Goal: Task Accomplishment & Management: Manage account settings

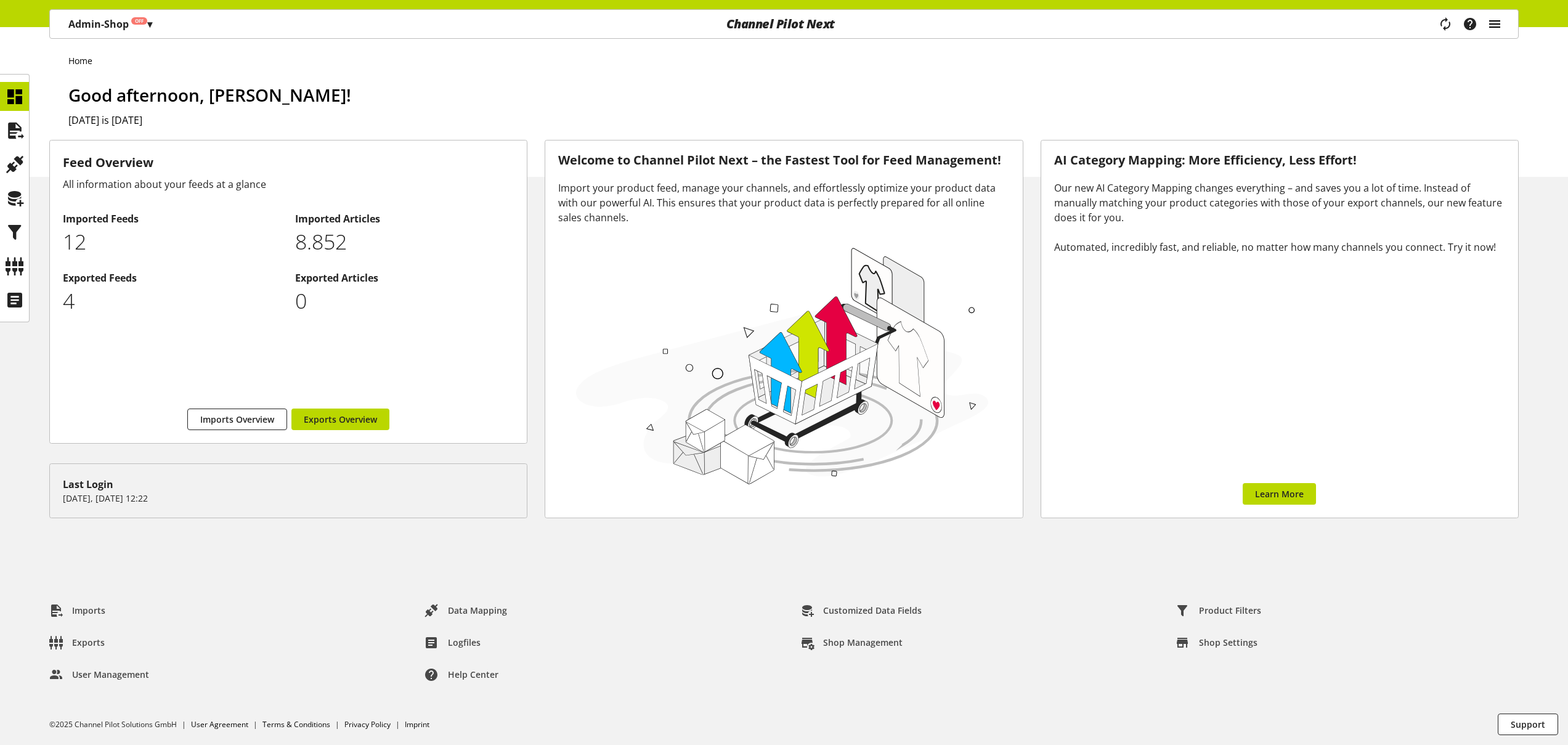
click at [1495, 21] on icon "main navigation" at bounding box center [1495, 23] width 15 height 22
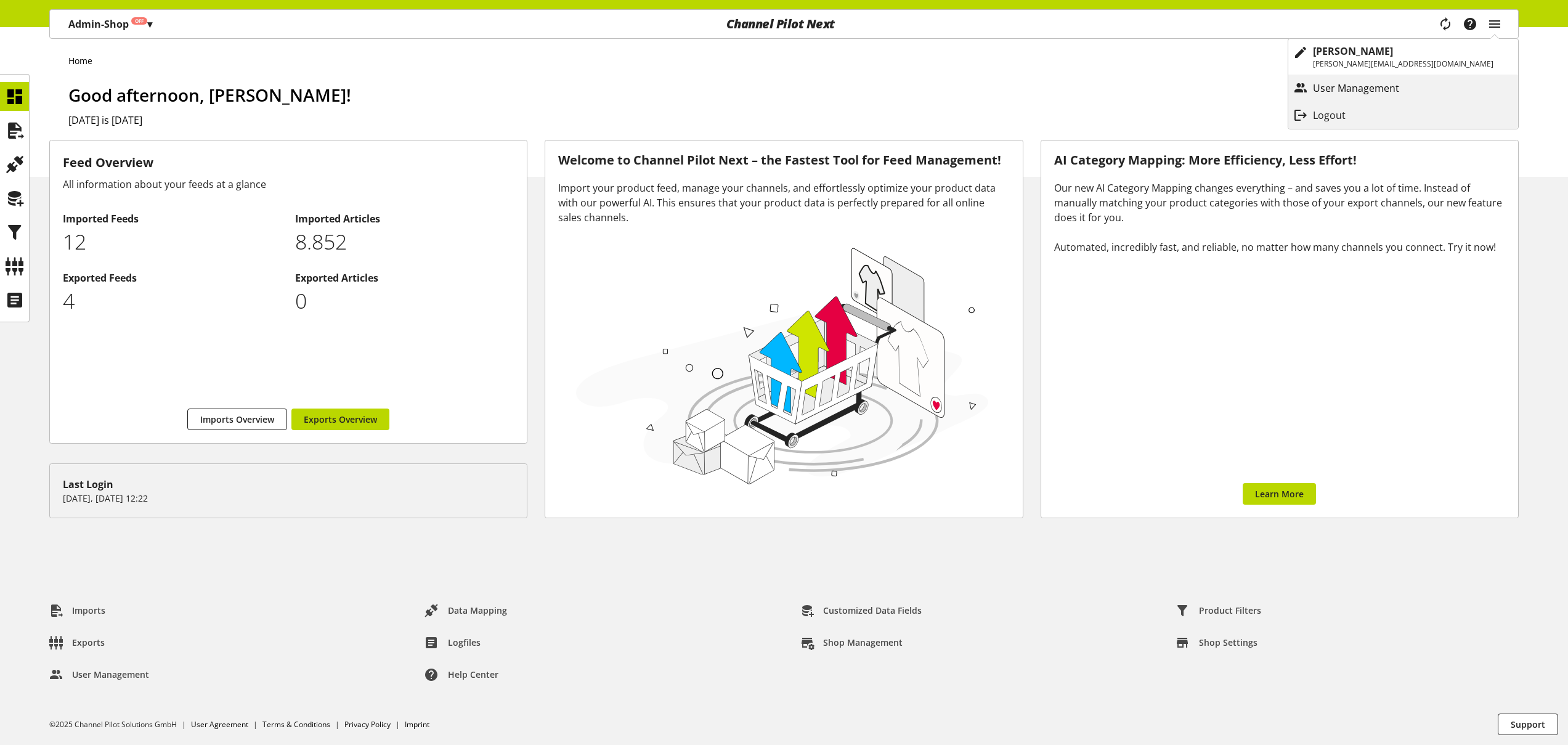
click at [1424, 81] on p "User Management" at bounding box center [1368, 89] width 111 height 15
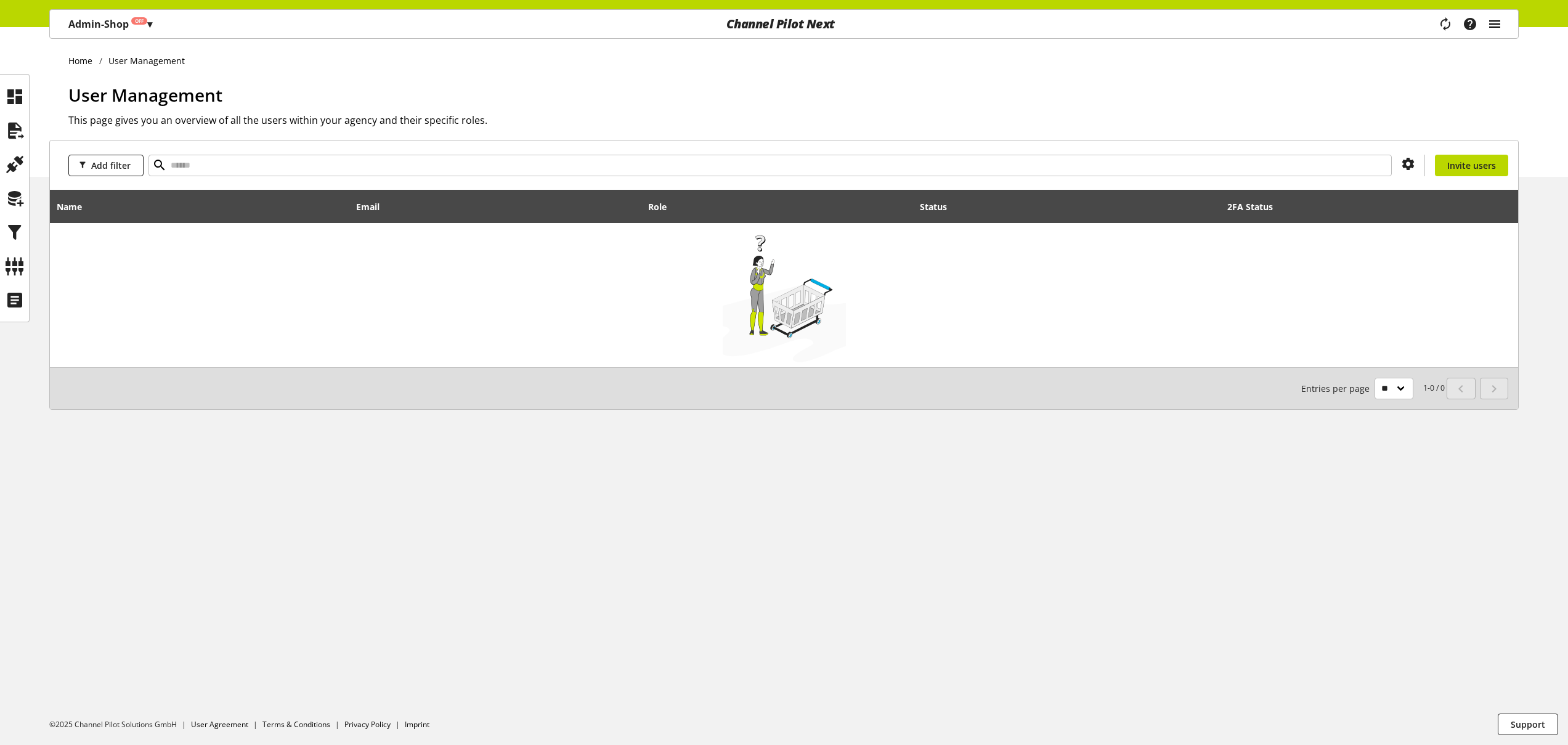
click at [1495, 29] on icon "main navigation" at bounding box center [1495, 23] width 15 height 22
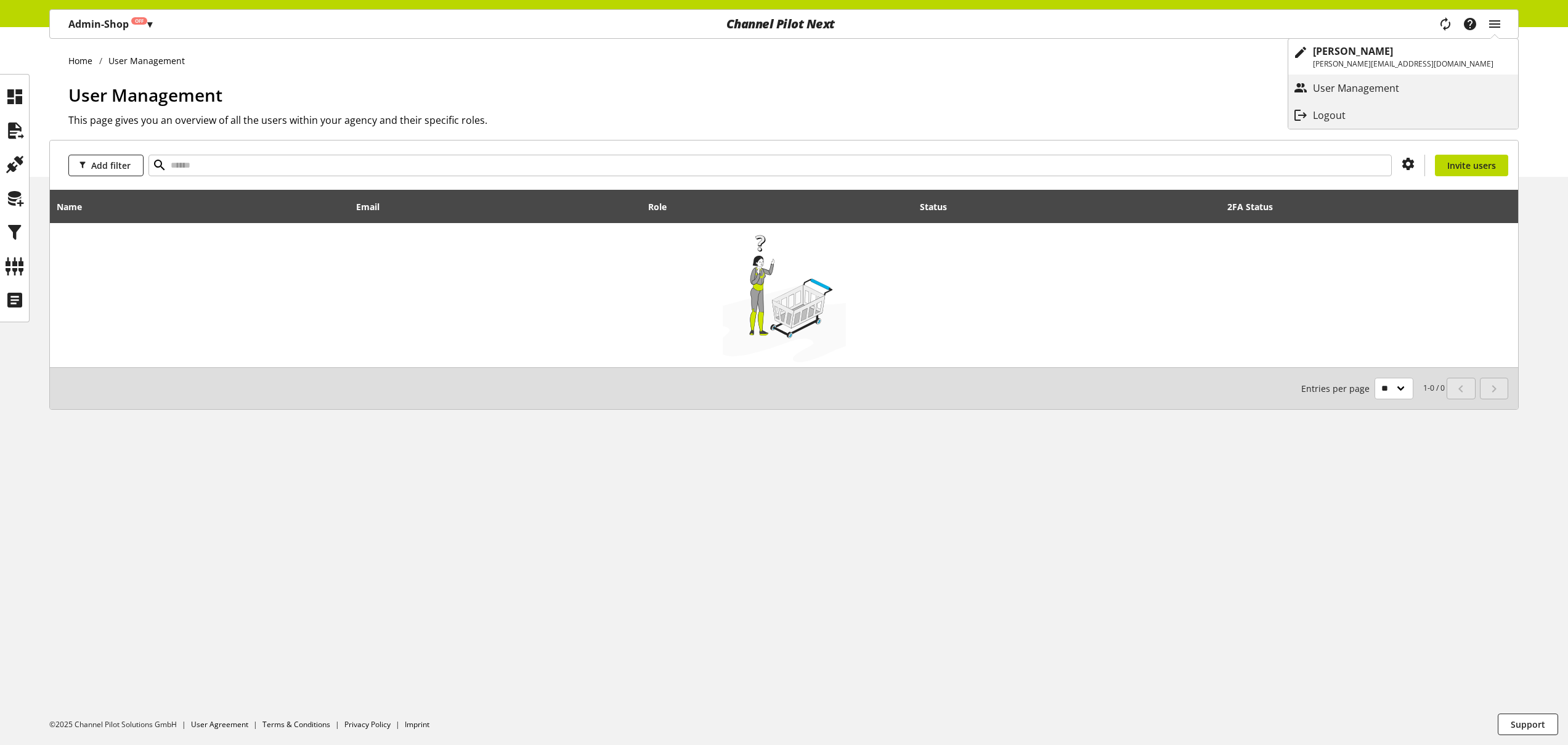
click at [1538, 35] on div "Home User Management User Management This page gives you an overview of all the…" at bounding box center [784, 102] width 1568 height 150
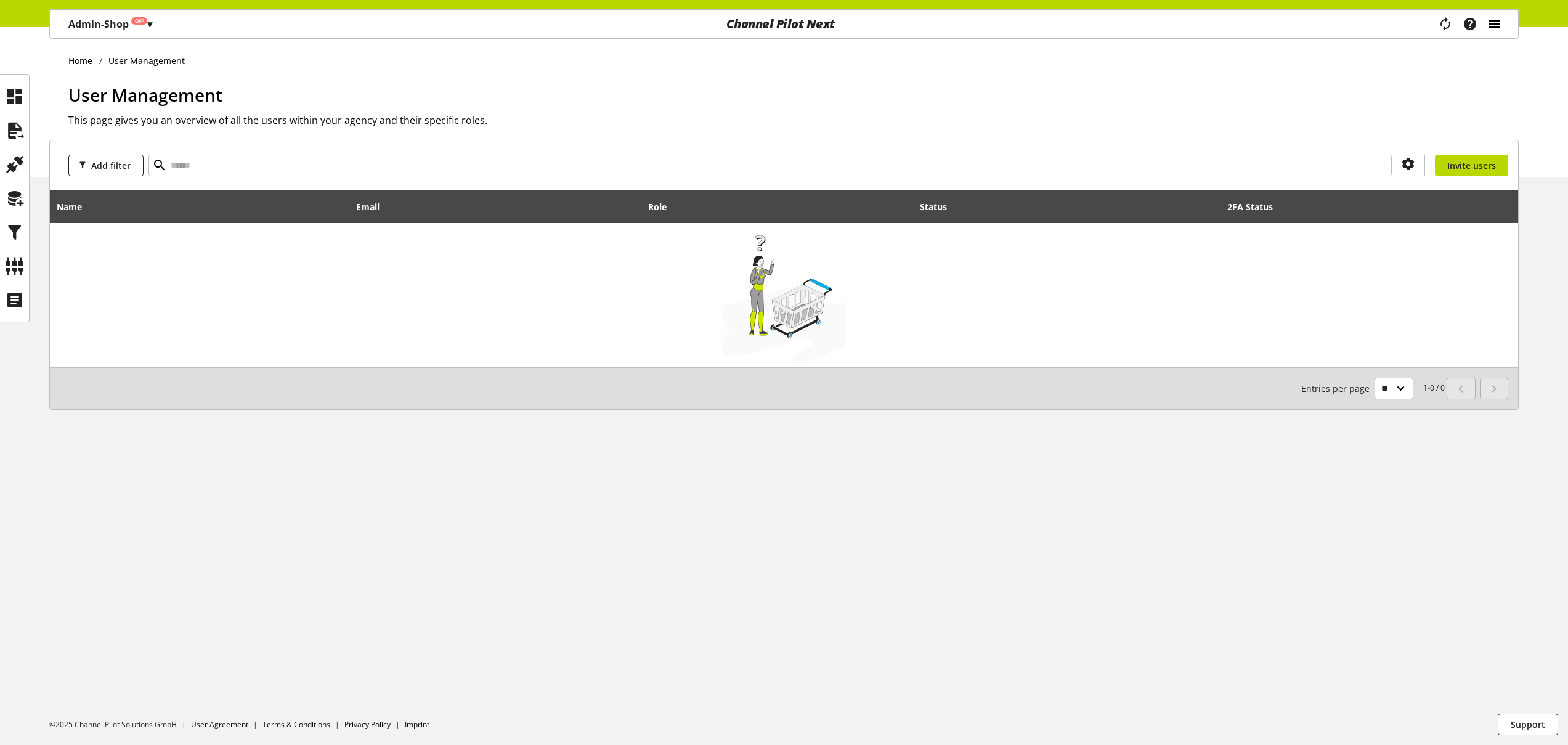
click at [1492, 25] on icon "main navigation" at bounding box center [1495, 23] width 15 height 22
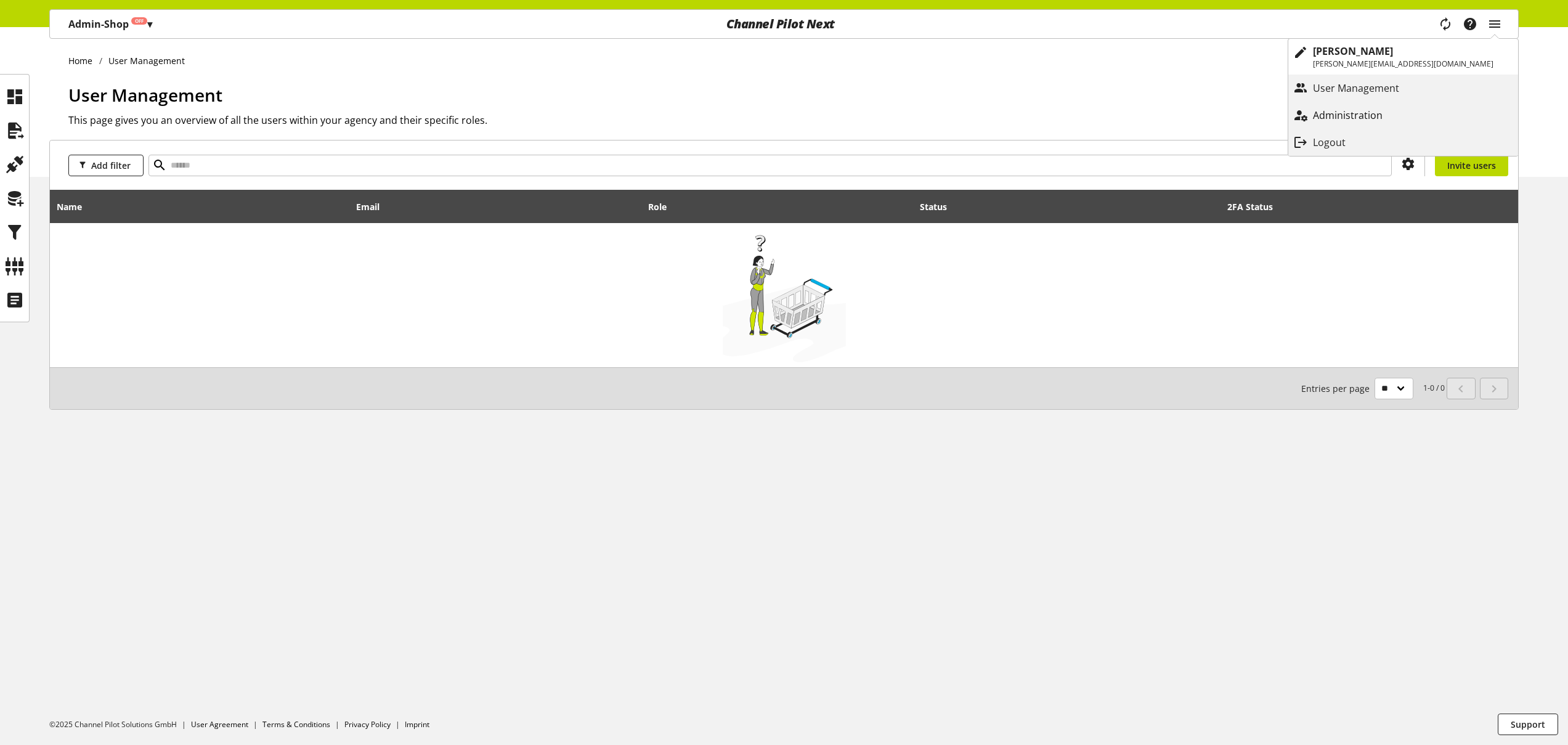
click at [1448, 107] on link "Administration" at bounding box center [1404, 115] width 230 height 22
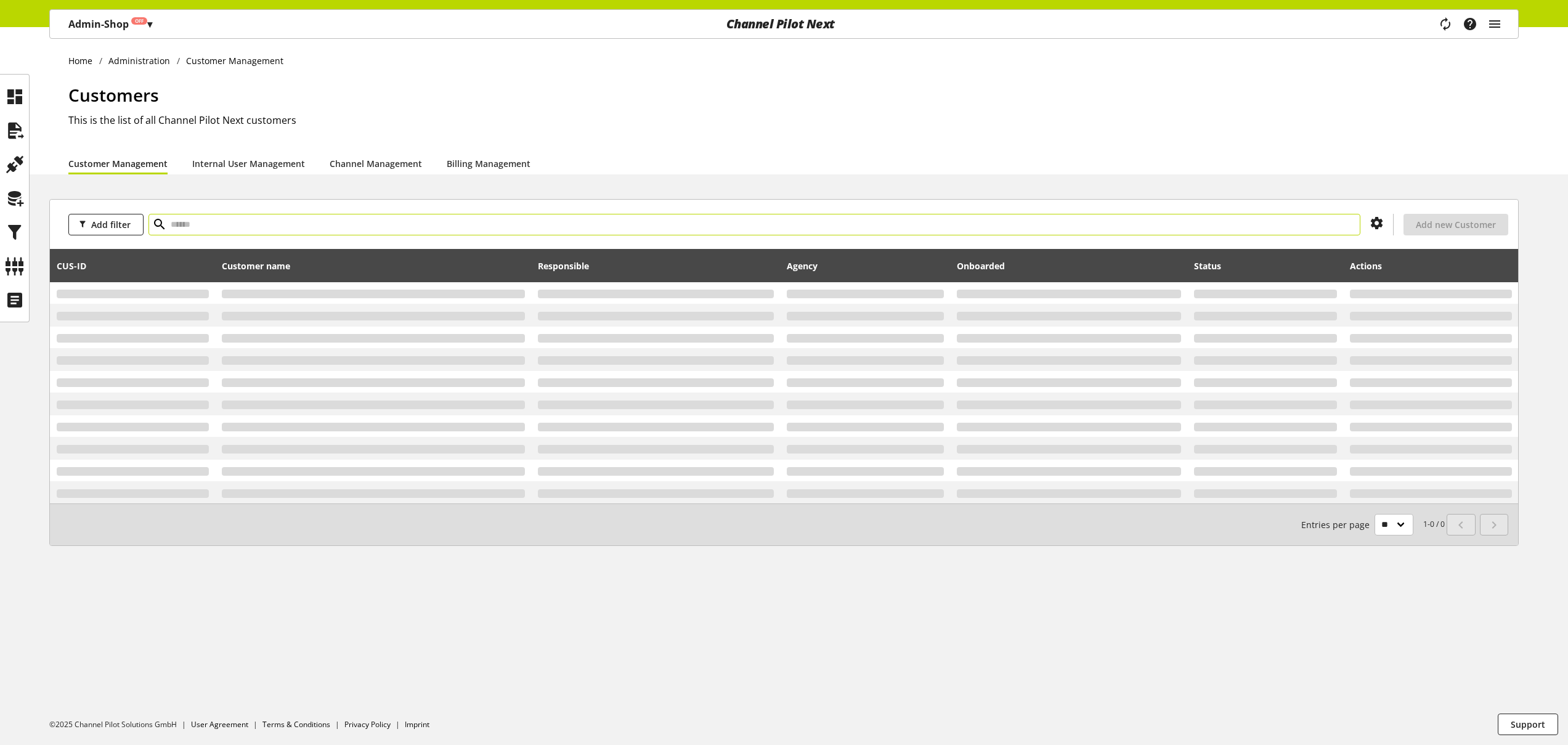
click at [432, 224] on input "text" at bounding box center [754, 225] width 1212 height 21
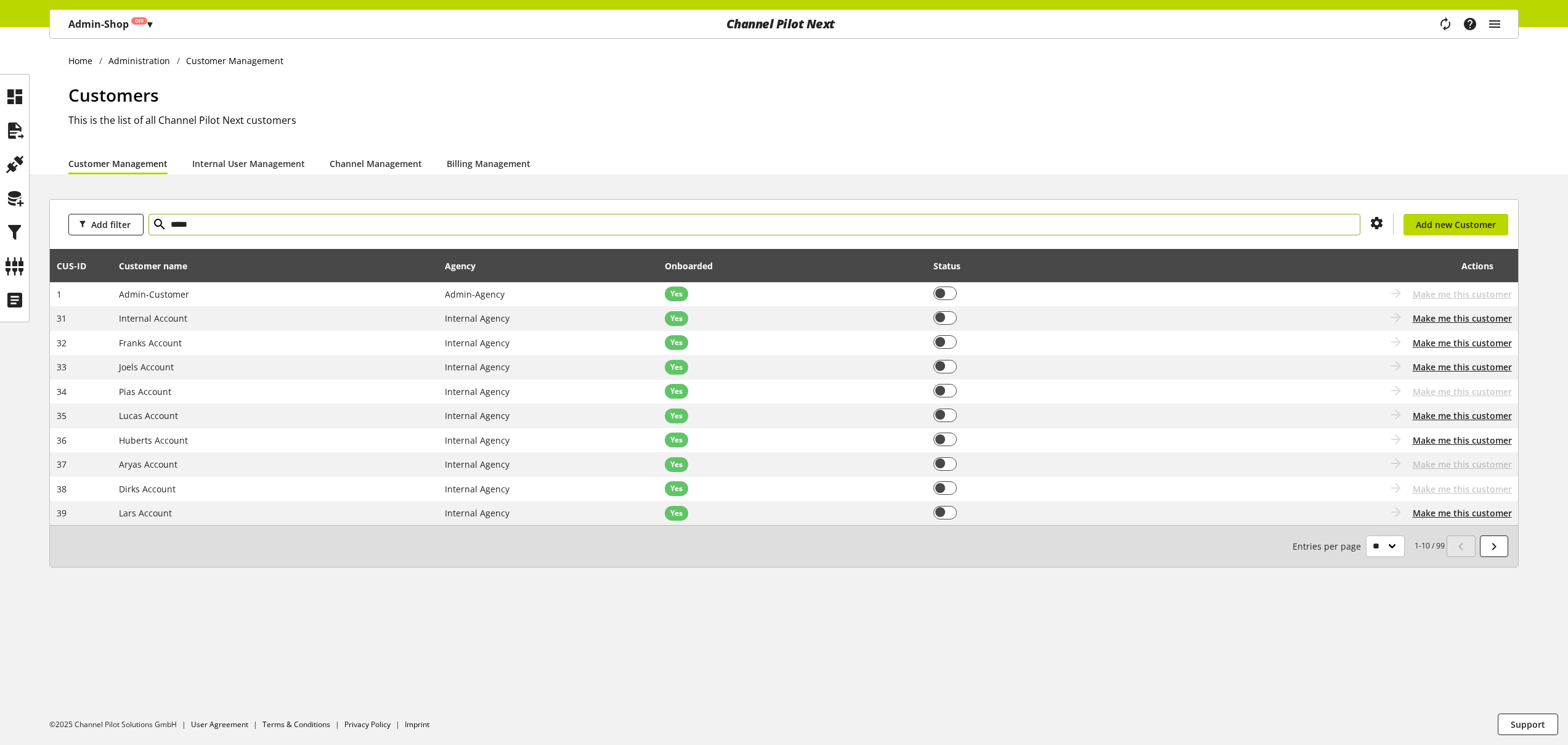
type input "*****"
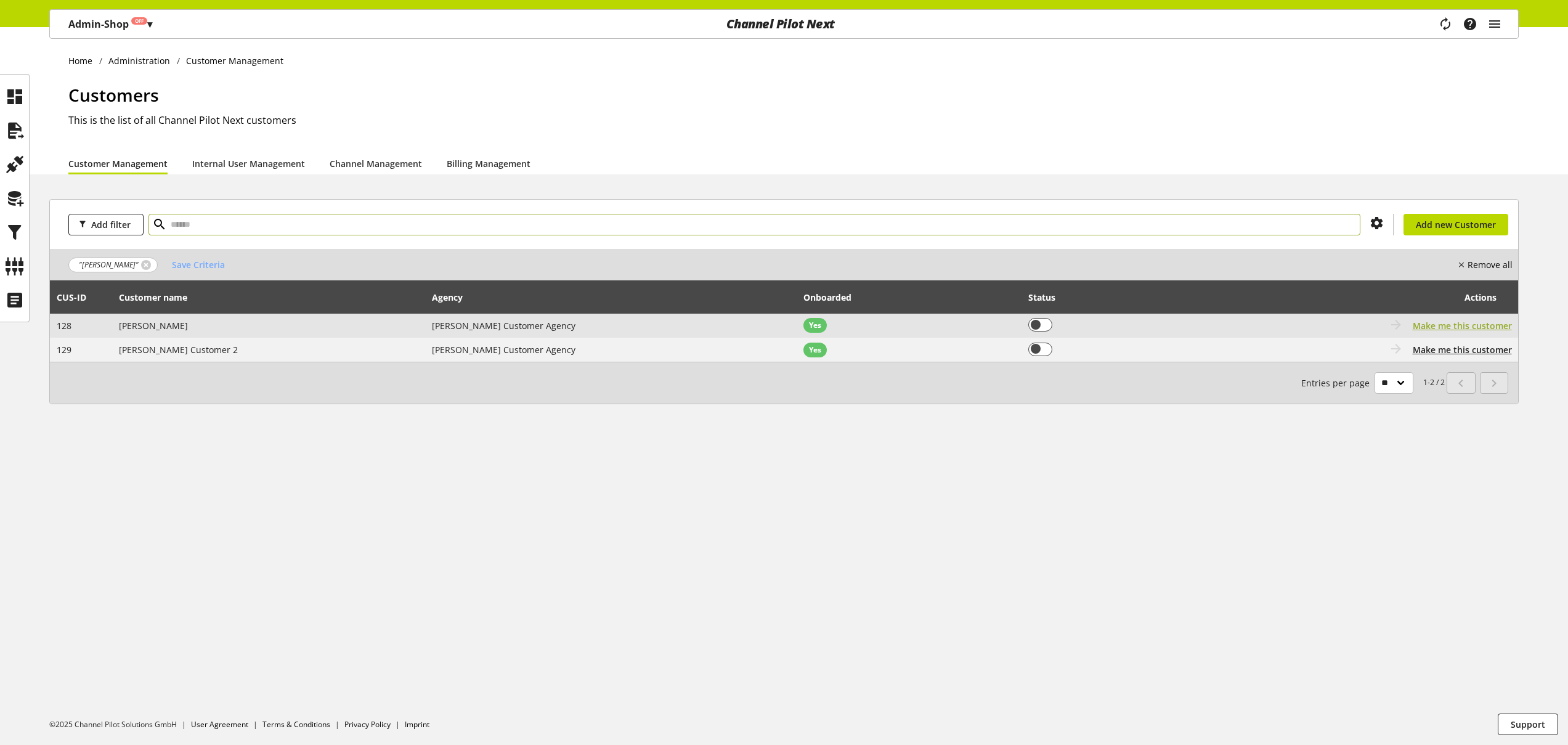
click at [1429, 325] on span "Make me this customer" at bounding box center [1462, 326] width 99 height 13
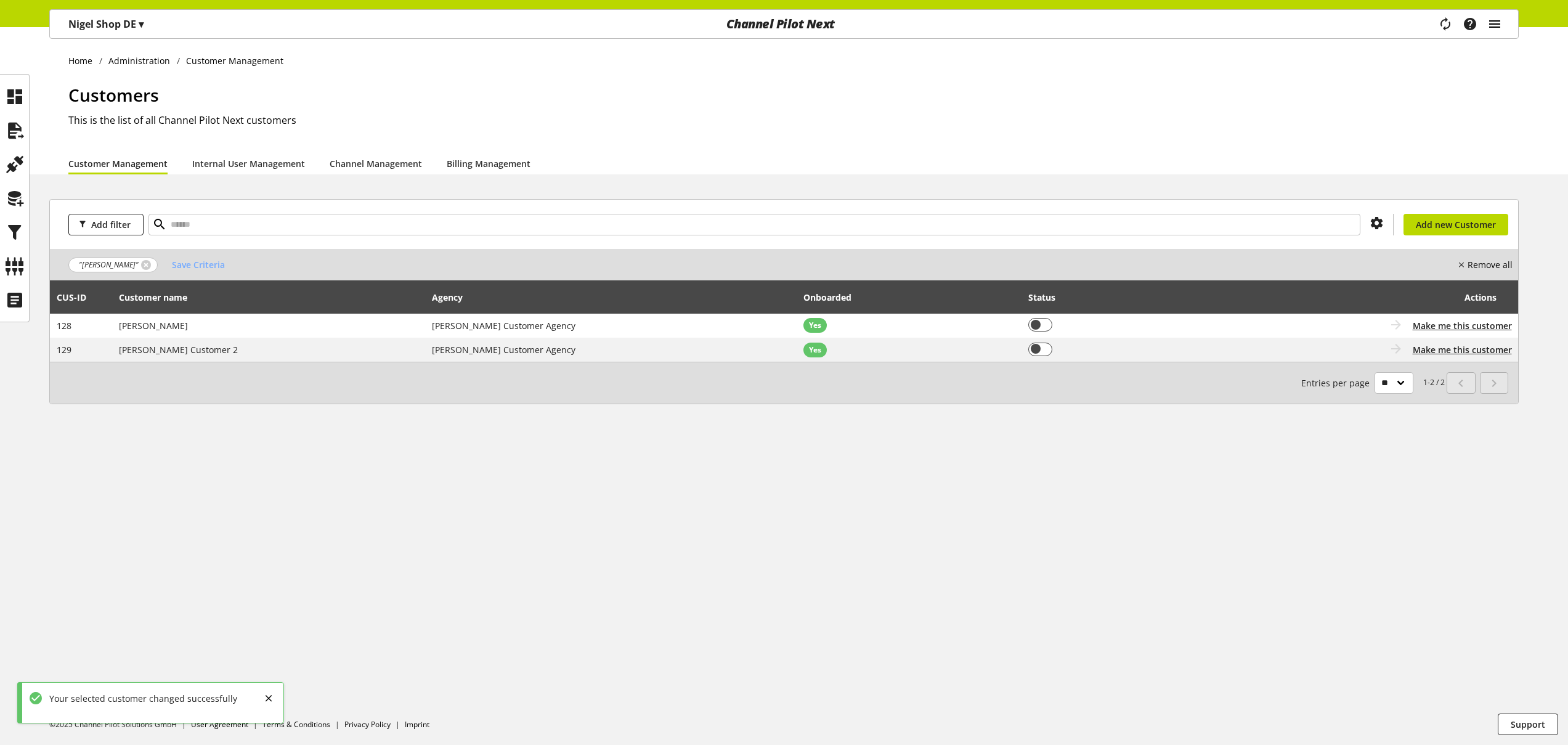
click at [1495, 22] on icon "main navigation" at bounding box center [1495, 23] width 15 height 22
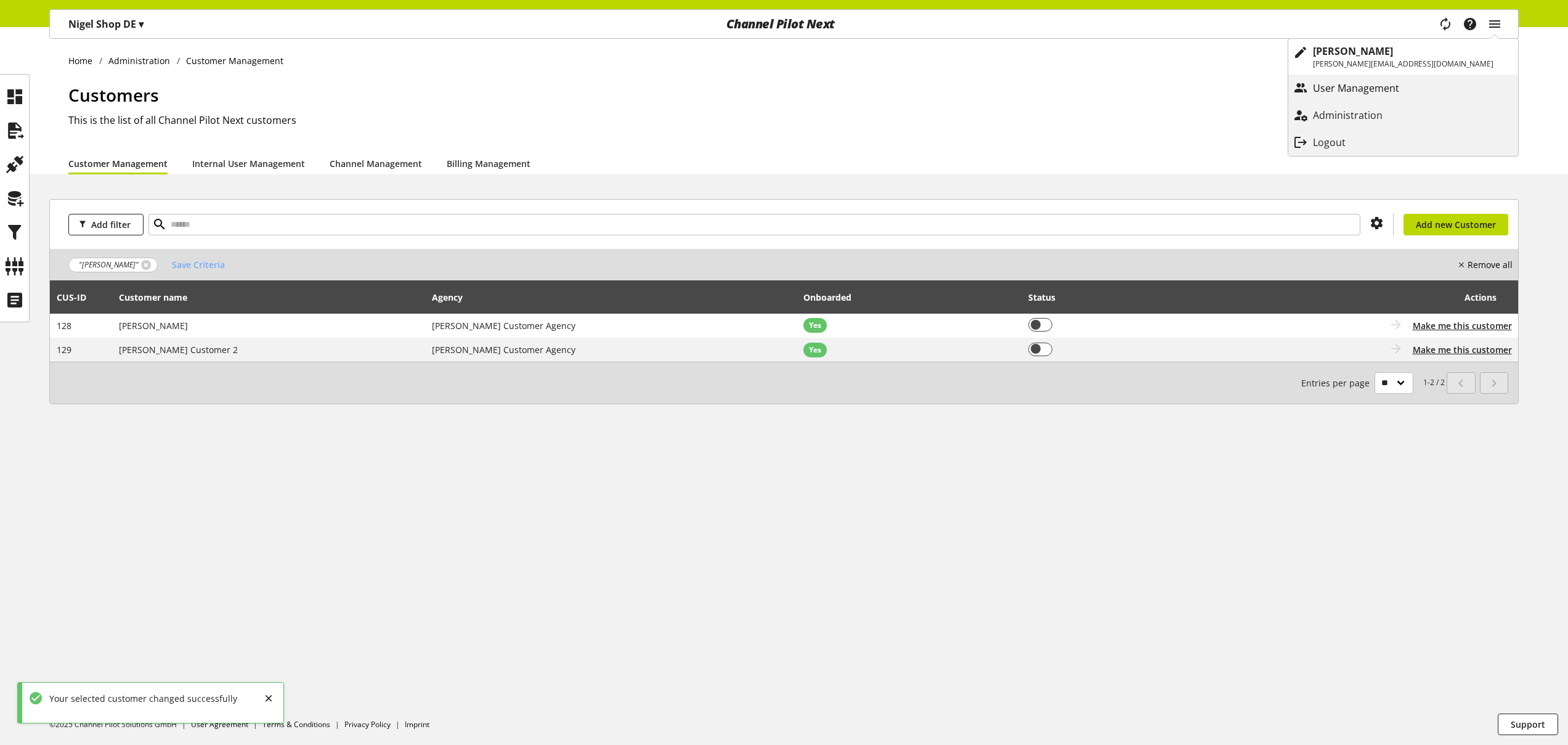
click at [1424, 83] on p "User Management" at bounding box center [1368, 89] width 111 height 15
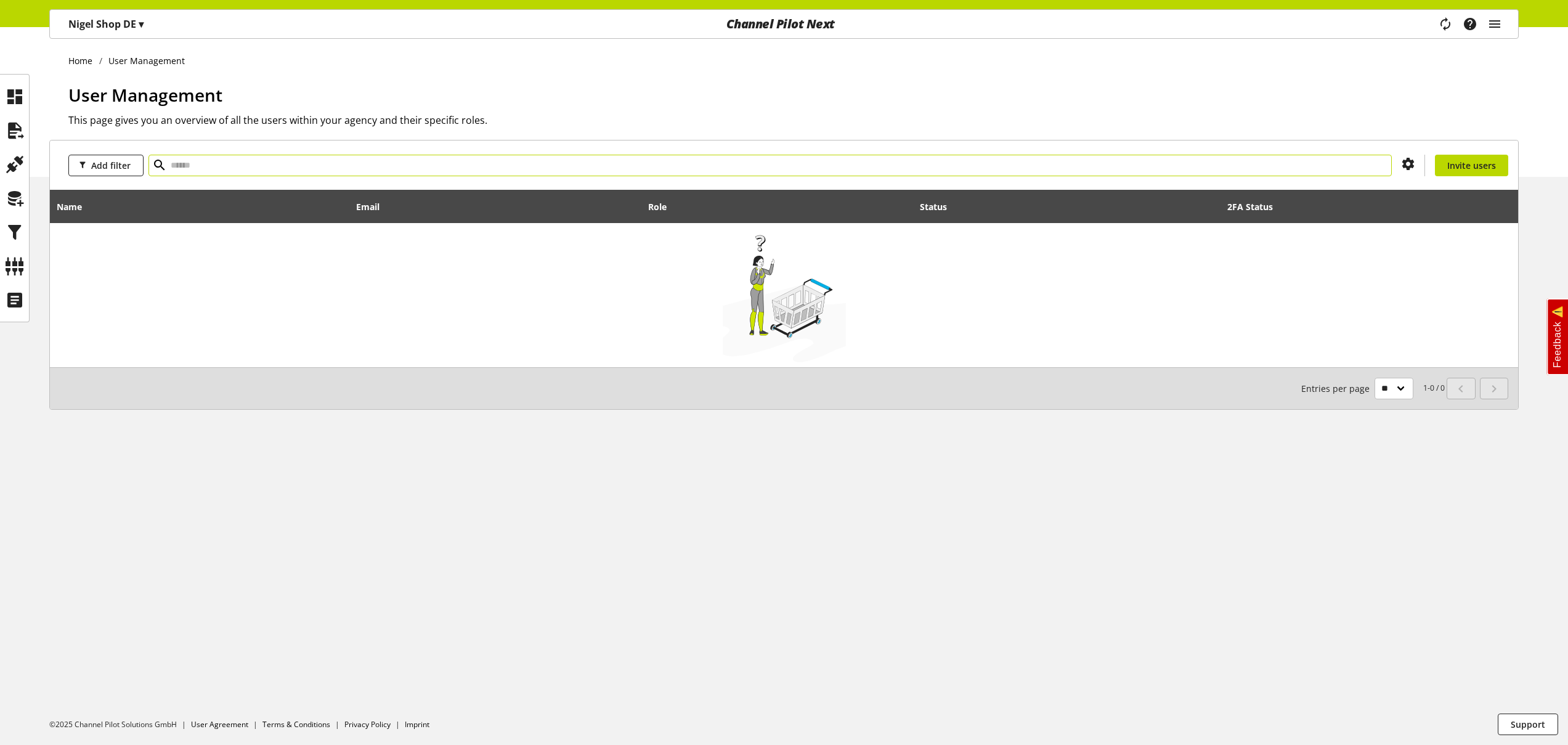
click at [1015, 169] on input "text" at bounding box center [770, 165] width 1243 height 21
click at [1499, 21] on icon "main navigation" at bounding box center [1495, 23] width 15 height 22
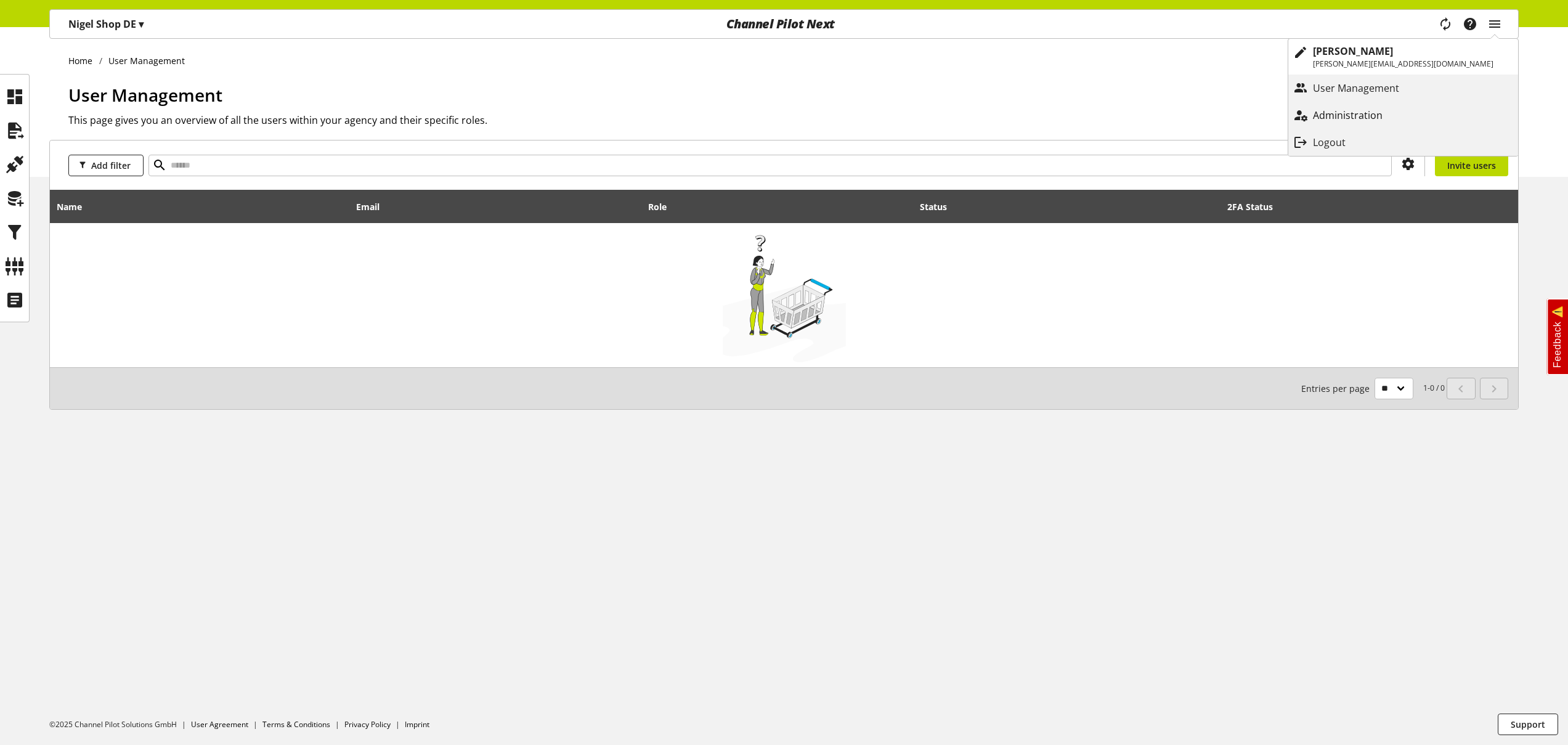
click at [1408, 110] on p "Administration" at bounding box center [1360, 115] width 95 height 15
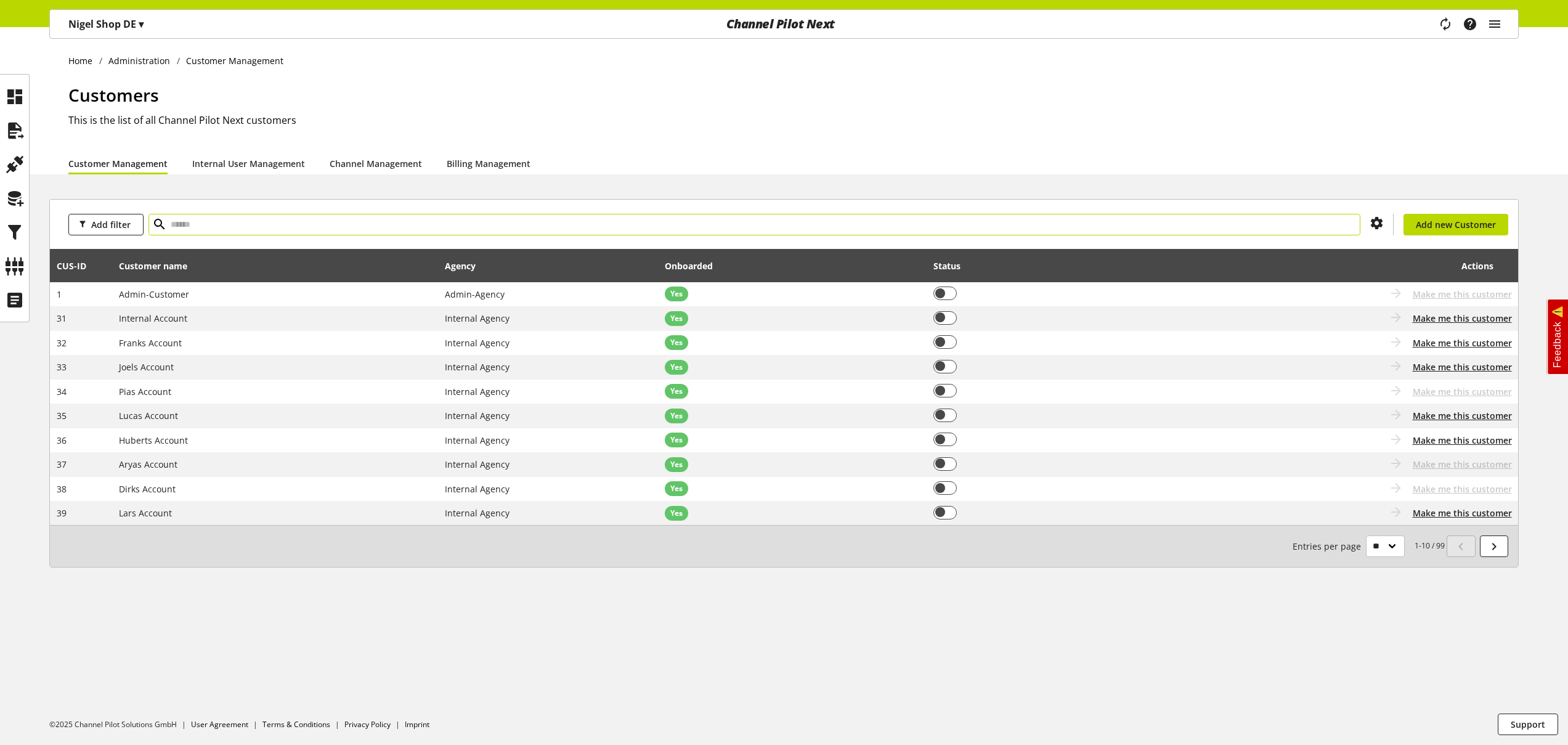
click at [933, 222] on input "text" at bounding box center [754, 225] width 1212 height 21
type input "**"
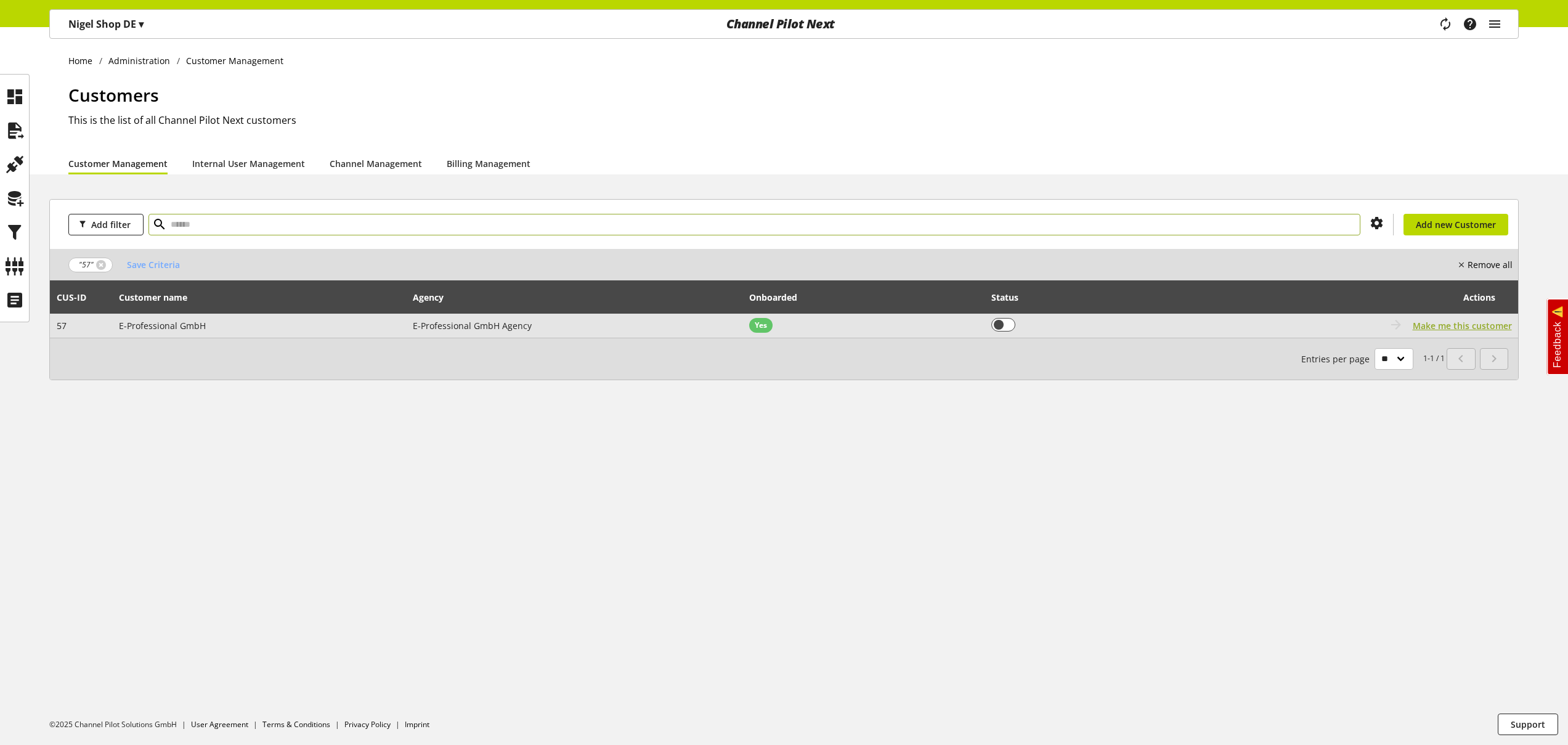
click at [1488, 326] on span "Make me this customer" at bounding box center [1462, 326] width 99 height 13
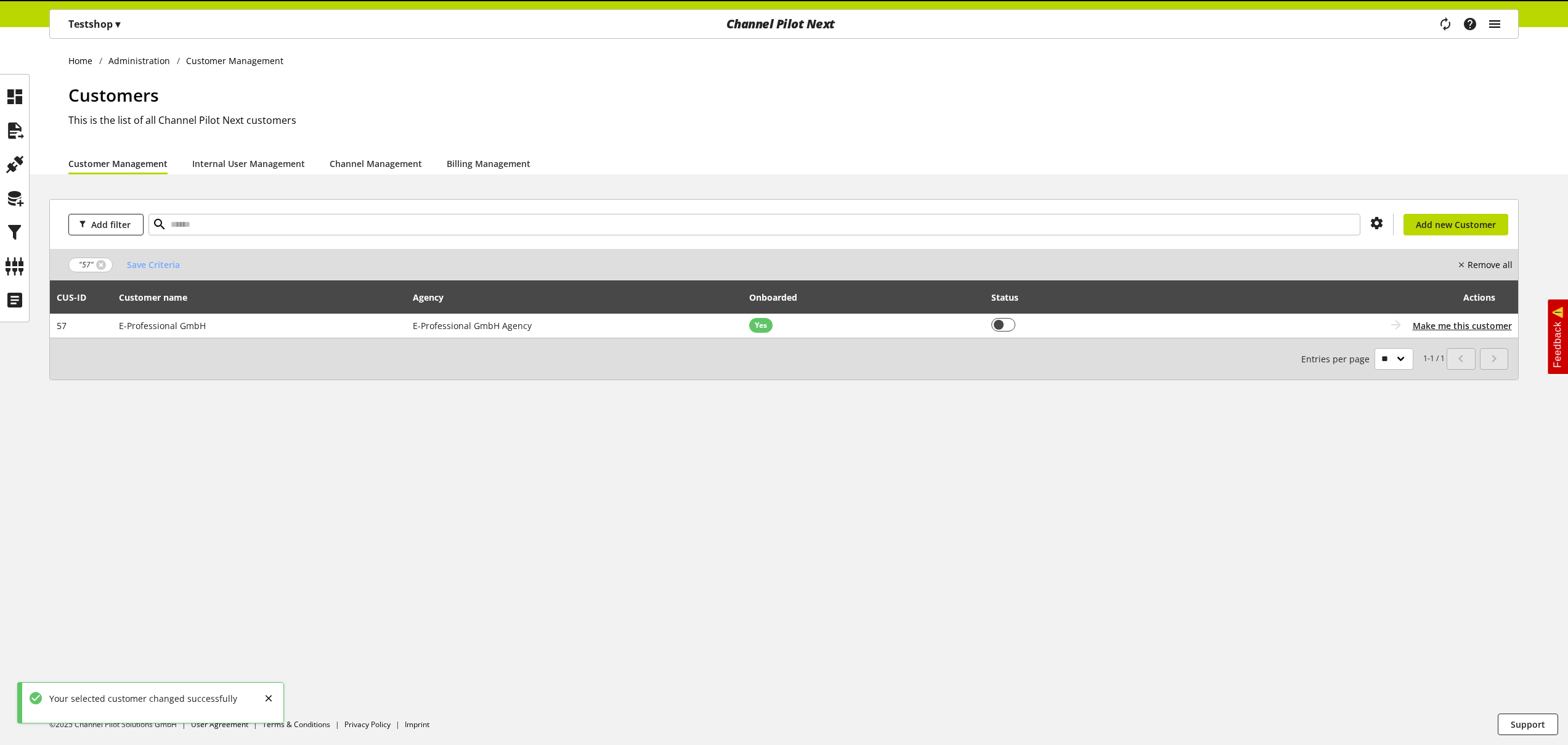
click at [1498, 25] on icon "main navigation" at bounding box center [1495, 23] width 15 height 22
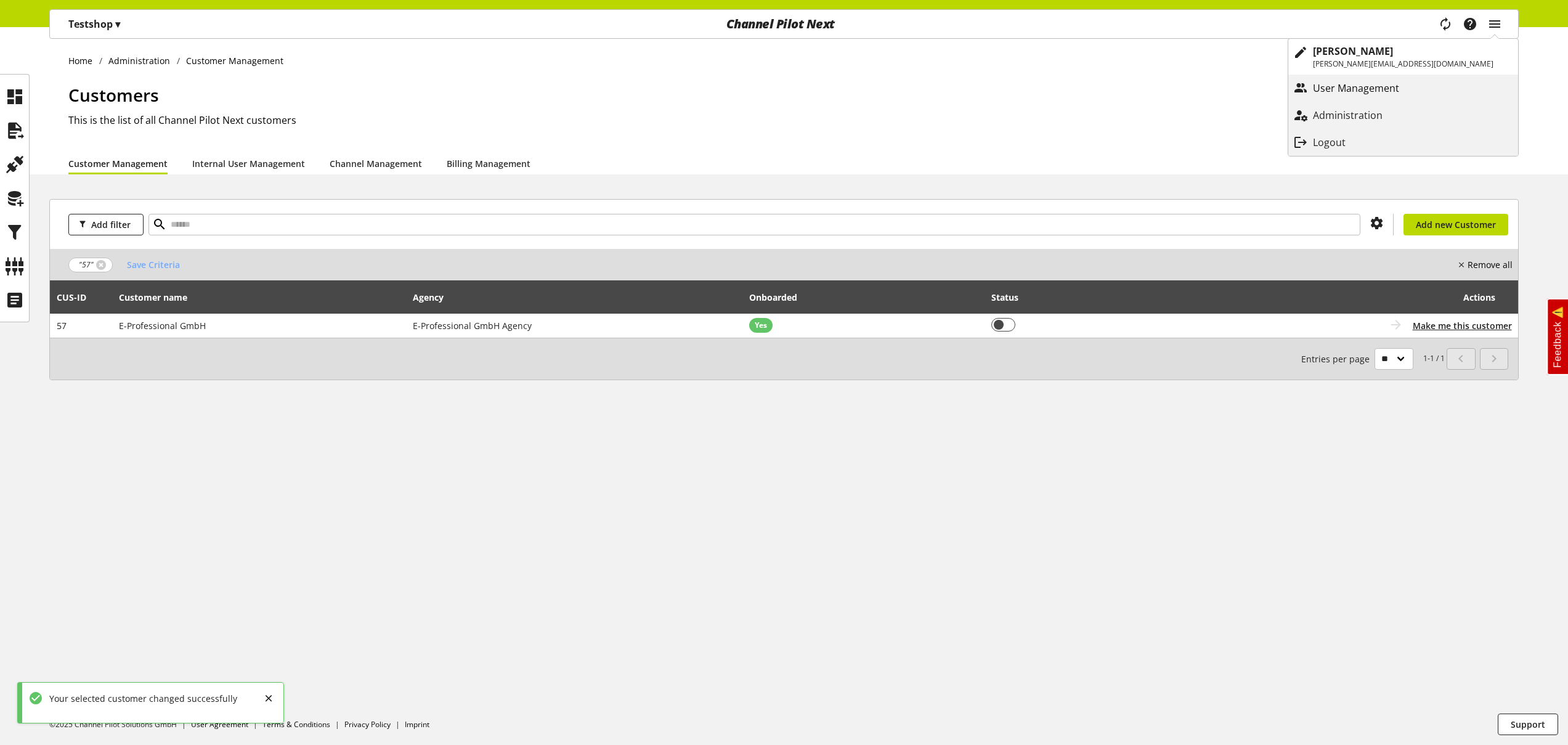
click at [1424, 91] on p "User Management" at bounding box center [1368, 89] width 111 height 15
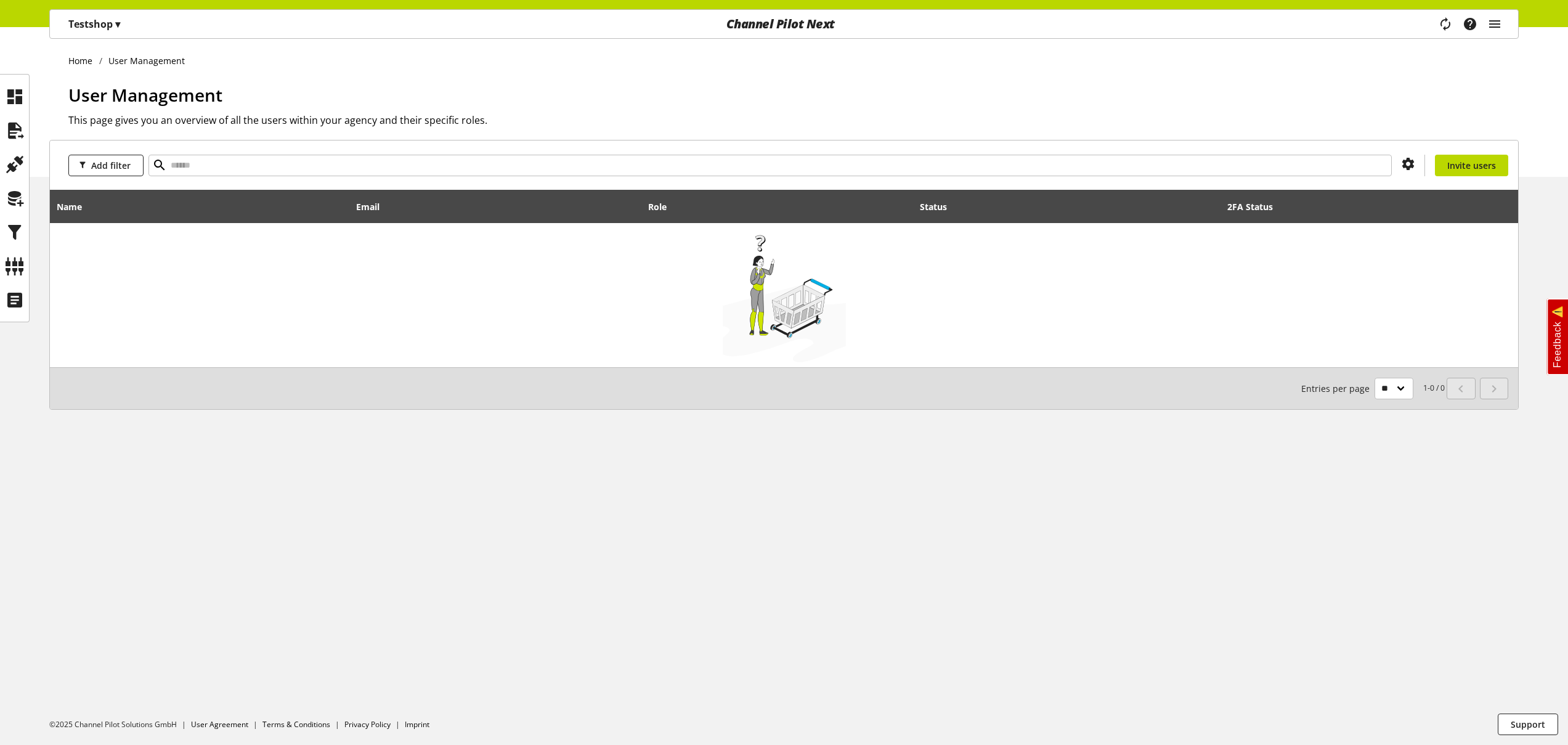
click at [101, 28] on p "Testshop ▾" at bounding box center [94, 24] width 51 height 15
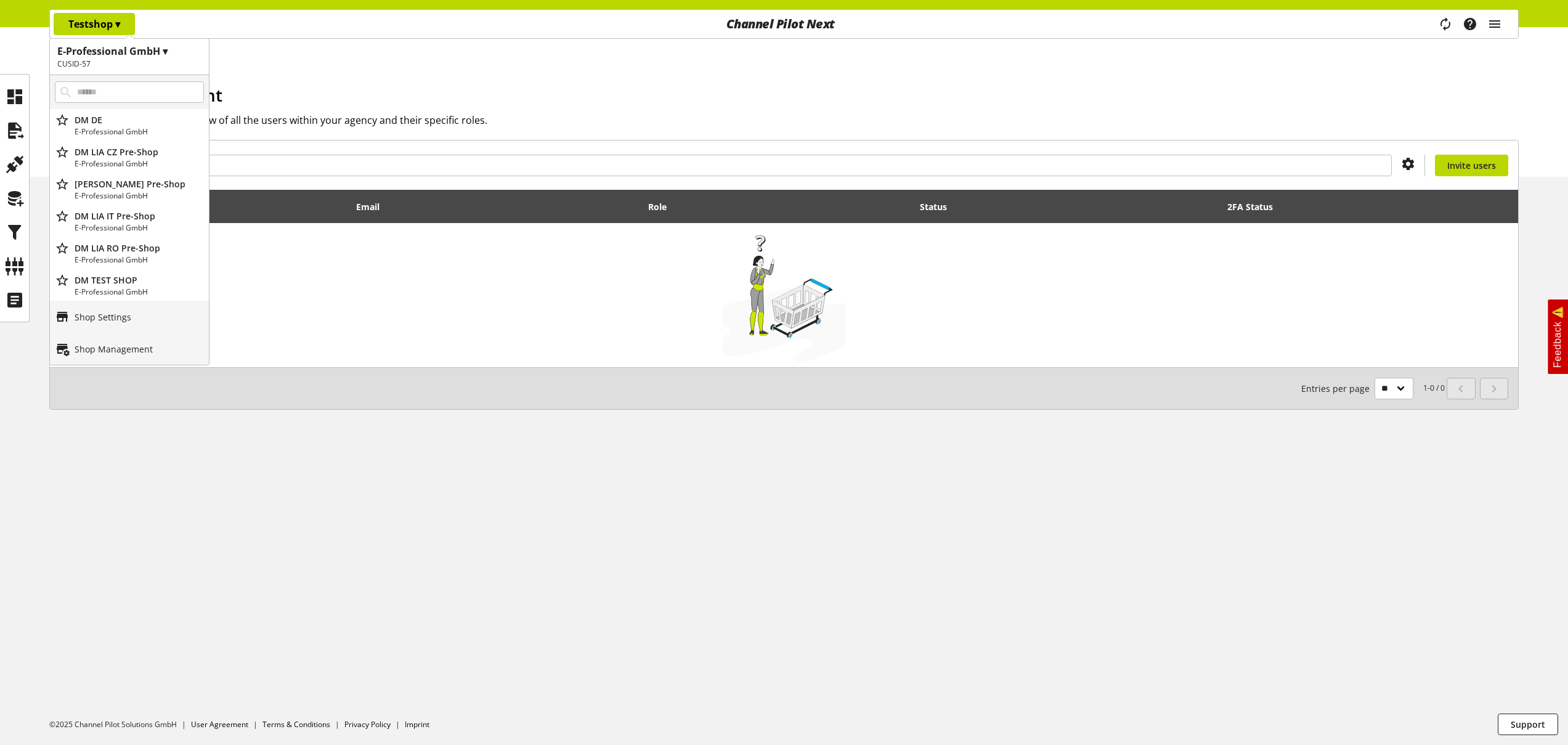
click at [668, 108] on div "User Management This page gives you an overview of all the users within your ag…" at bounding box center [793, 129] width 1451 height 95
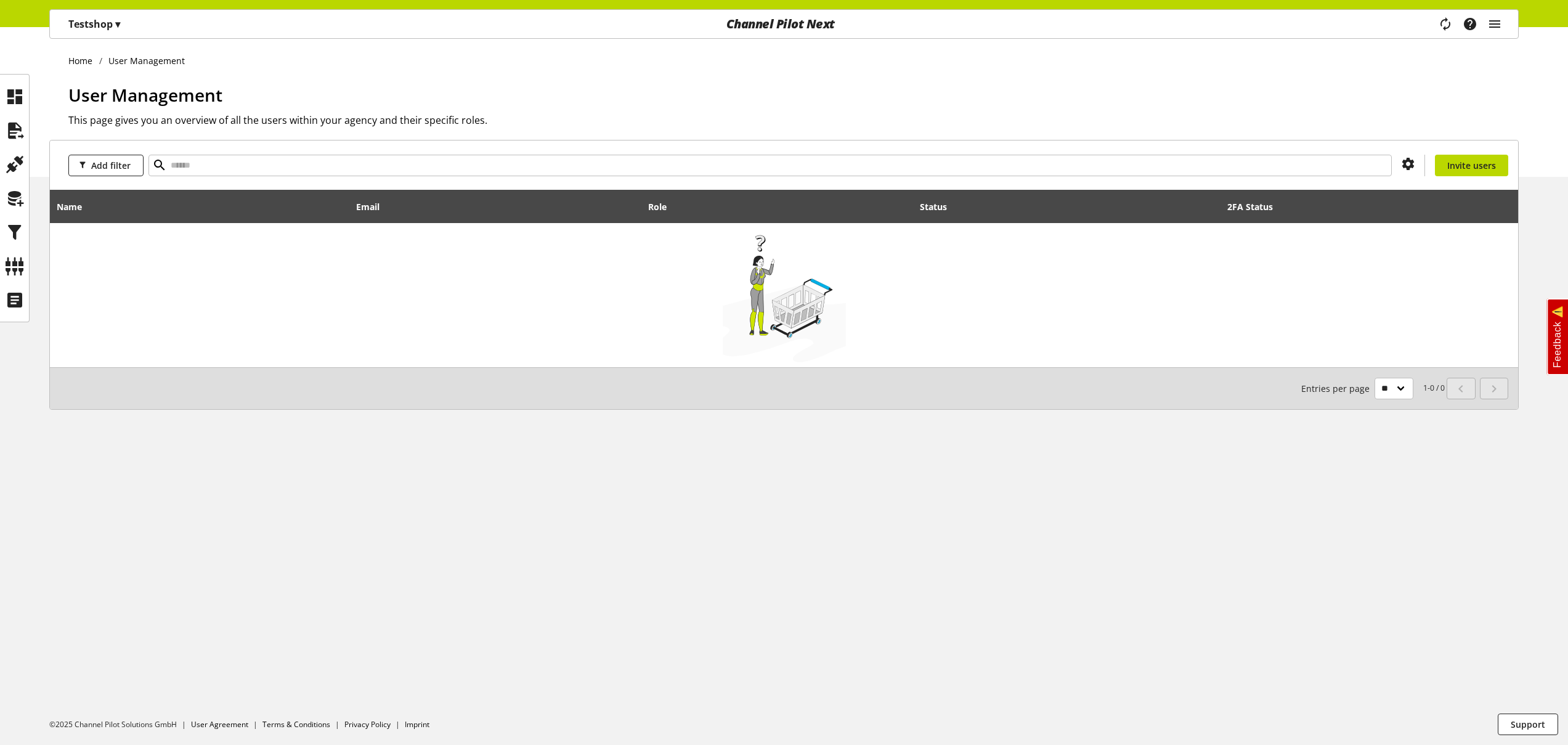
click at [112, 31] on p "Testshop ▾" at bounding box center [94, 24] width 51 height 15
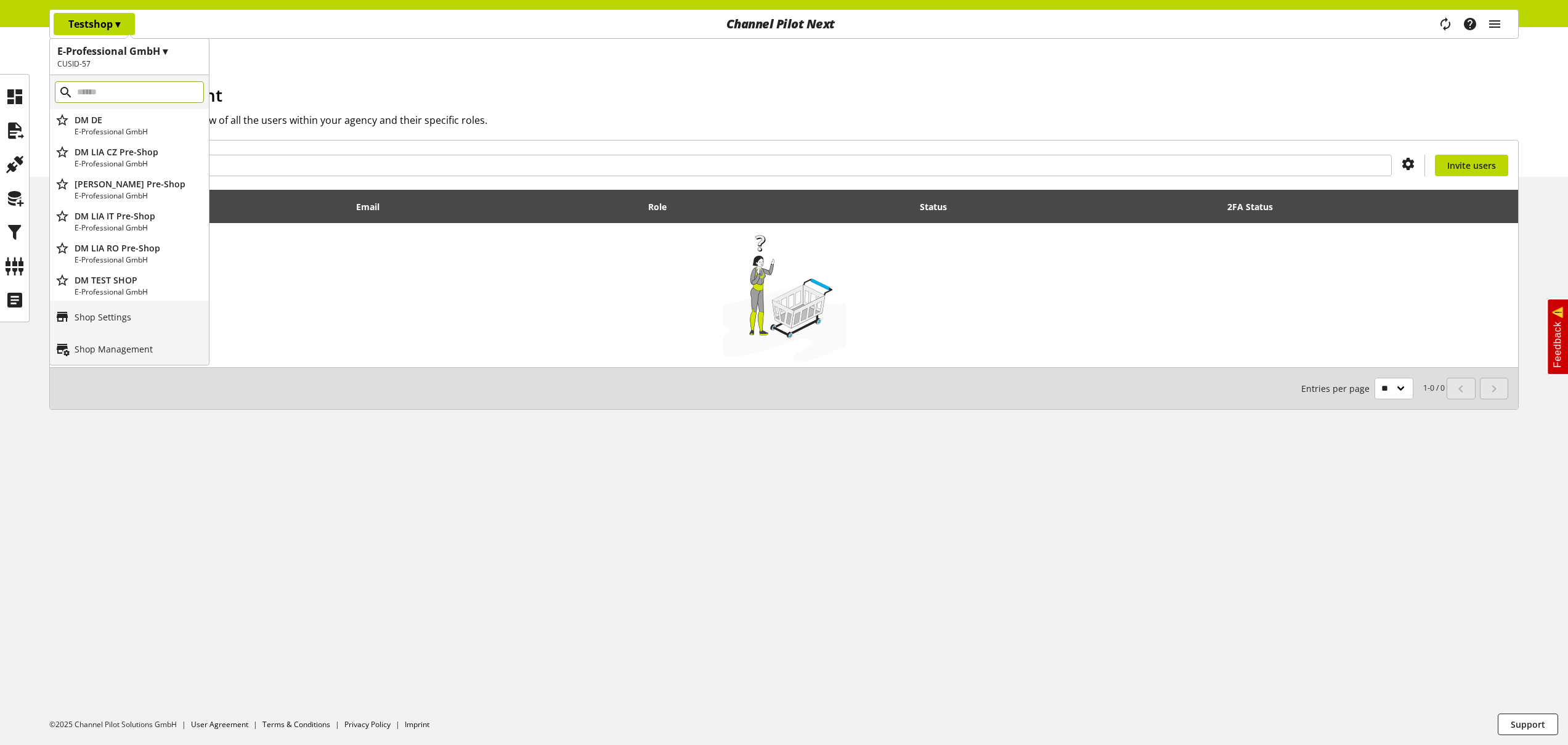
click at [159, 95] on input "main navigation" at bounding box center [129, 92] width 149 height 21
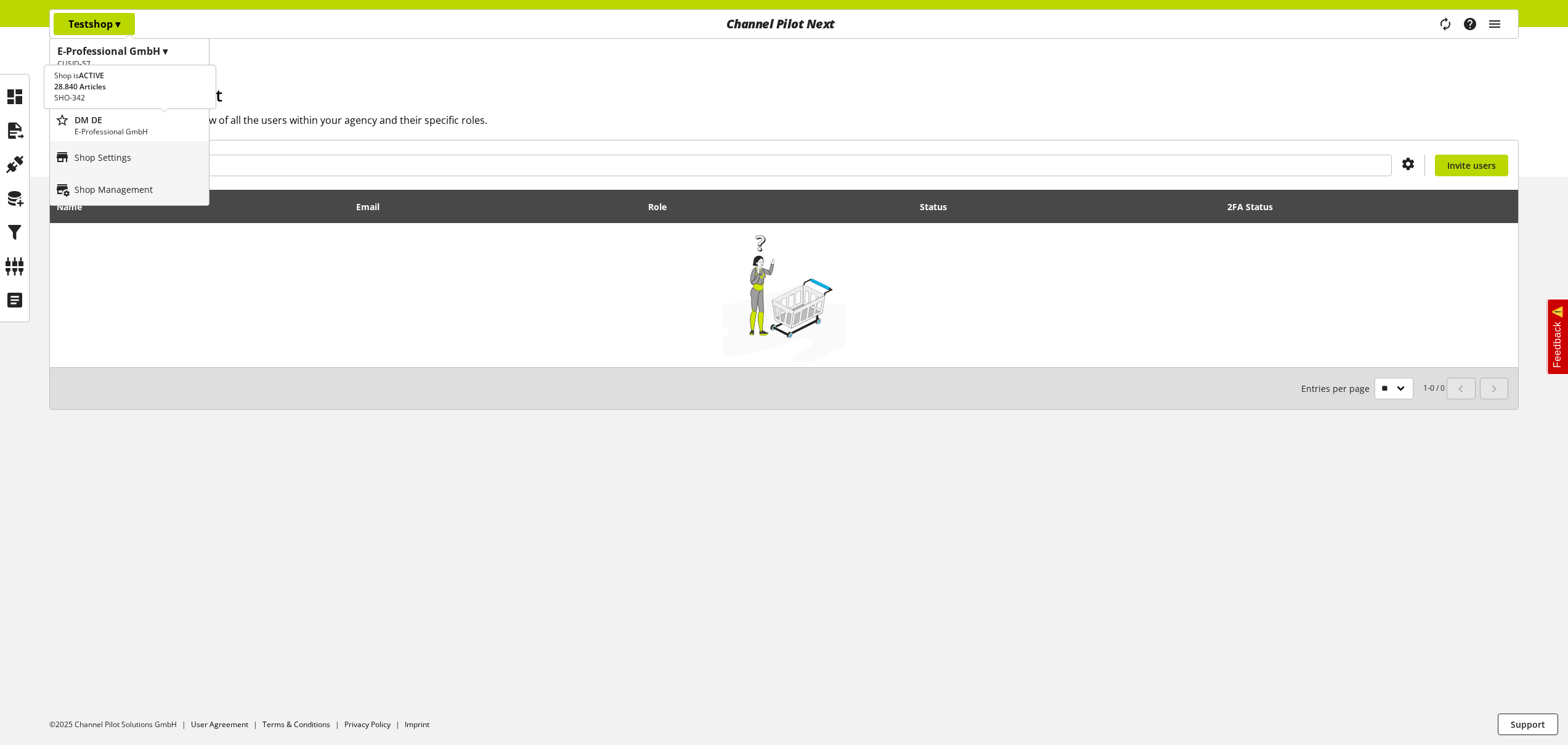
type input "***"
click at [155, 129] on p "E-Professional GmbH" at bounding box center [139, 132] width 129 height 11
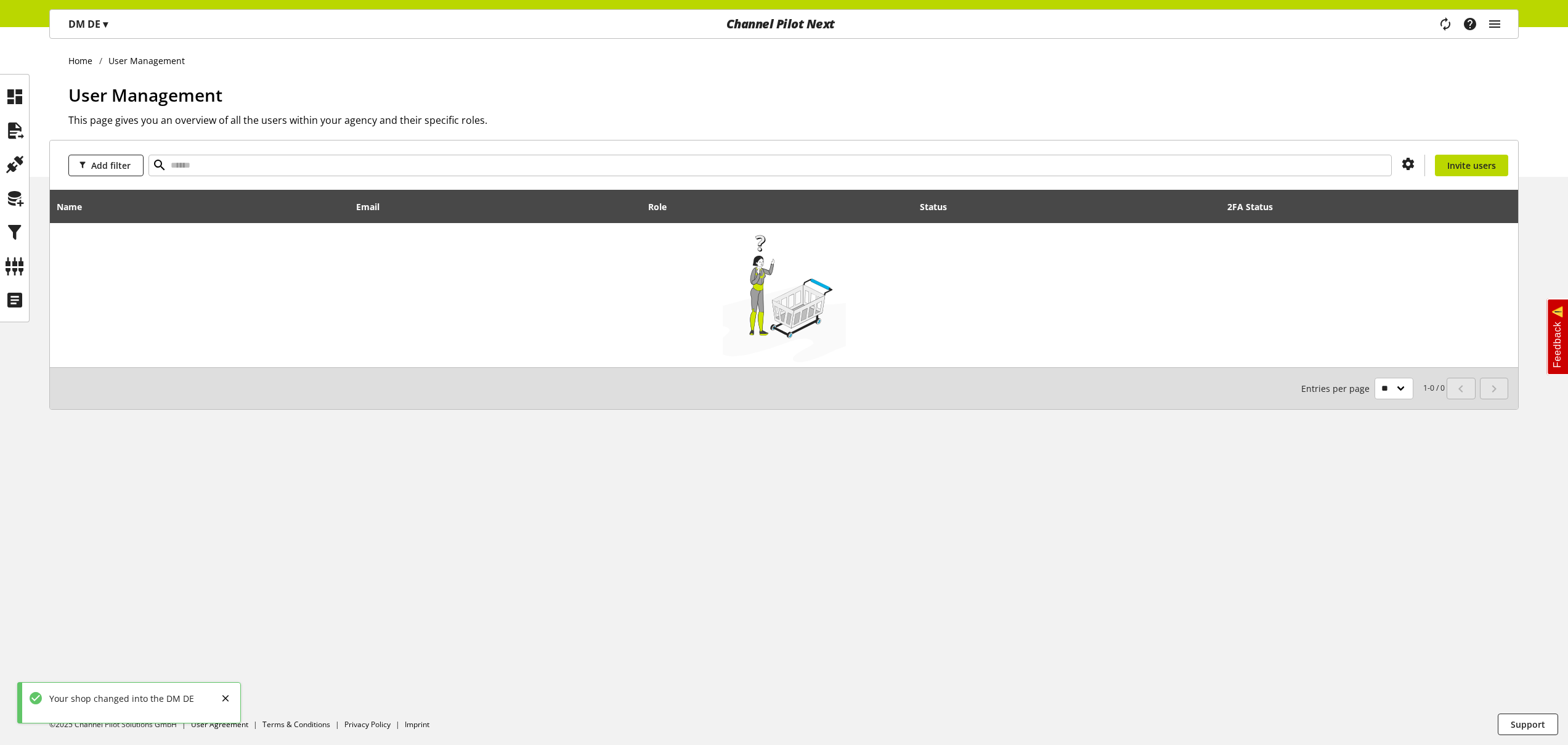
click at [1503, 25] on div "Task manager Help center Nigel Rowe nigel.rowe@channelpilot.com User Management…" at bounding box center [1474, 23] width 87 height 28
drag, startPoint x: 1497, startPoint y: 26, endPoint x: 1493, endPoint y: 63, distance: 37.2
click at [1500, 26] on icon "main navigation" at bounding box center [1495, 23] width 15 height 22
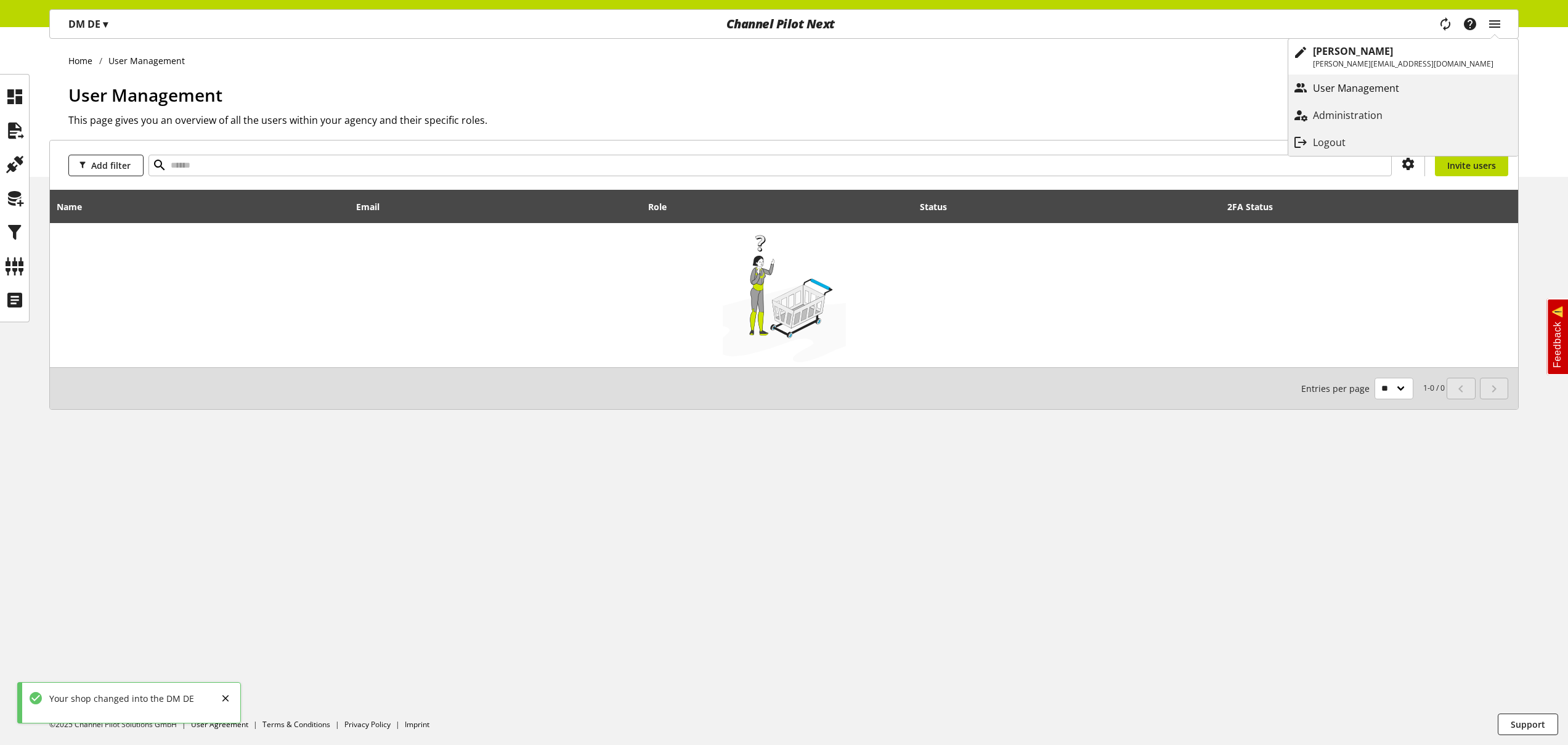
click at [1424, 92] on p "User Management" at bounding box center [1368, 89] width 111 height 15
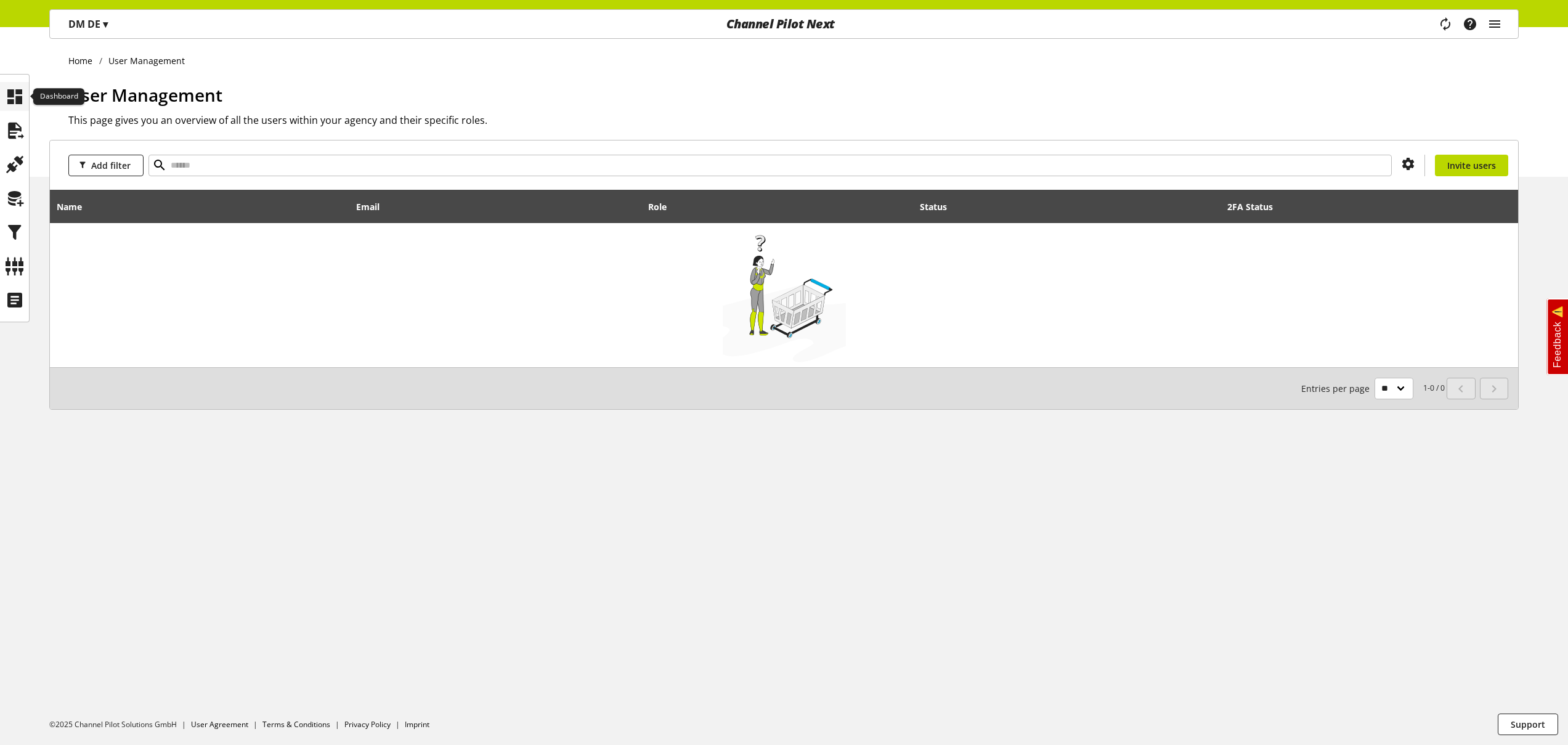
click at [14, 95] on icon at bounding box center [15, 97] width 20 height 25
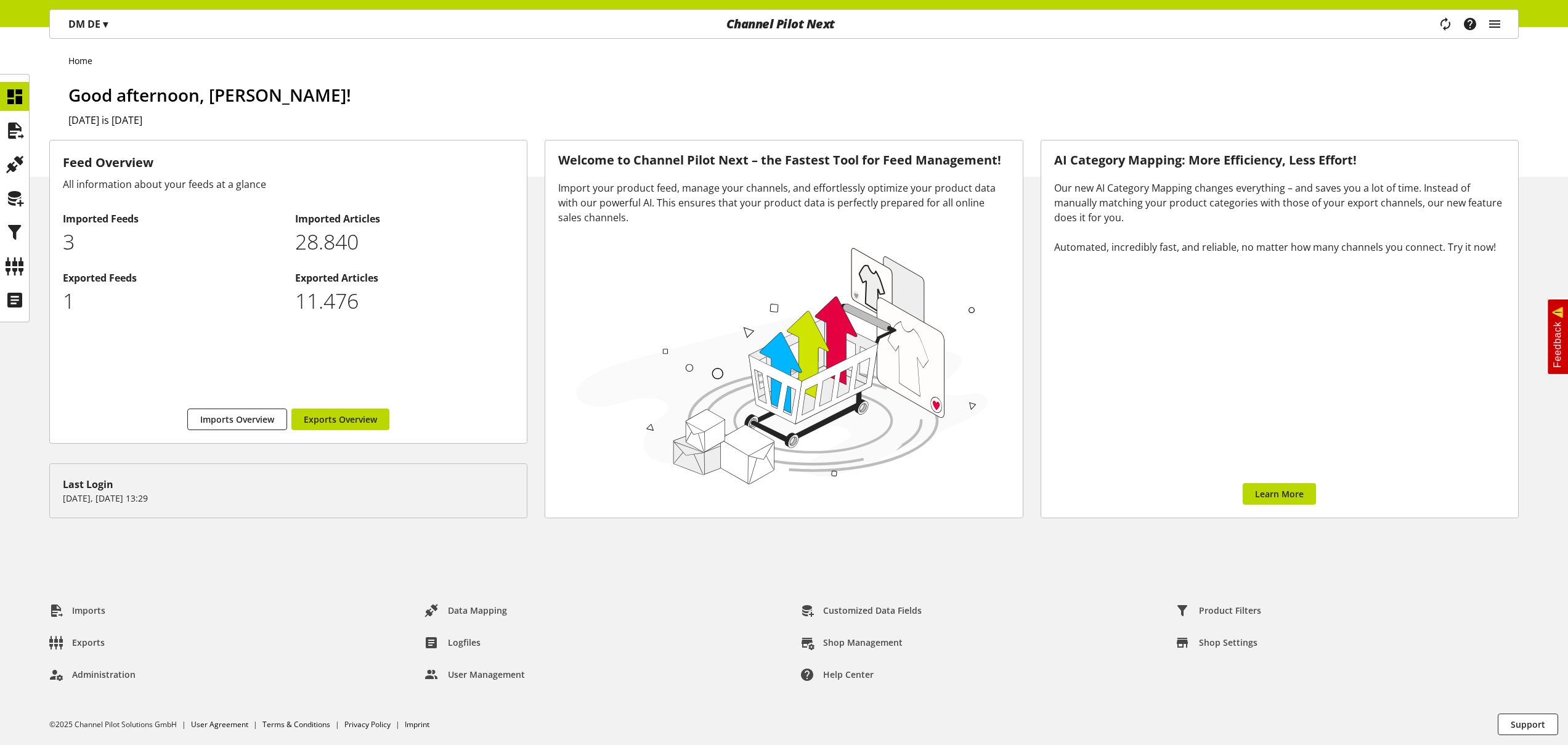
click at [75, 28] on p "DM DE ▾" at bounding box center [88, 24] width 39 height 15
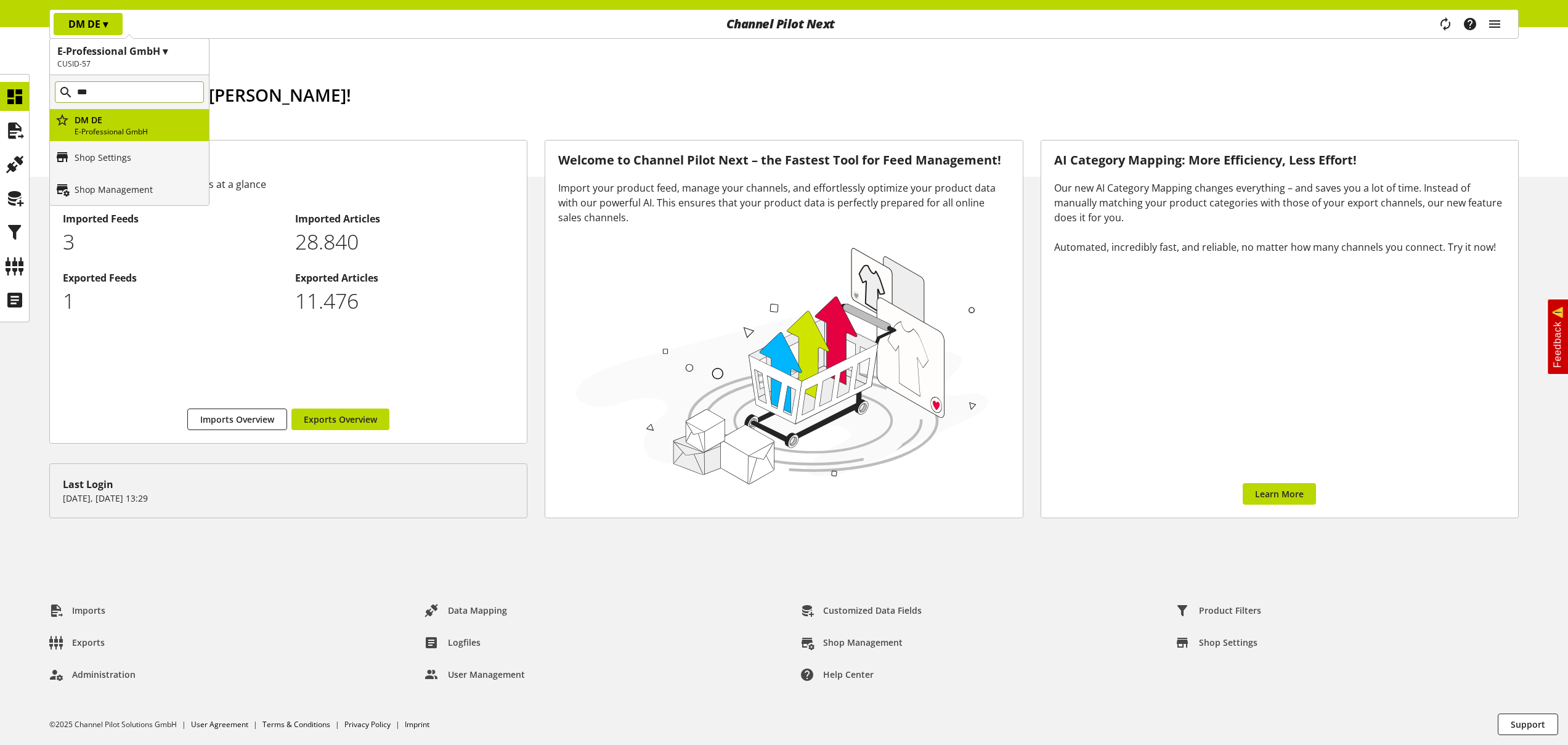
drag, startPoint x: 103, startPoint y: 93, endPoint x: 14, endPoint y: 64, distance: 93.6
click at [61, 81] on input "***" at bounding box center [129, 92] width 149 height 21
click at [114, 89] on input "***" at bounding box center [129, 92] width 149 height 21
type input "*"
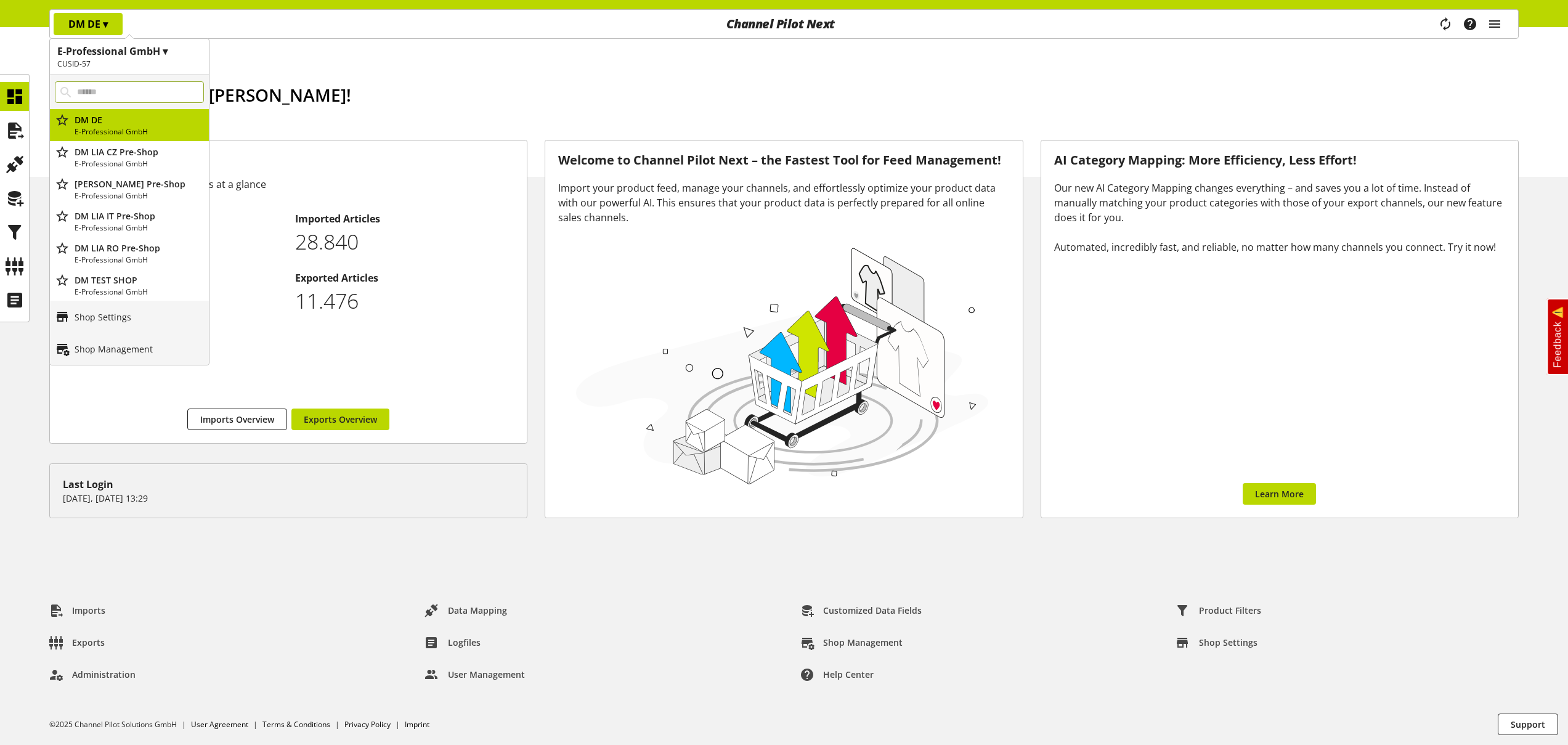
click at [305, 71] on div "Home Good afternoon, Nigel Rowe! Today is September 03, 2025" at bounding box center [784, 102] width 1568 height 150
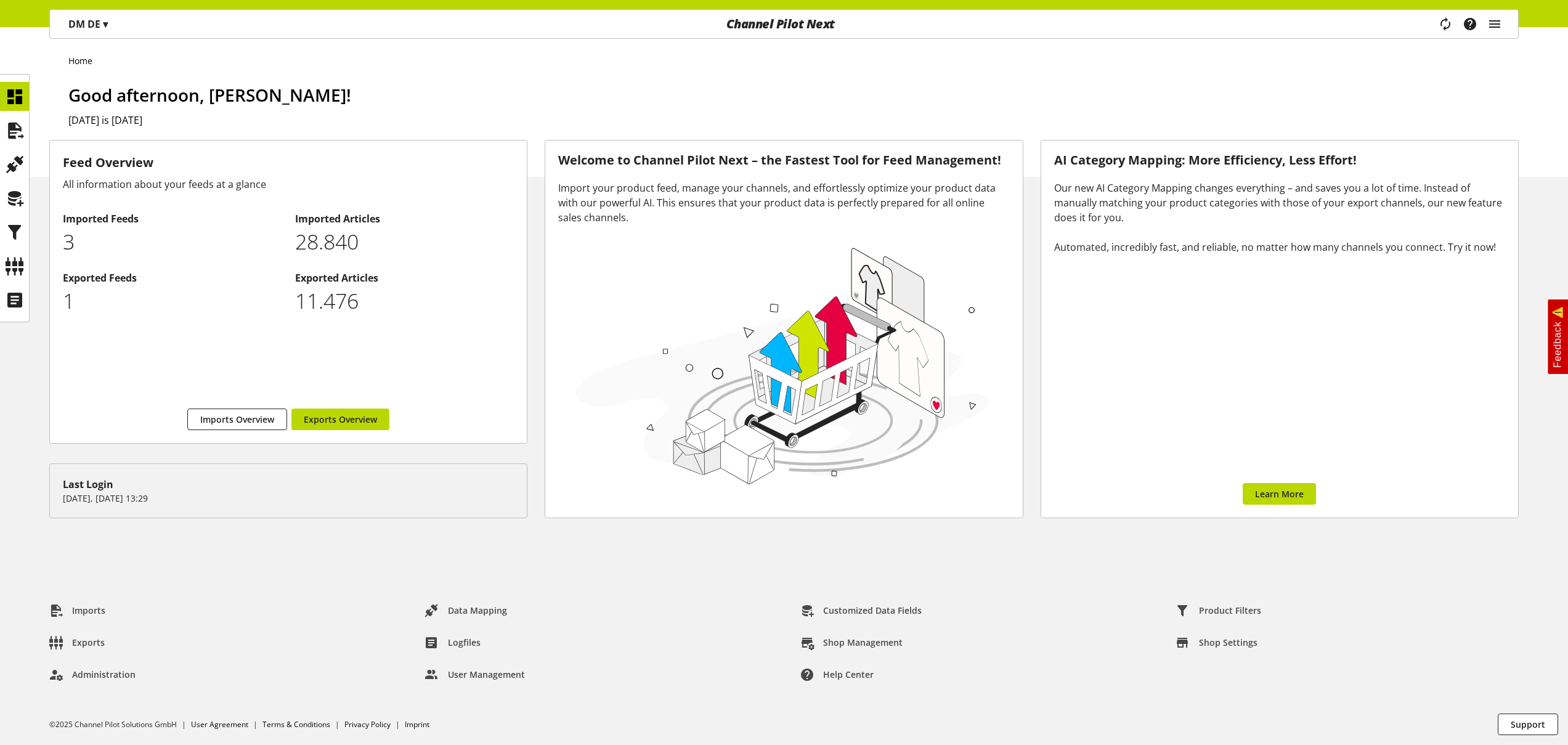
click at [99, 23] on p "DM DE ▾" at bounding box center [88, 24] width 39 height 15
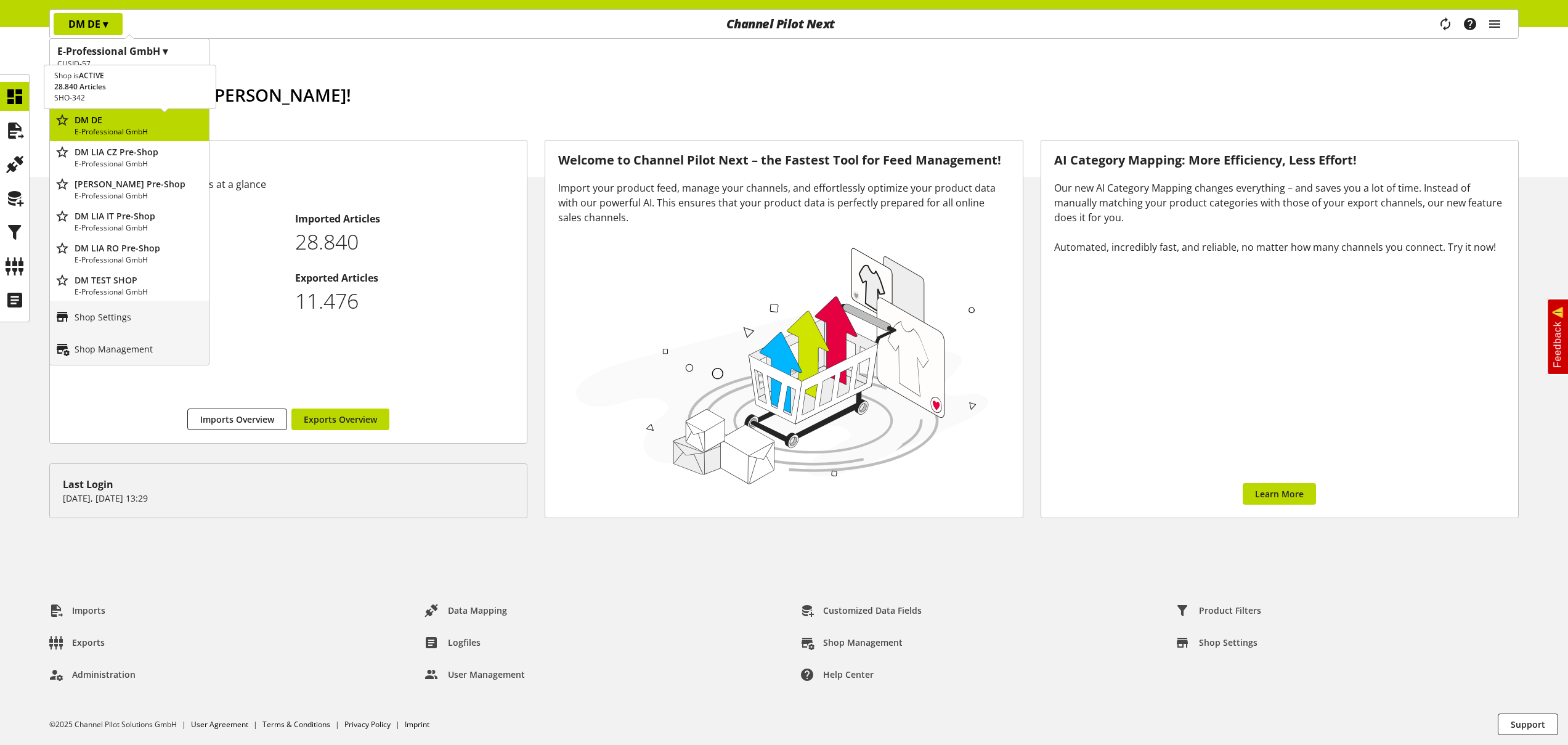
click at [124, 121] on p "DM DE" at bounding box center [139, 120] width 129 height 13
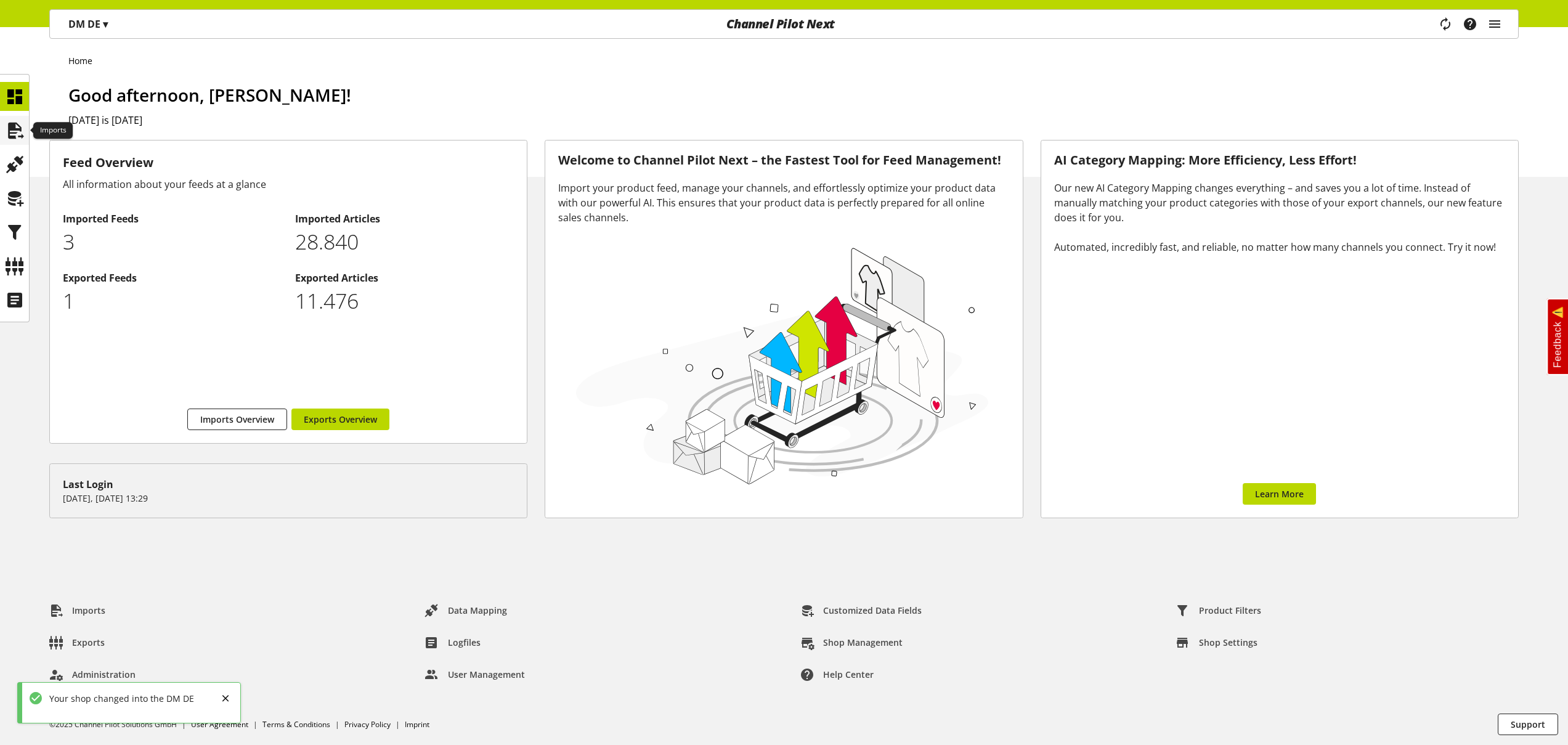
click at [20, 128] on icon at bounding box center [15, 130] width 20 height 25
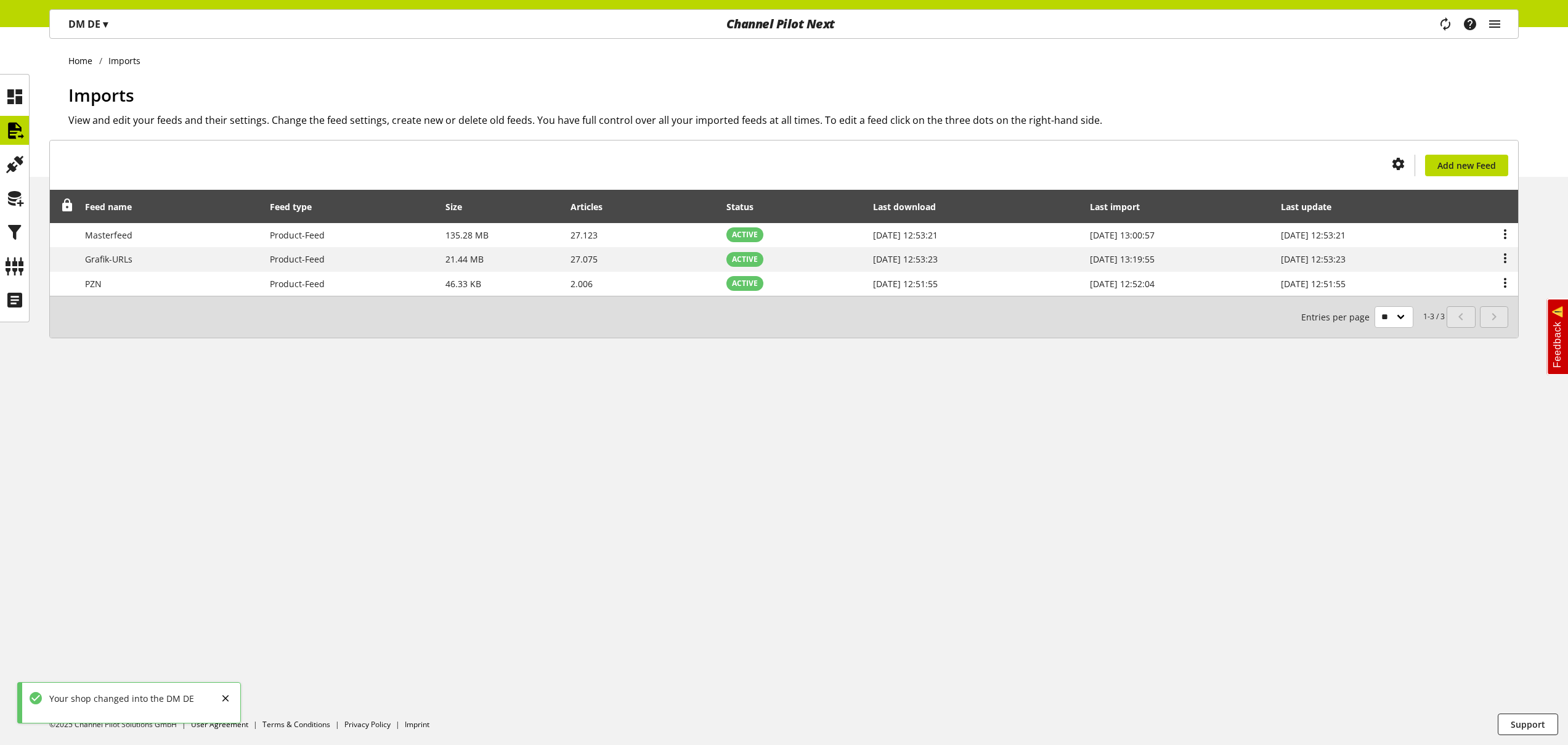
click at [96, 25] on p "DM DE ▾" at bounding box center [88, 24] width 39 height 15
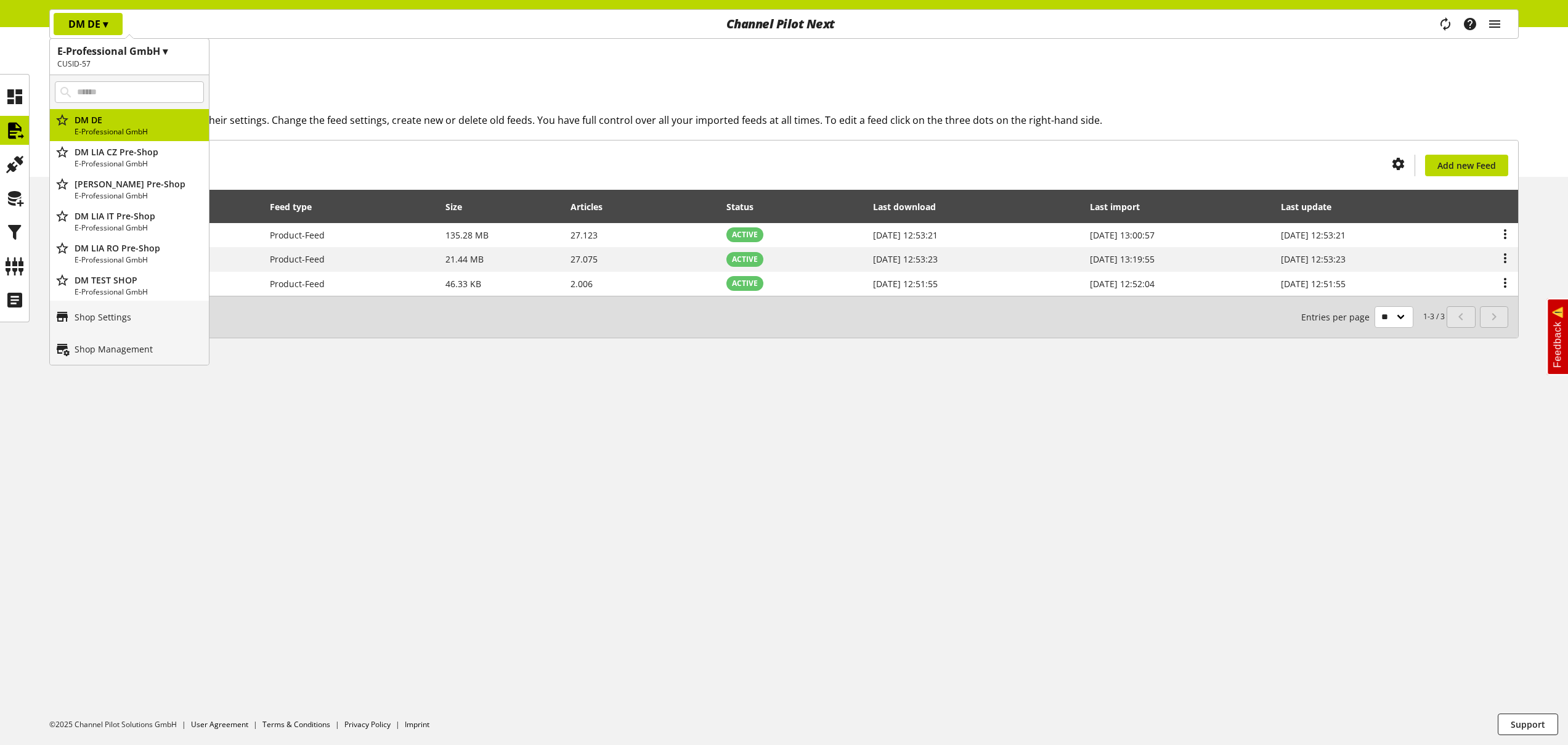
click at [1100, 55] on ul "Home Imports" at bounding box center [793, 61] width 1451 height 13
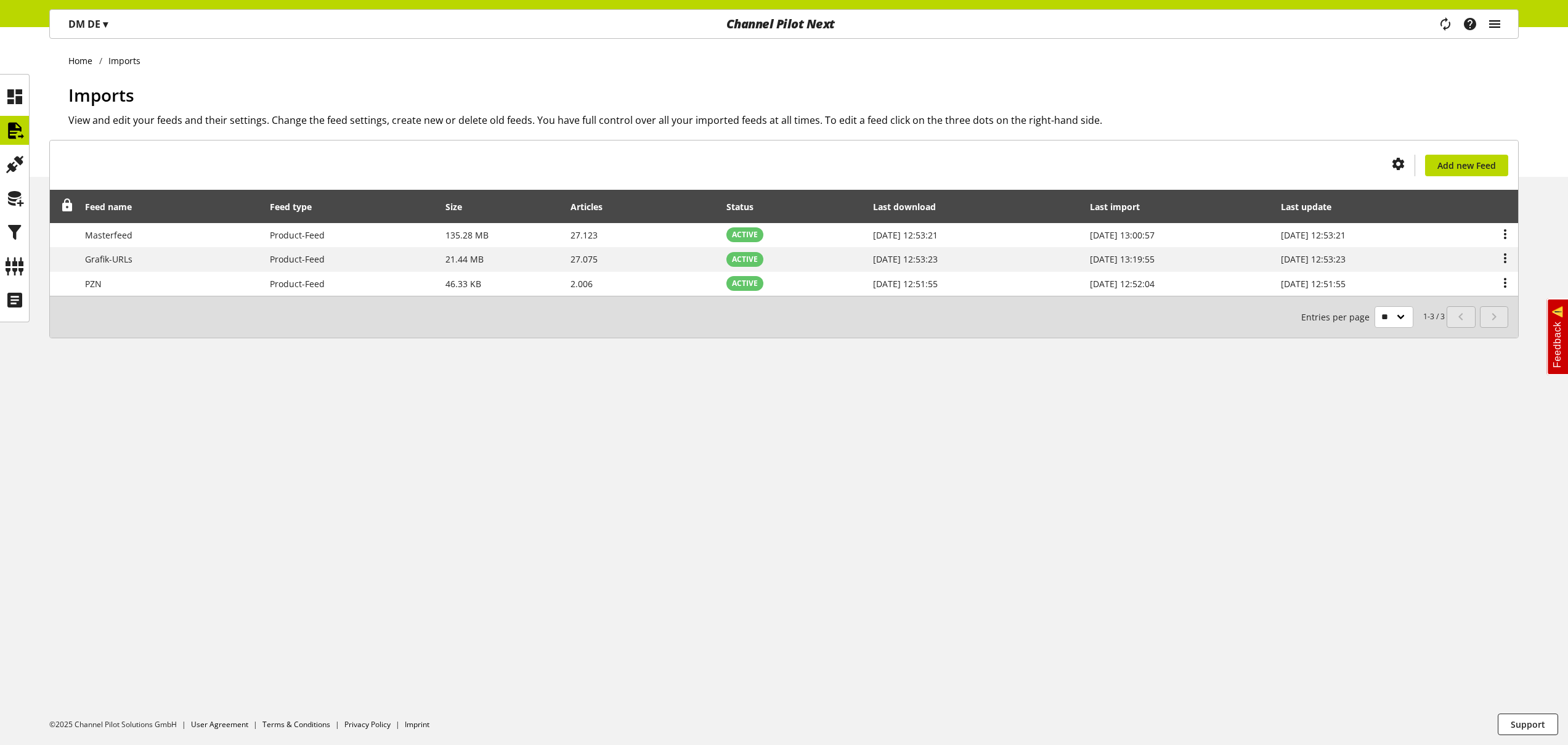
click at [1501, 26] on icon "main navigation" at bounding box center [1495, 23] width 15 height 22
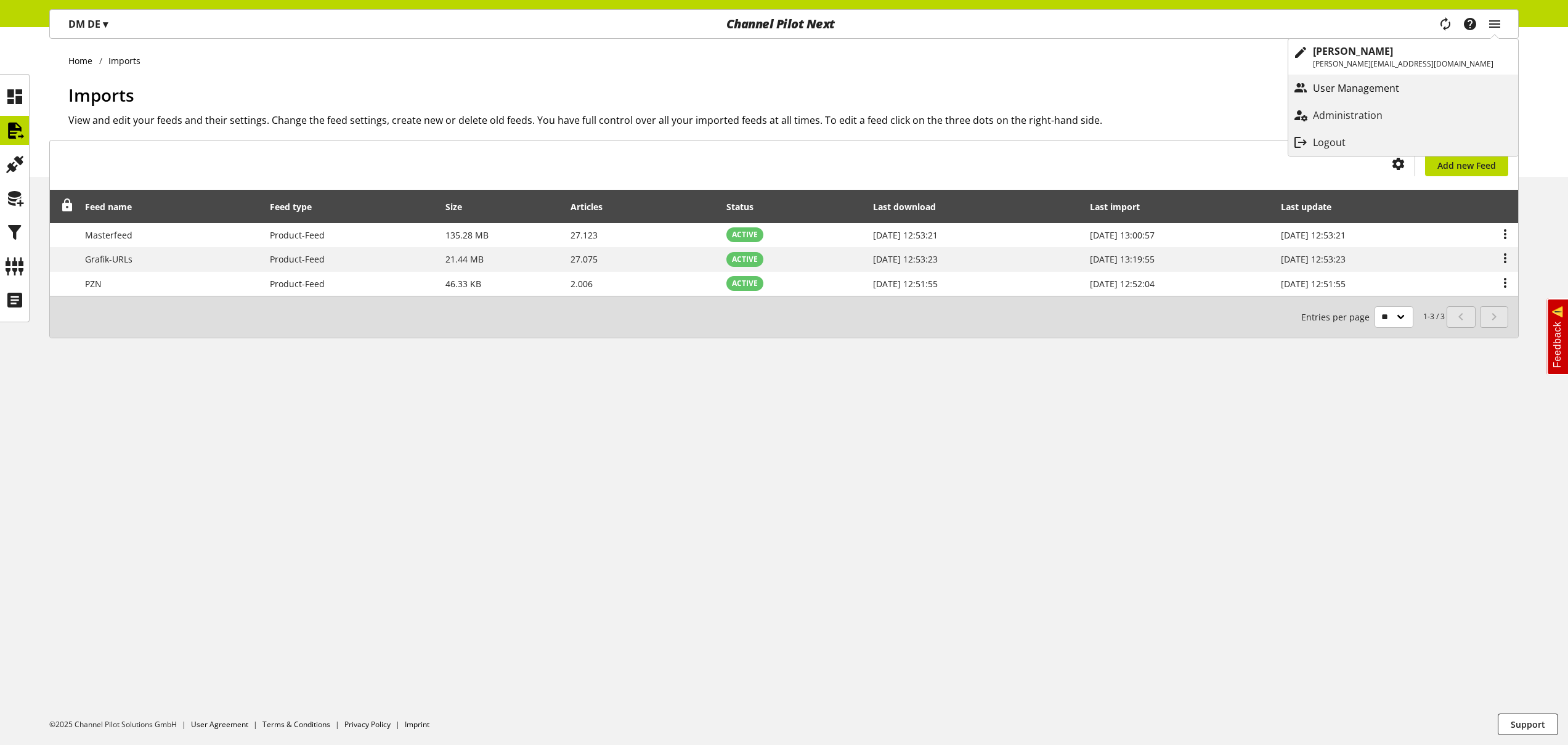
click at [1424, 90] on p "User Management" at bounding box center [1368, 89] width 111 height 15
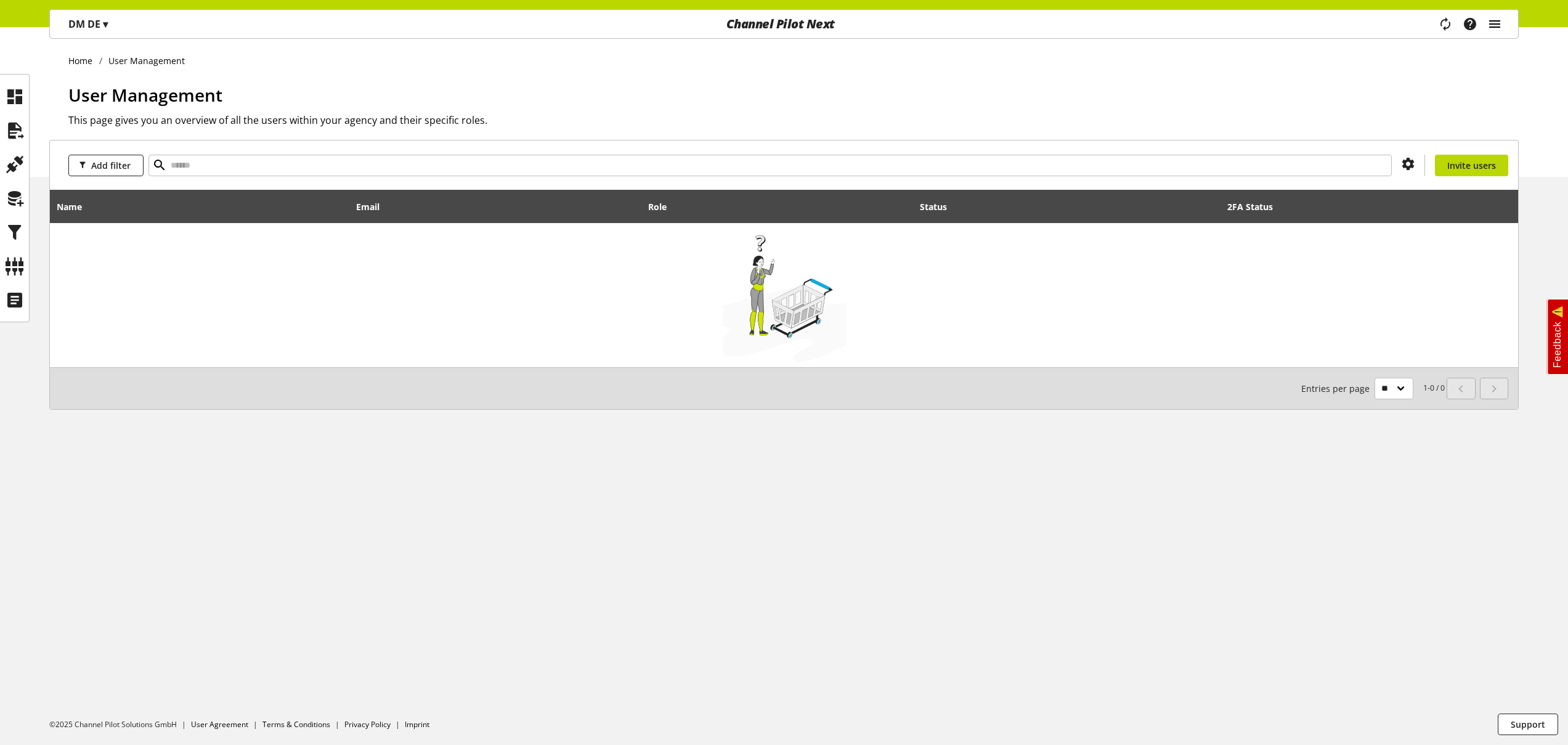
click at [1498, 25] on icon "main navigation" at bounding box center [1495, 23] width 15 height 22
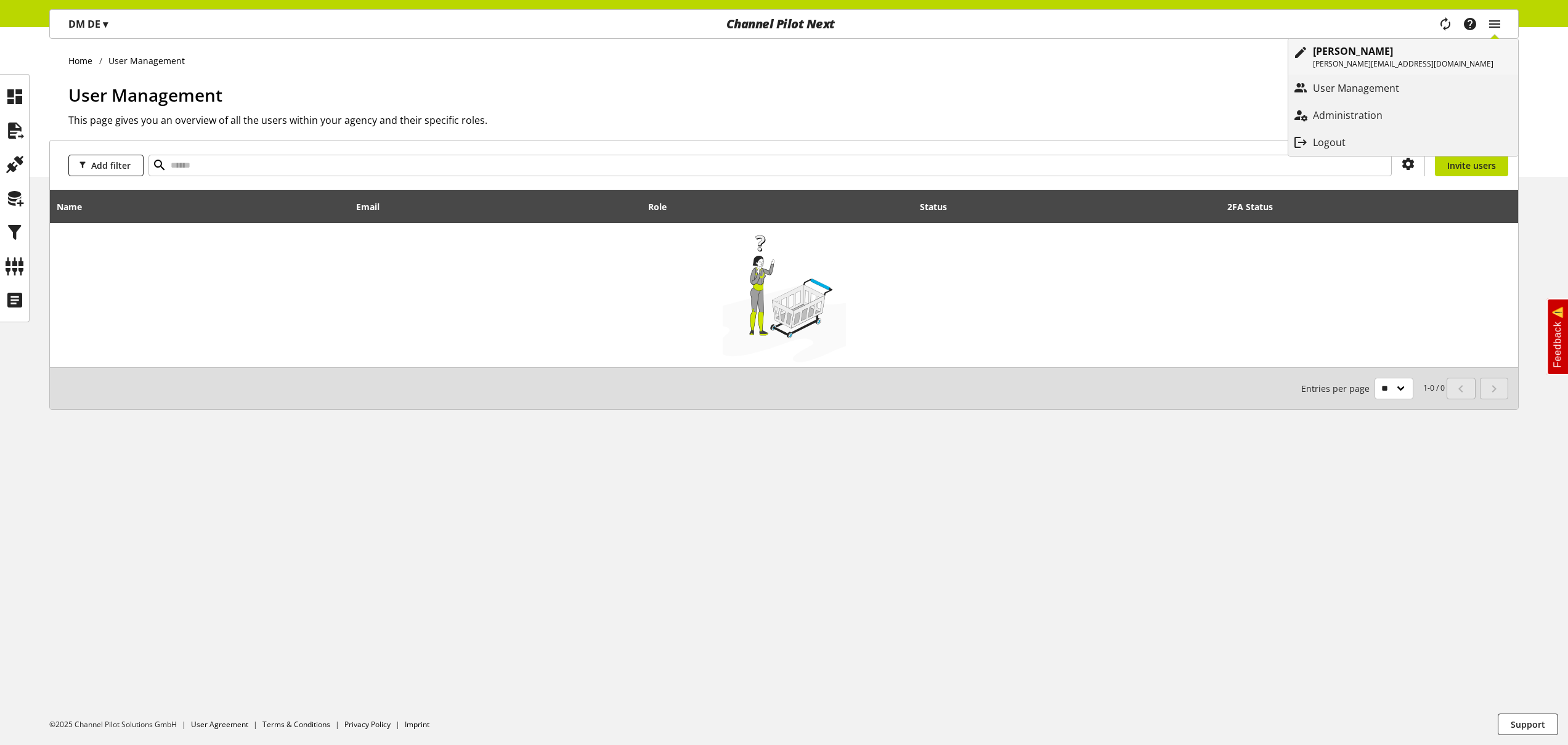
click at [1467, 52] on p "[PERSON_NAME]" at bounding box center [1403, 51] width 181 height 15
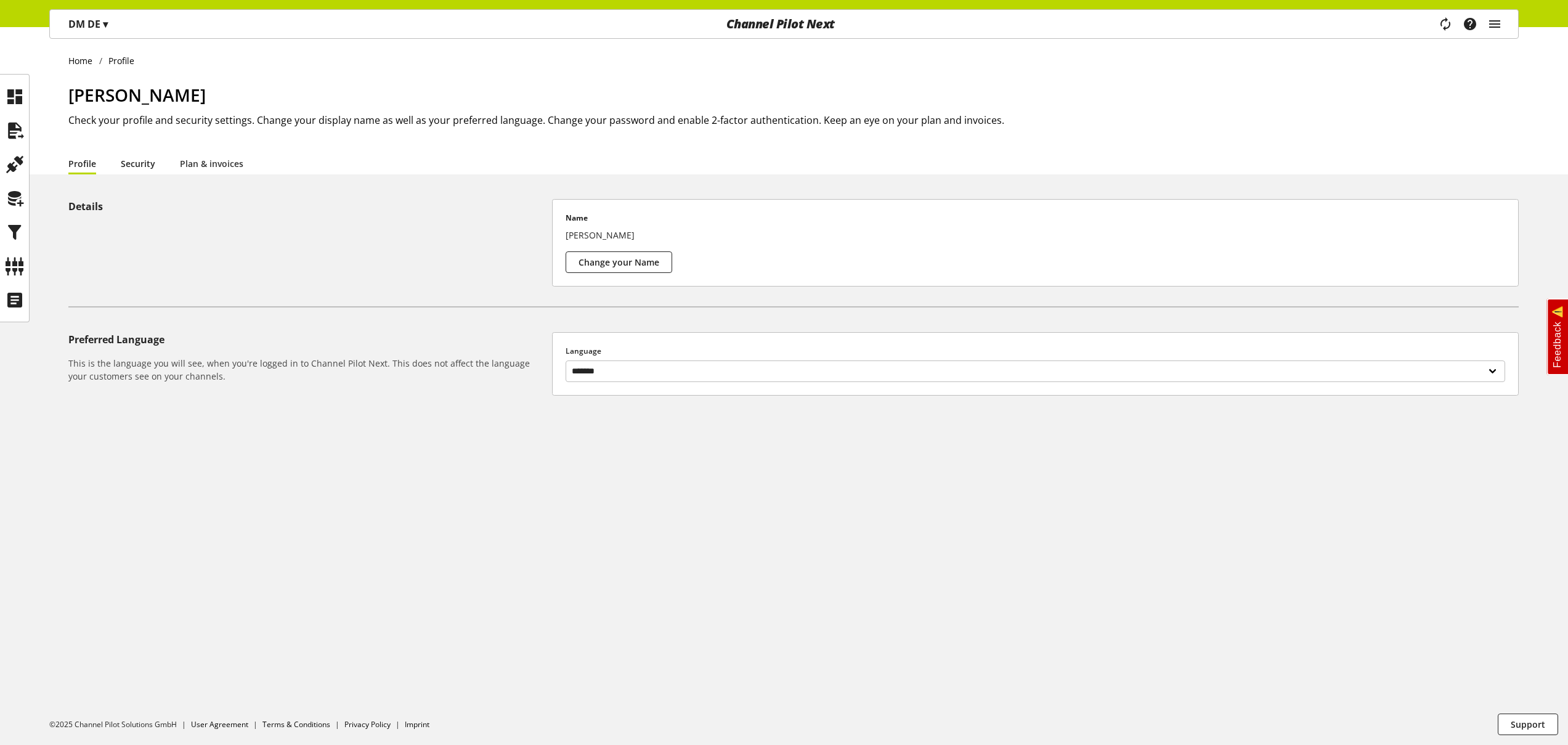
click at [125, 164] on link "Security" at bounding box center [138, 164] width 35 height 13
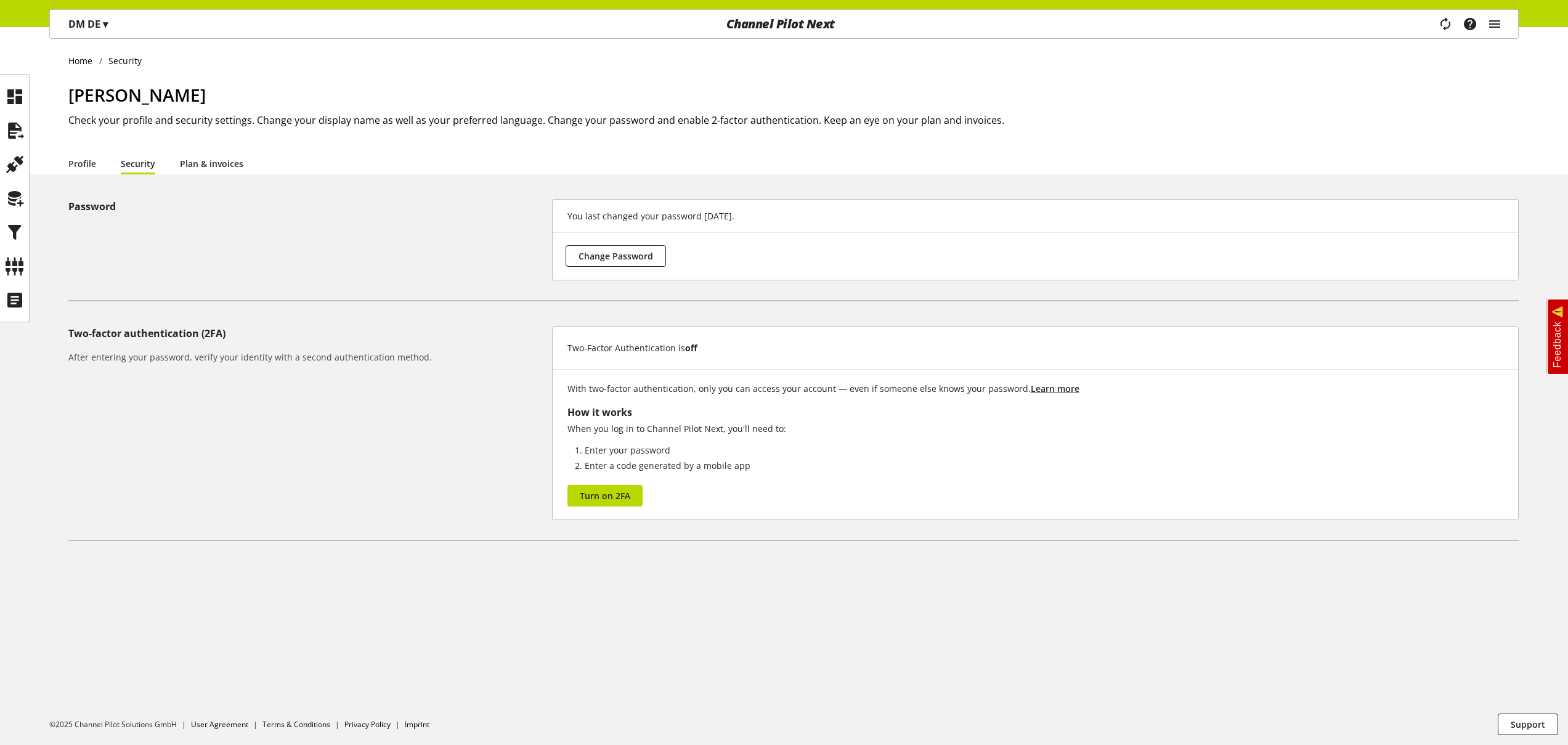
click at [206, 164] on link "Plan & invoices" at bounding box center [212, 164] width 64 height 13
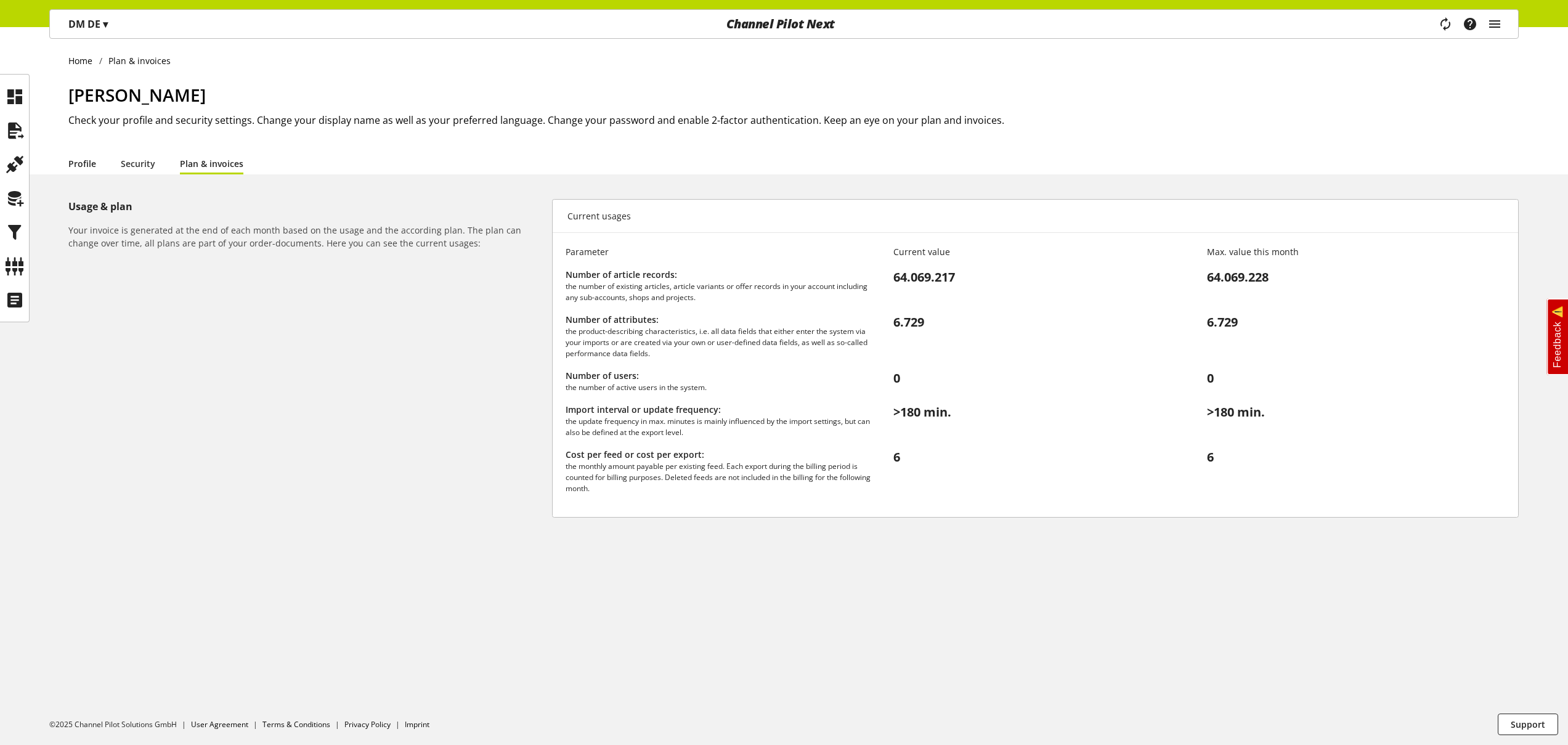
click at [88, 167] on link "Profile" at bounding box center [82, 164] width 28 height 13
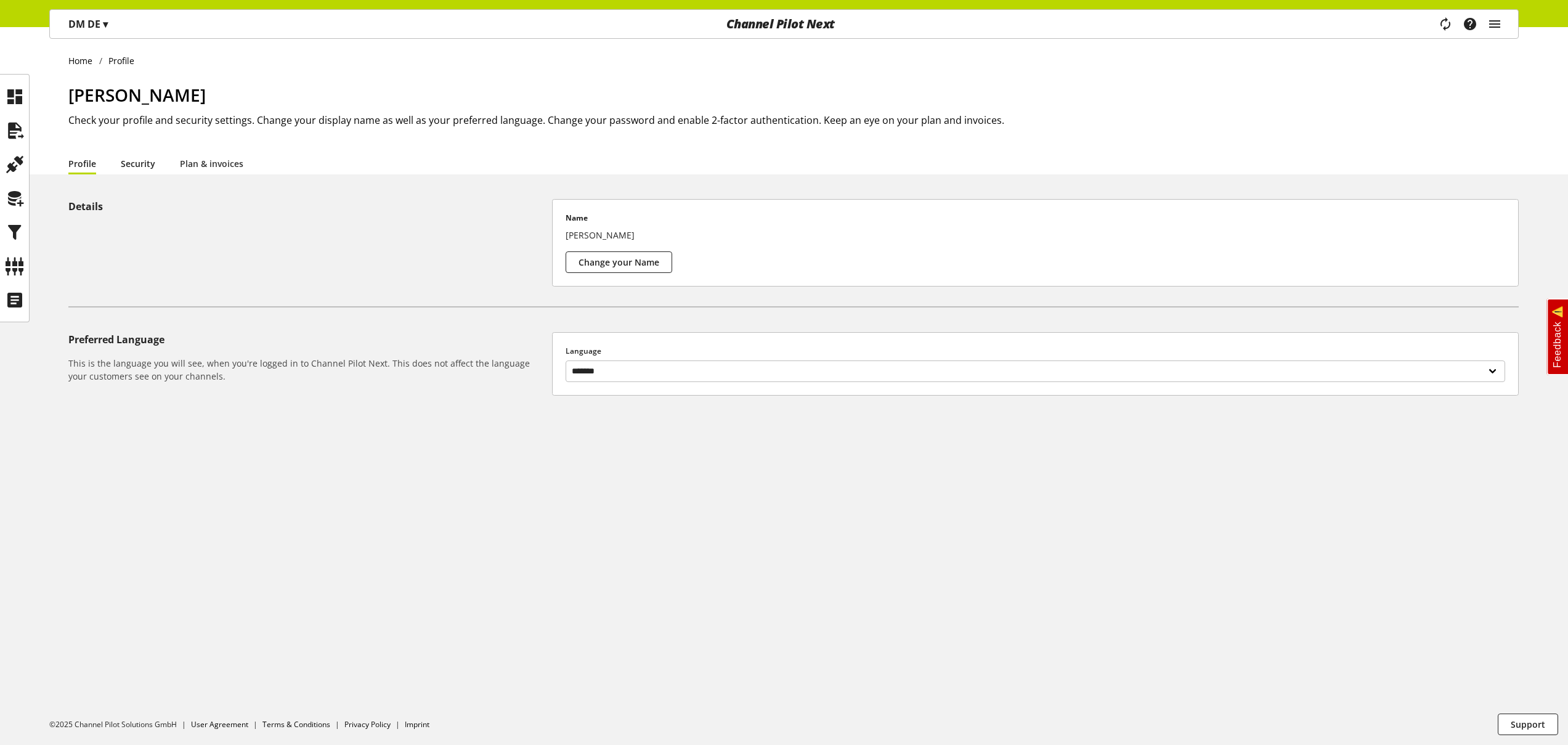
click at [148, 170] on link "Security" at bounding box center [138, 164] width 35 height 13
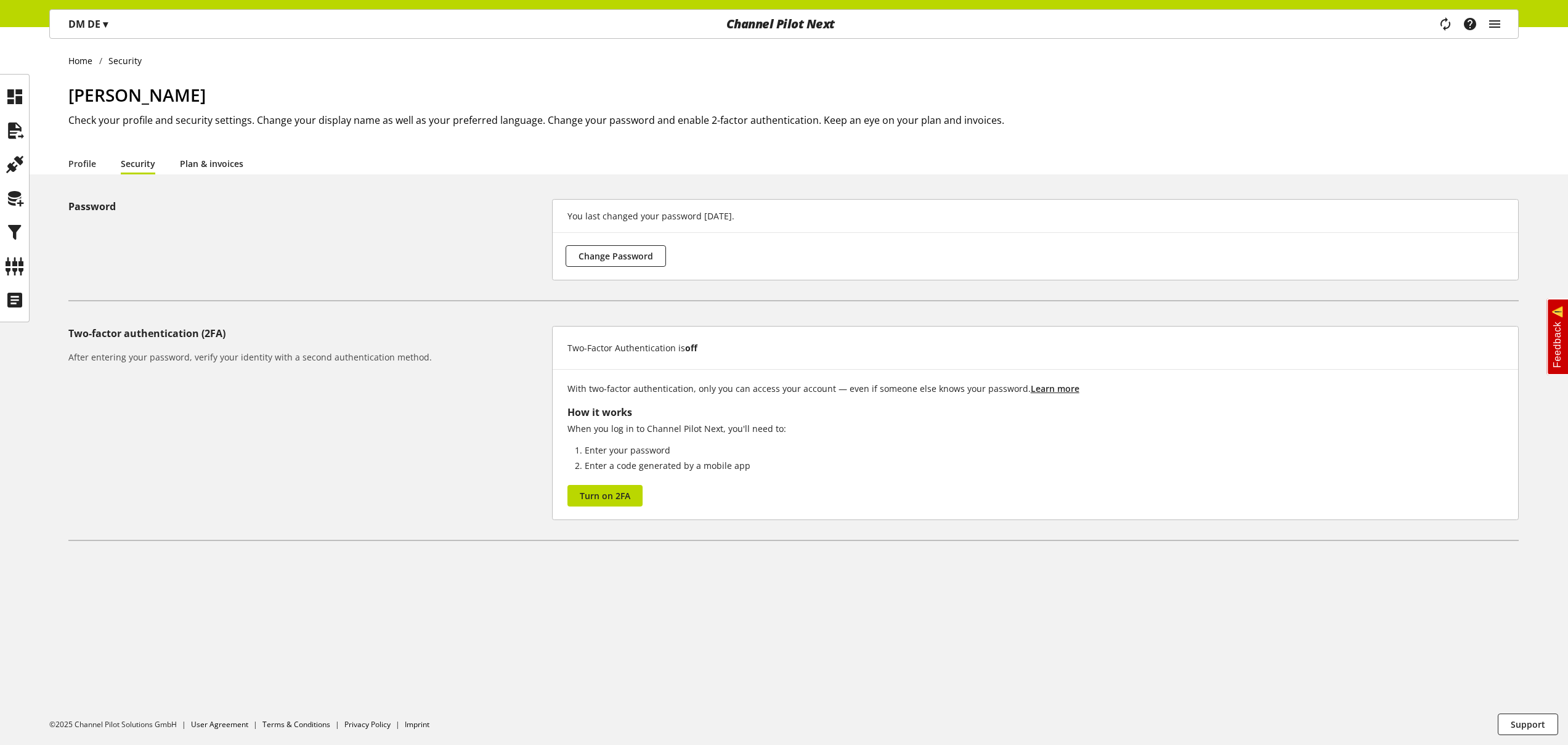
click at [204, 165] on link "Plan & invoices" at bounding box center [212, 164] width 64 height 13
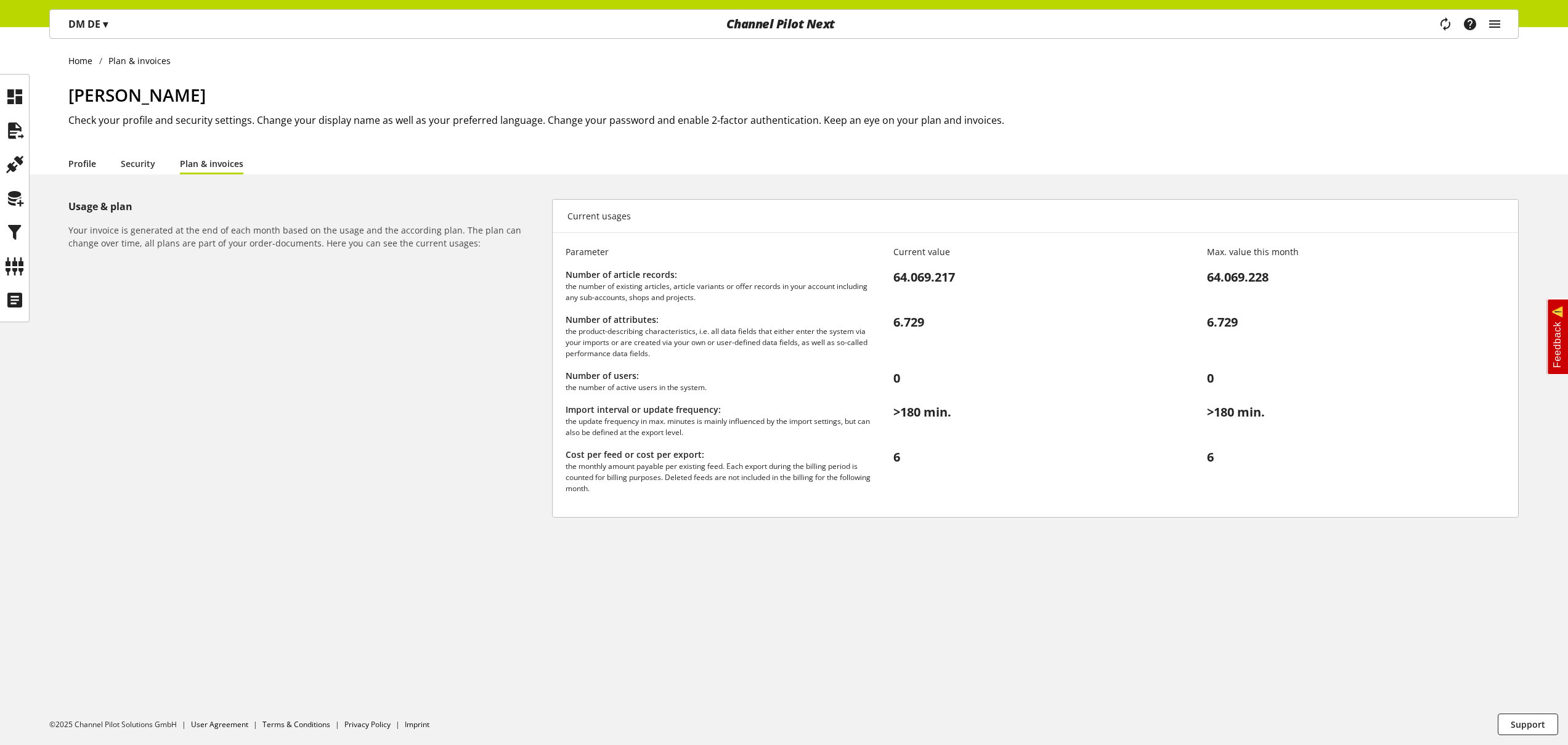
click at [86, 159] on link "Profile" at bounding box center [82, 164] width 28 height 13
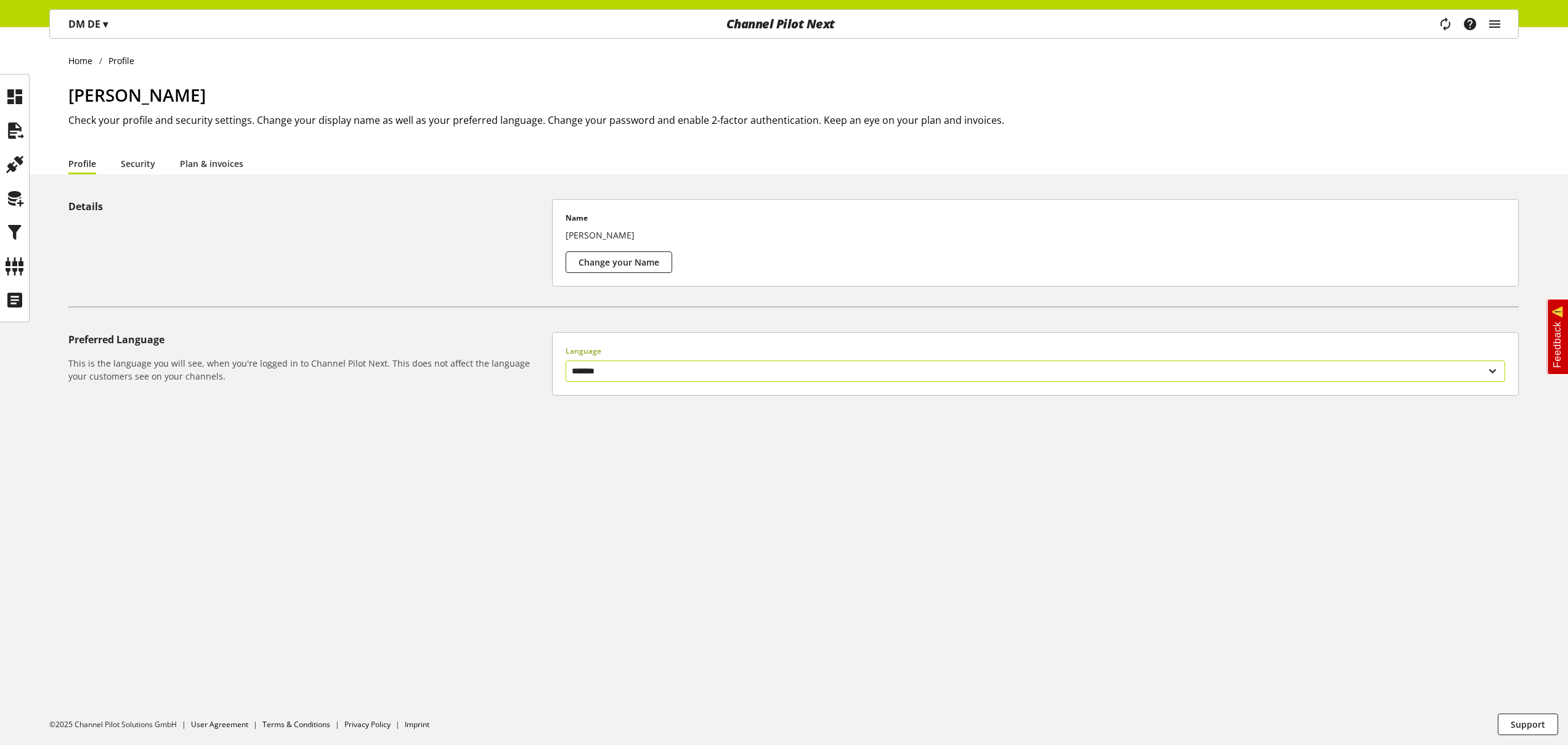
click at [619, 372] on select "******* ******" at bounding box center [1035, 371] width 940 height 21
select select "**"
click at [565, 360] on select "******* ******" at bounding box center [1035, 371] width 940 height 21
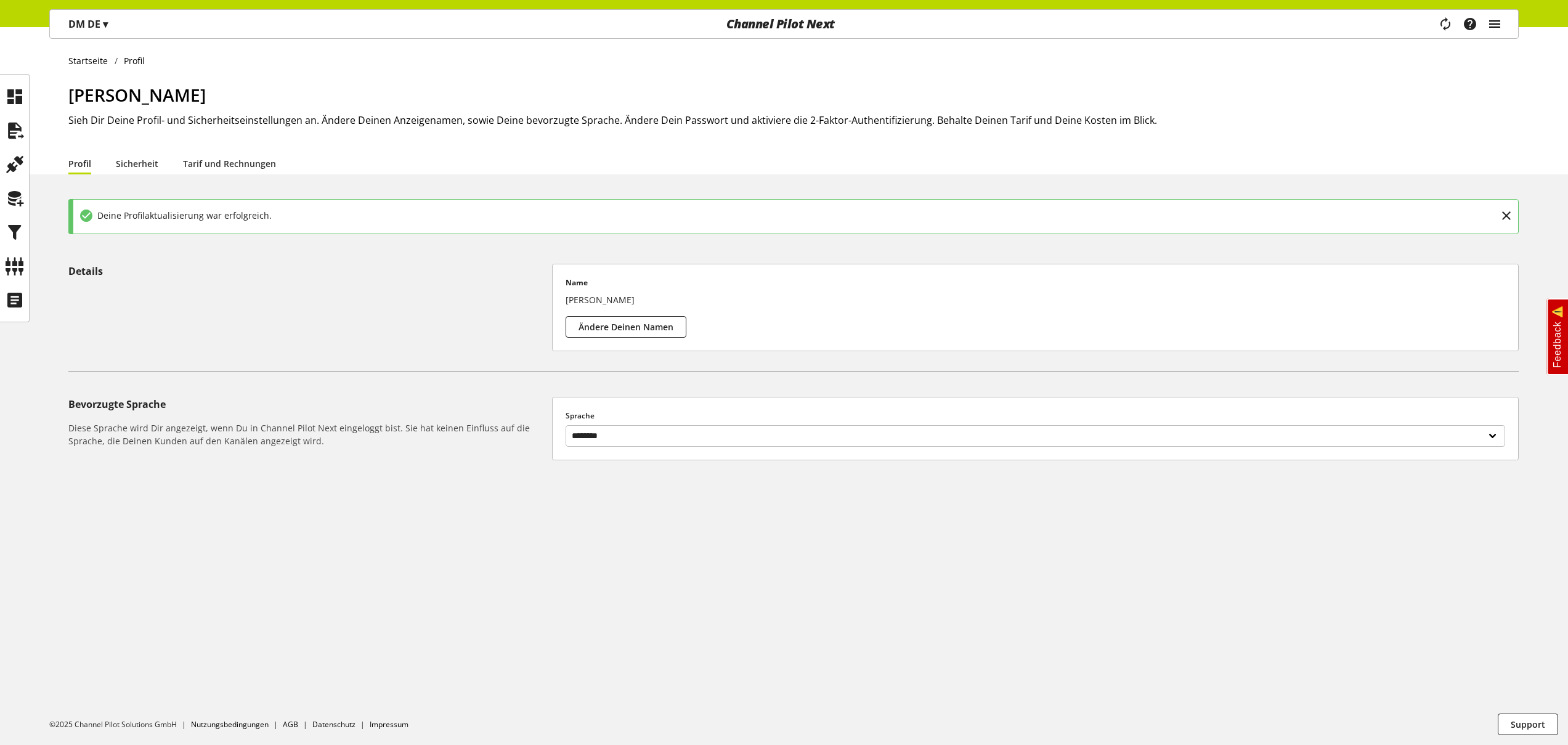
click at [1500, 29] on icon "main navigation" at bounding box center [1495, 23] width 15 height 22
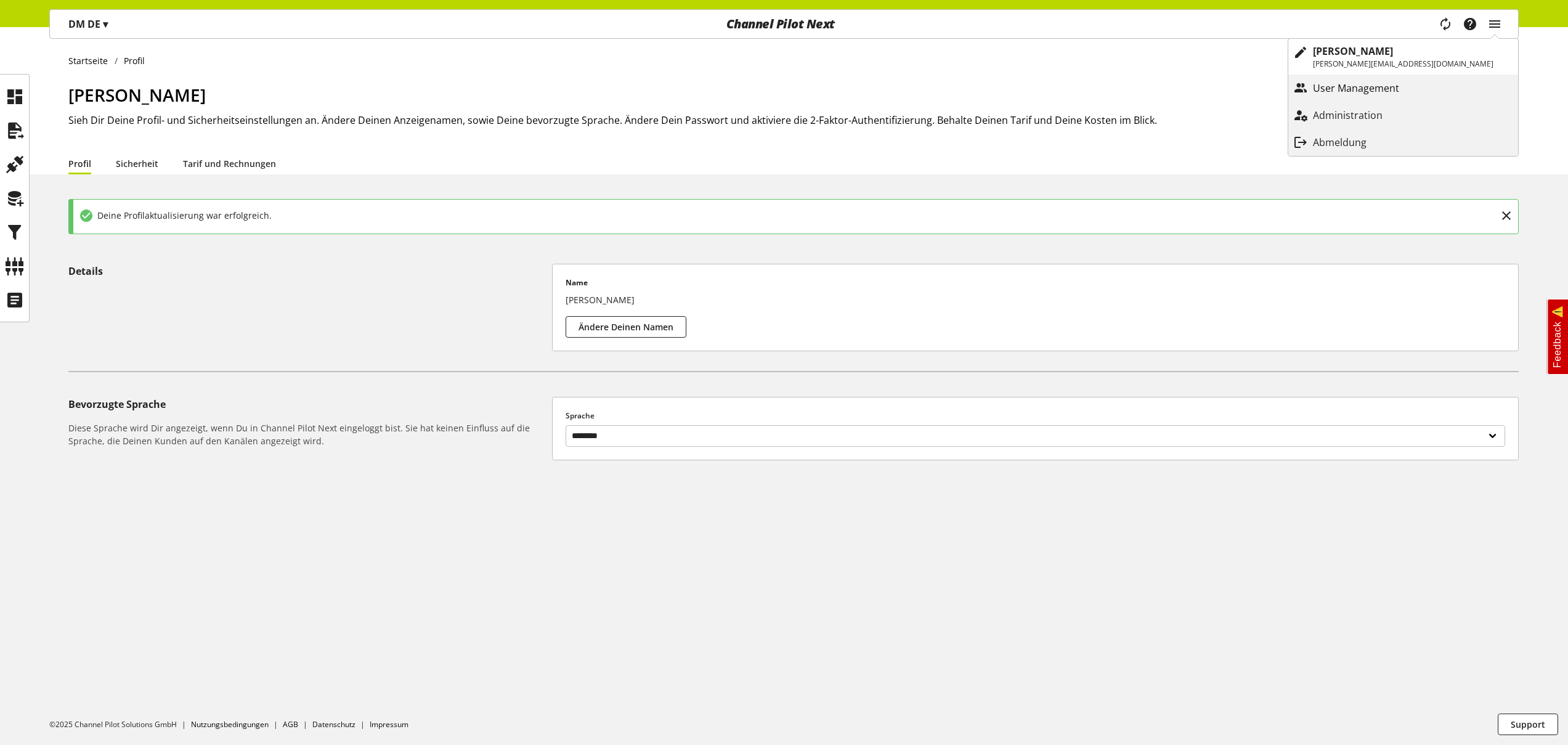
click at [1424, 88] on p "User Management" at bounding box center [1368, 89] width 111 height 15
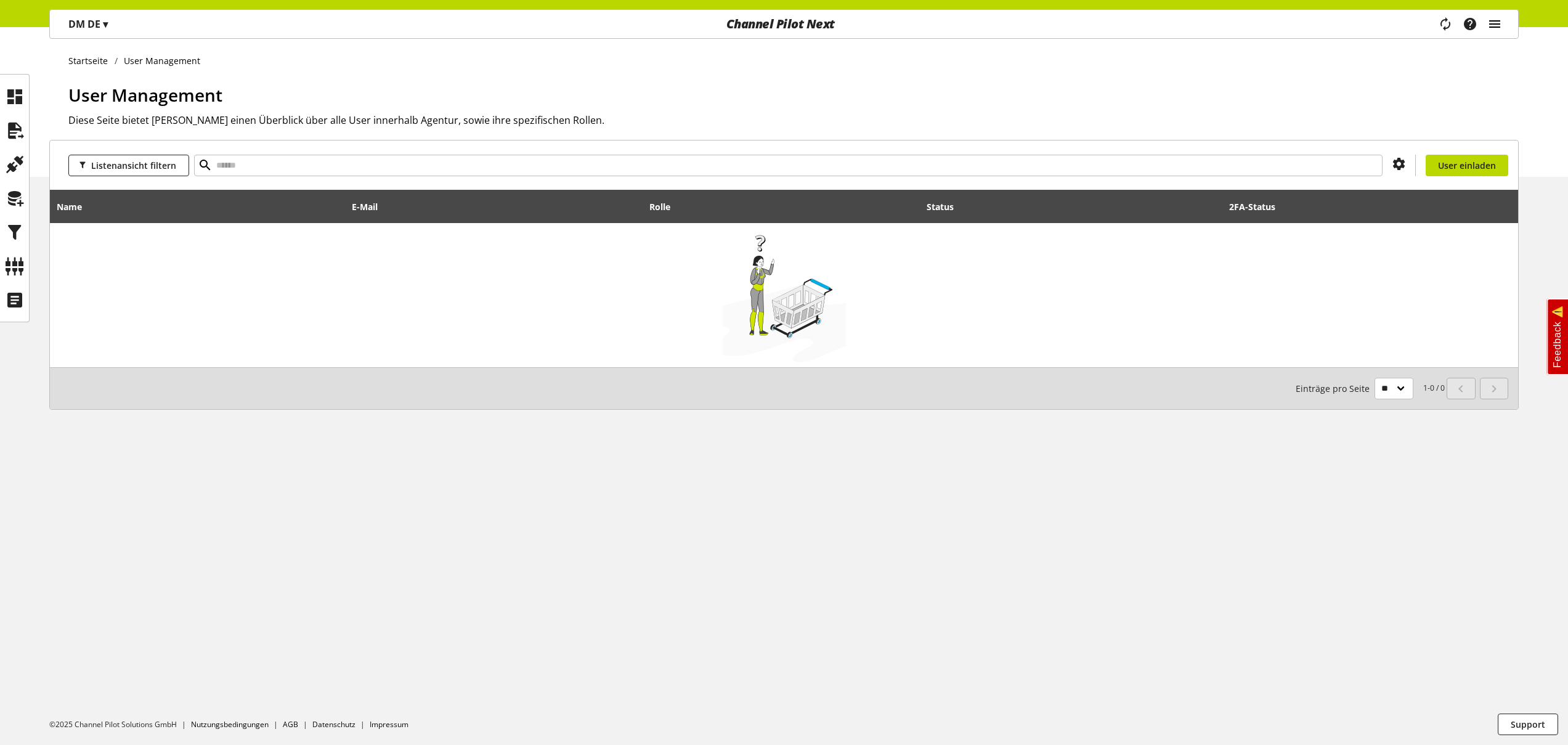
click at [1501, 25] on icon "main navigation" at bounding box center [1495, 23] width 15 height 22
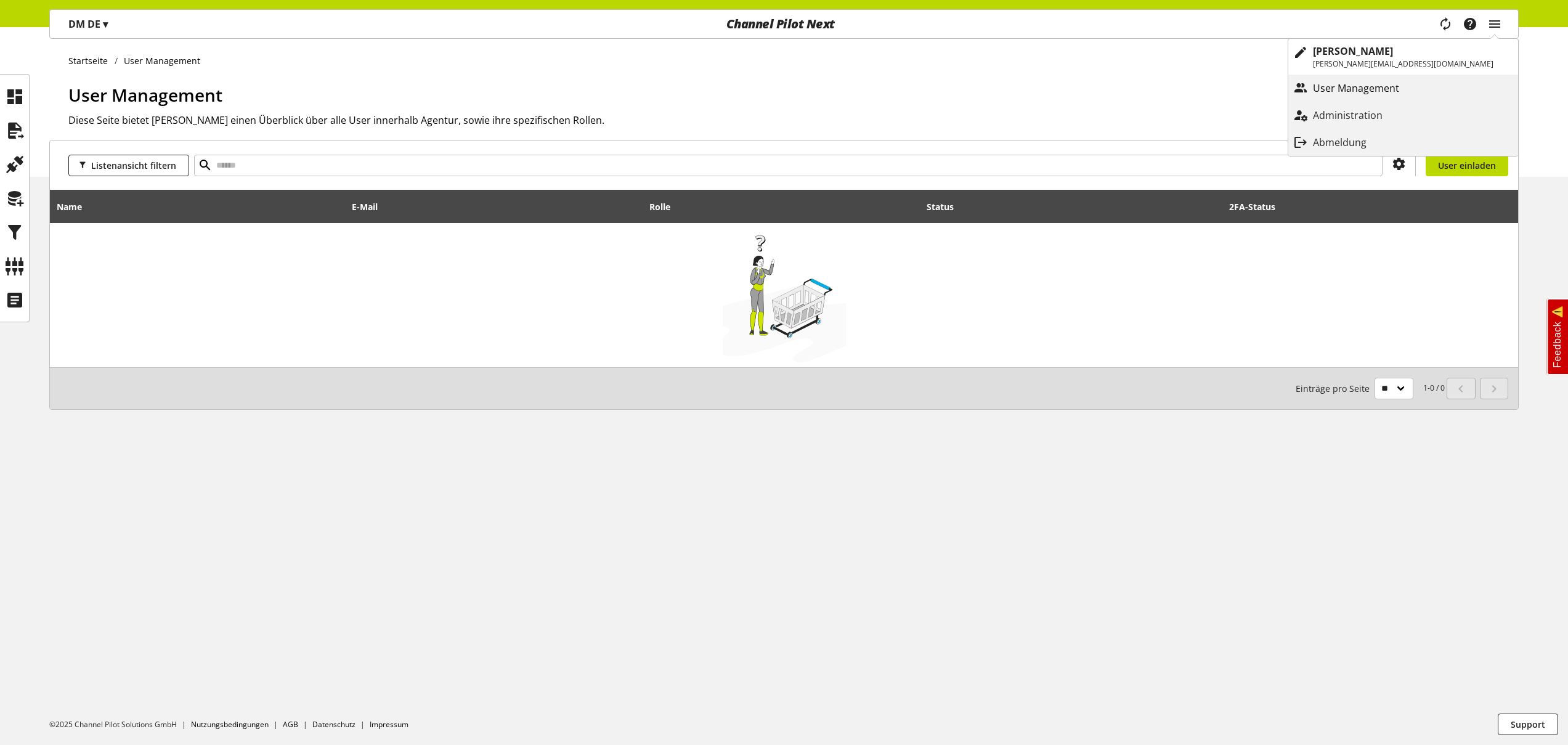
click at [1449, 78] on link "User Management" at bounding box center [1404, 88] width 230 height 22
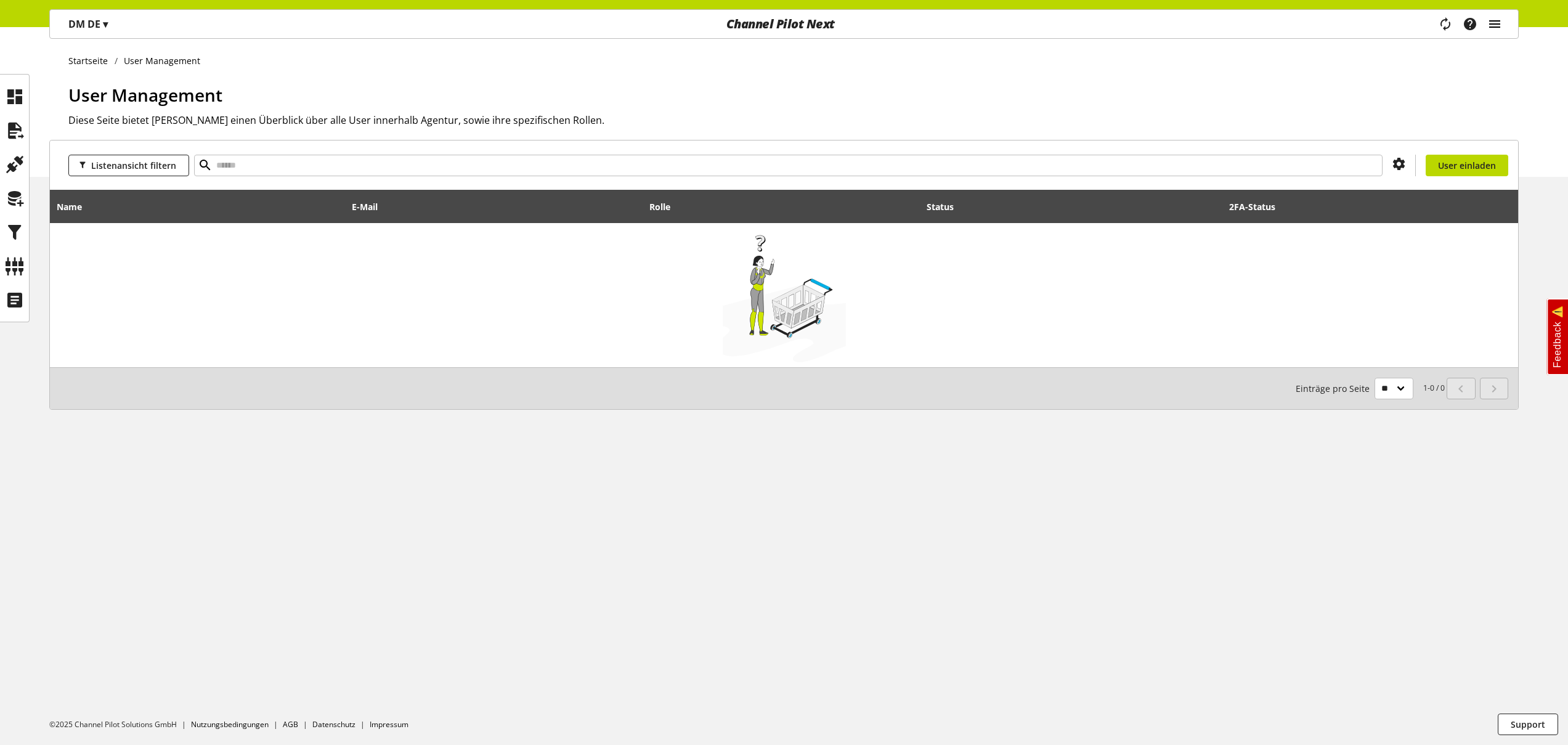
click at [1495, 16] on icon "main navigation" at bounding box center [1495, 23] width 15 height 22
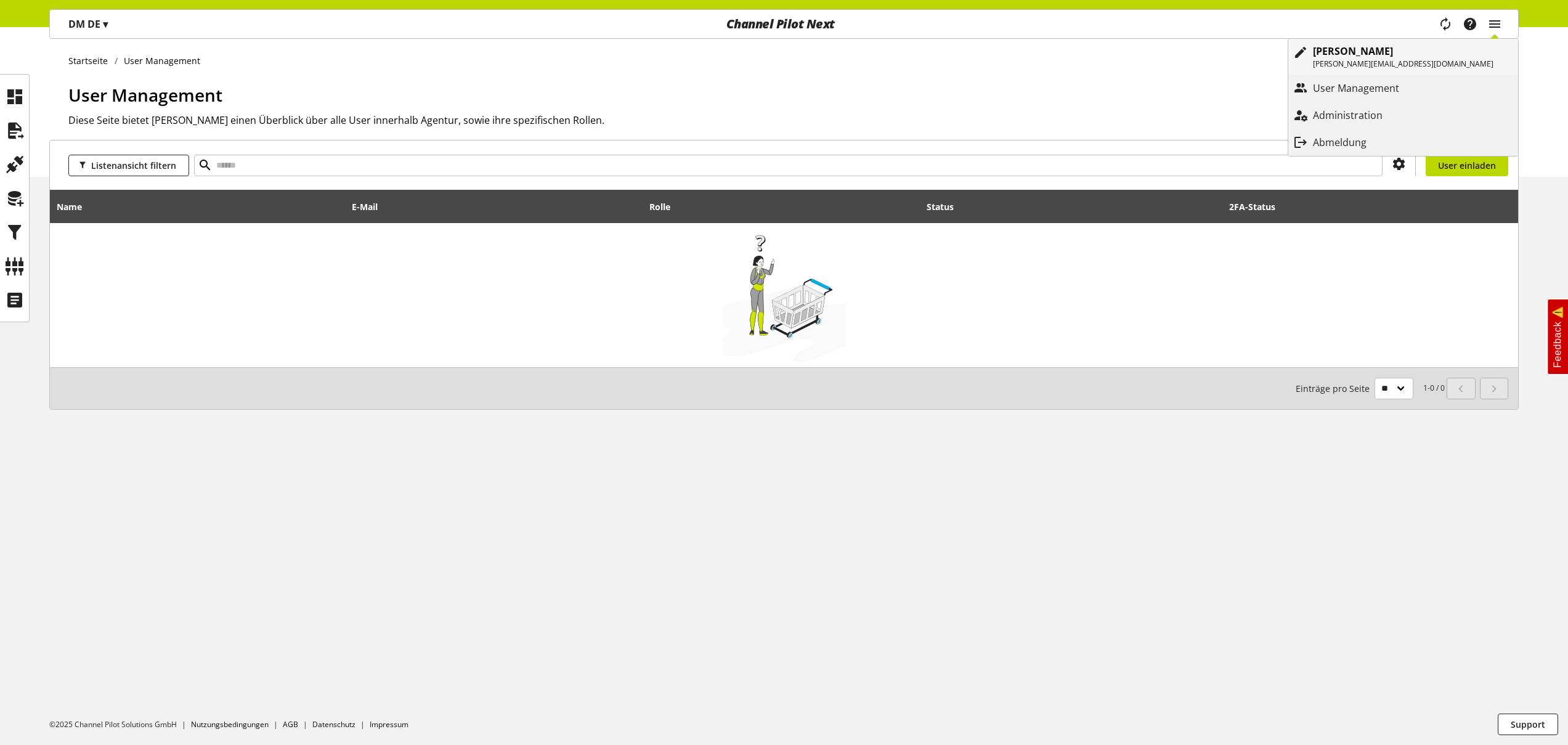
click at [1452, 62] on p "[PERSON_NAME][EMAIL_ADDRESS][DOMAIN_NAME]" at bounding box center [1403, 64] width 181 height 11
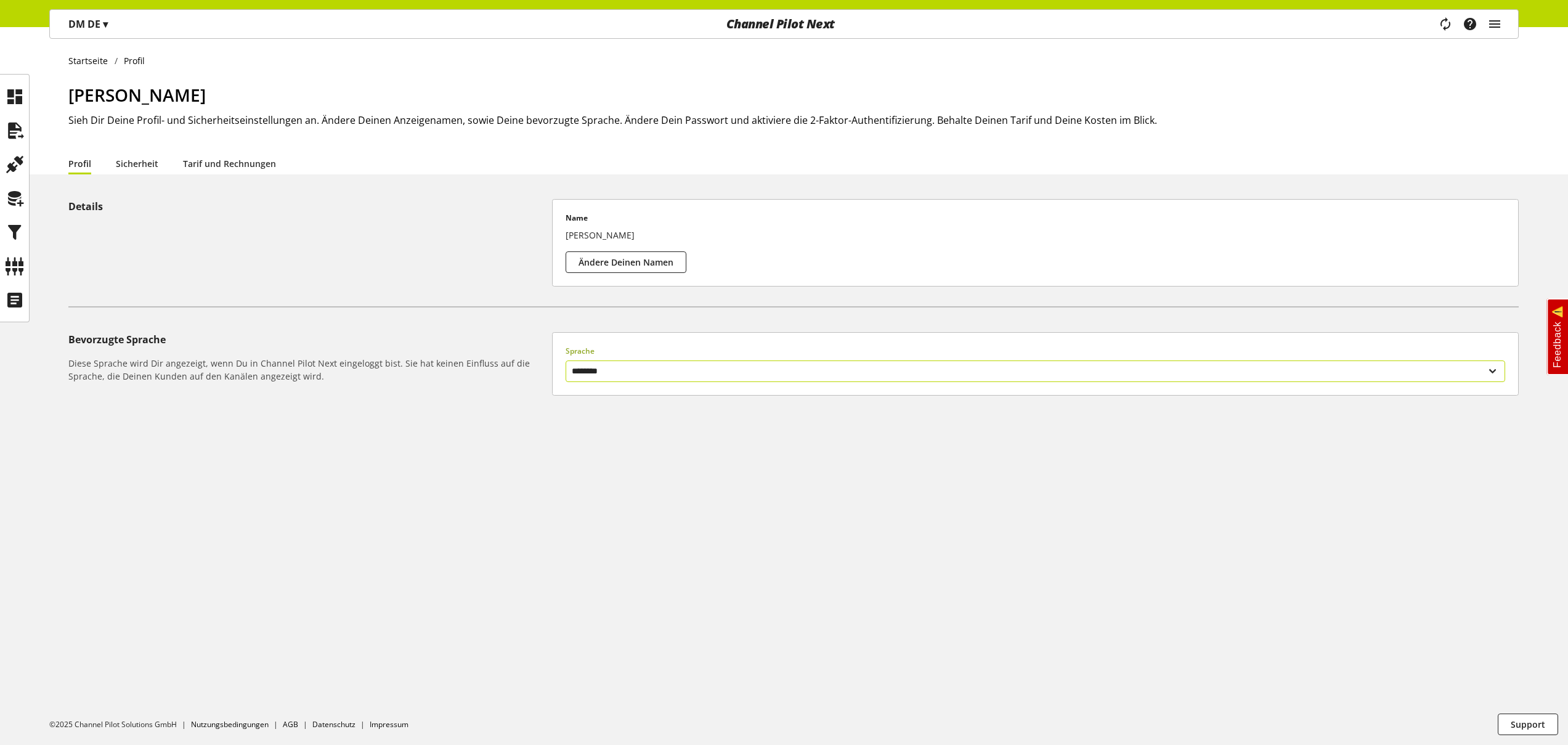
click at [668, 370] on select "******** *******" at bounding box center [1035, 371] width 940 height 21
select select "**"
click at [565, 360] on select "******** *******" at bounding box center [1035, 371] width 940 height 21
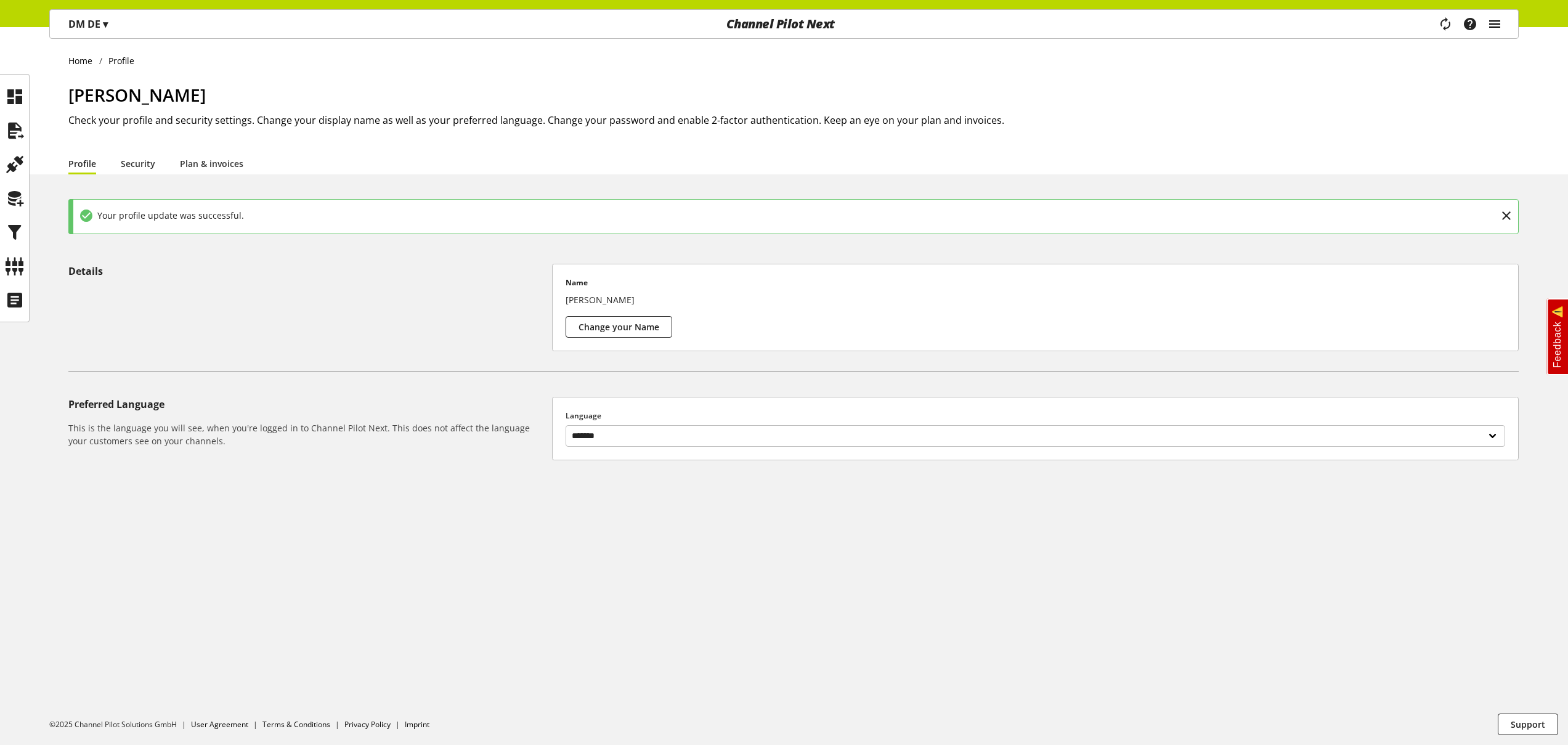
click at [1496, 23] on icon "main navigation" at bounding box center [1495, 23] width 15 height 22
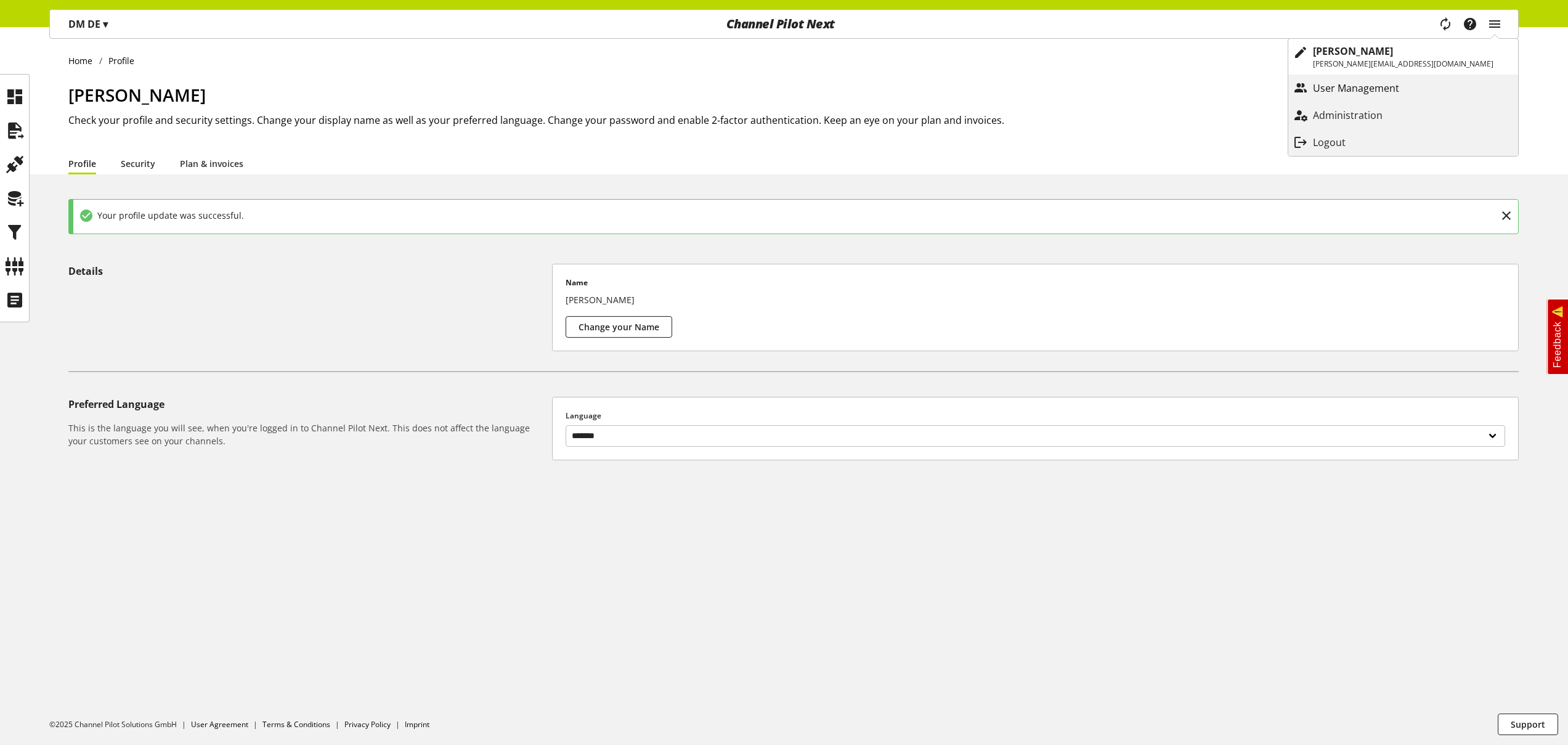
click at [1424, 83] on p "User Management" at bounding box center [1368, 89] width 111 height 15
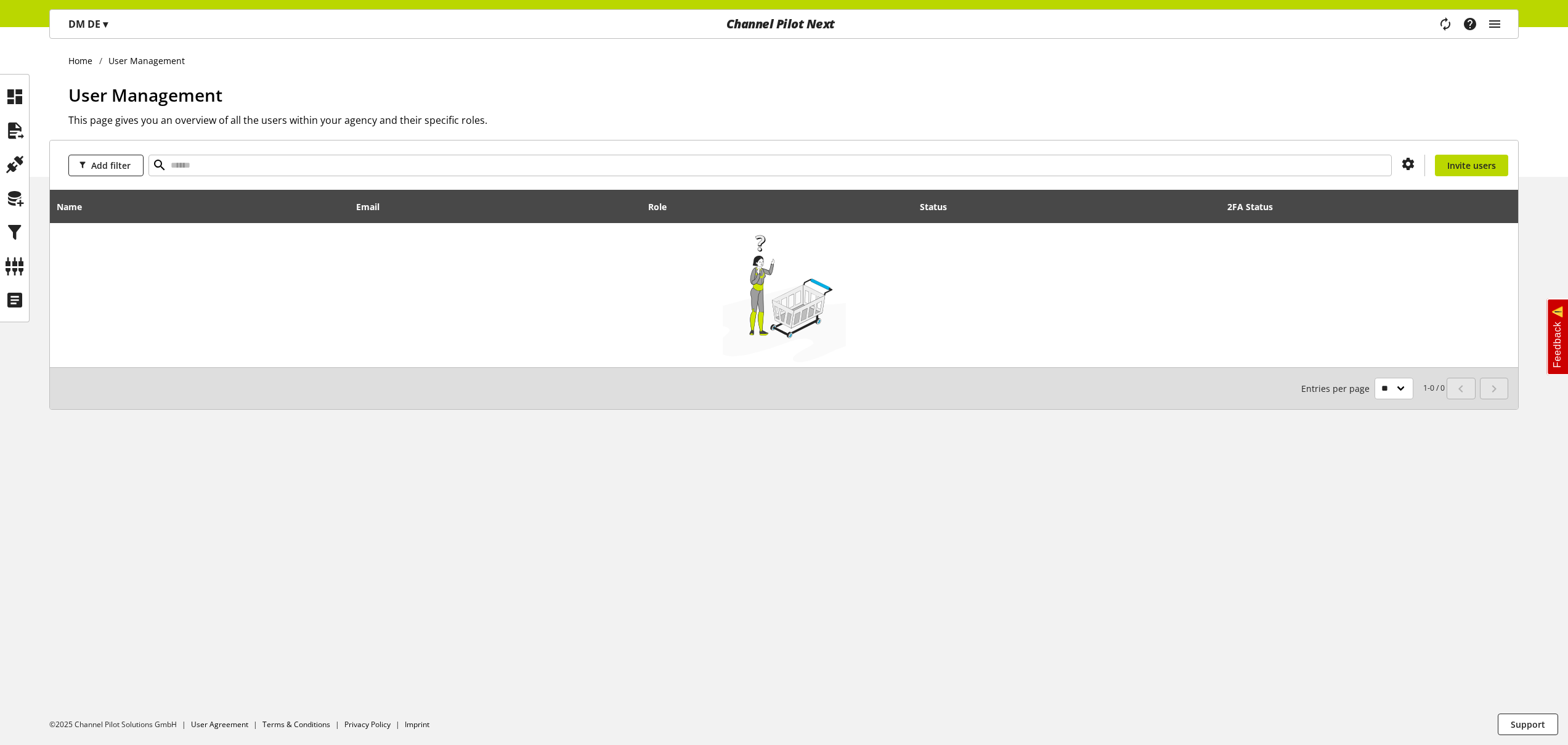
click at [107, 28] on span "▾" at bounding box center [105, 24] width 5 height 14
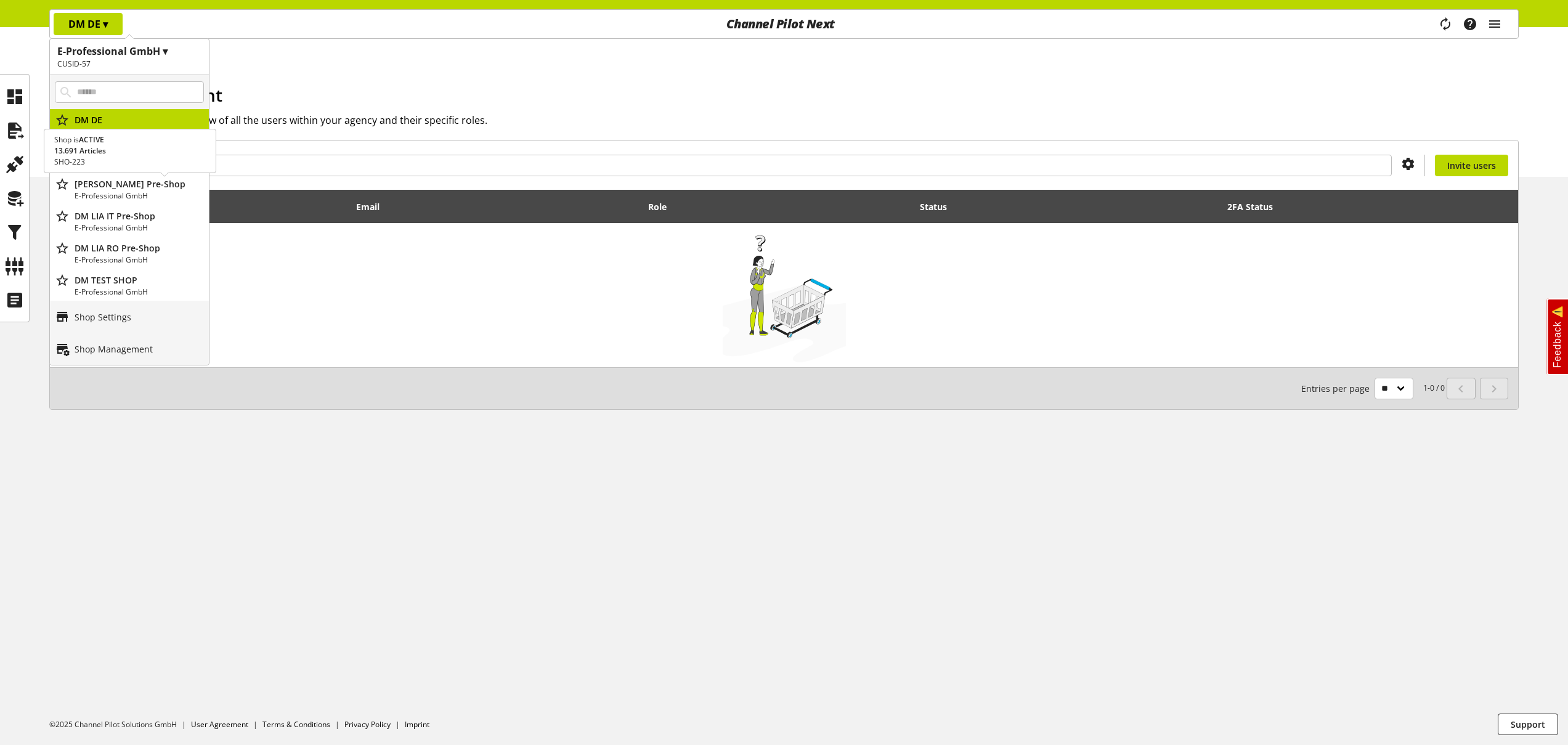
click at [145, 186] on p "[PERSON_NAME] Pre-Shop" at bounding box center [139, 184] width 129 height 13
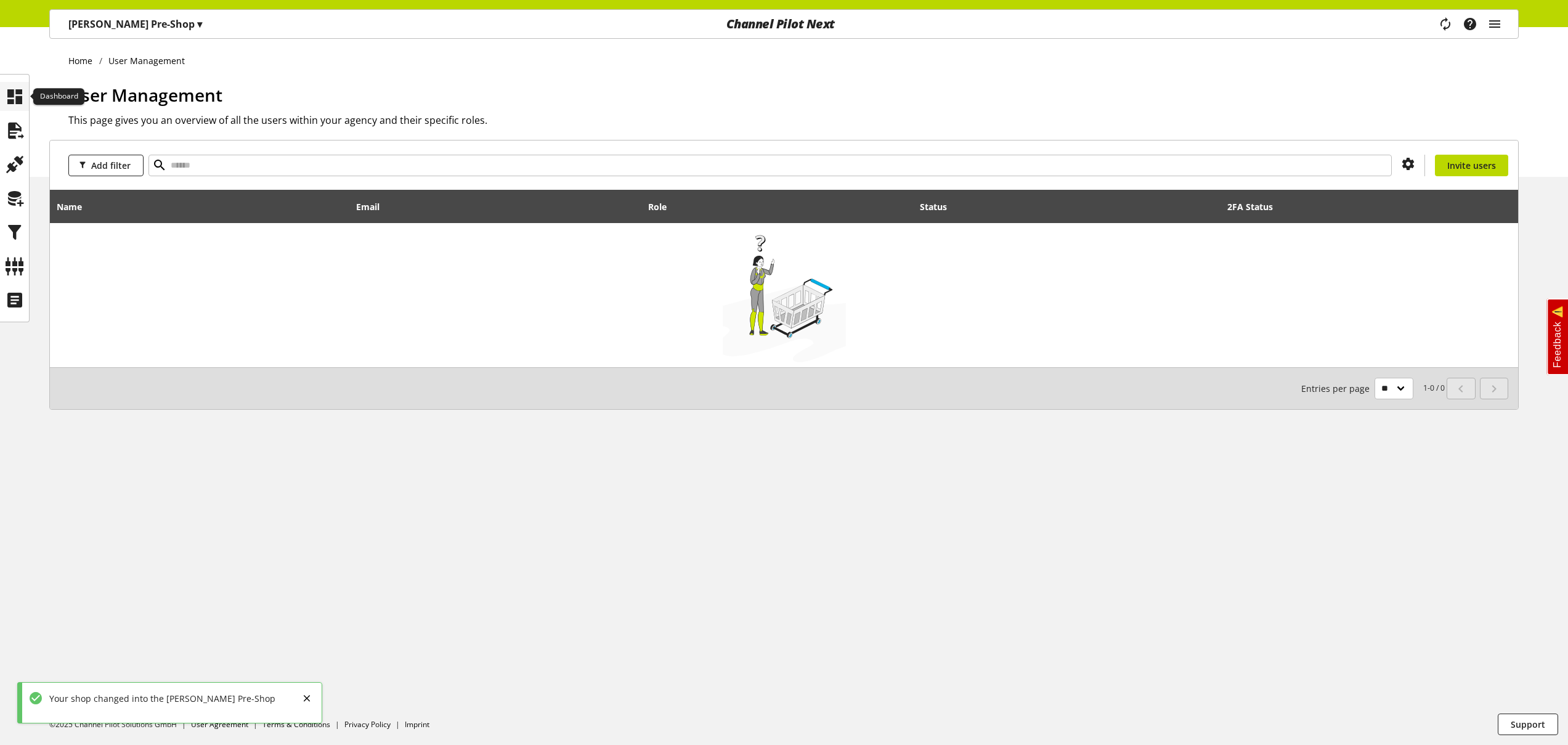
click at [21, 101] on icon at bounding box center [15, 97] width 20 height 25
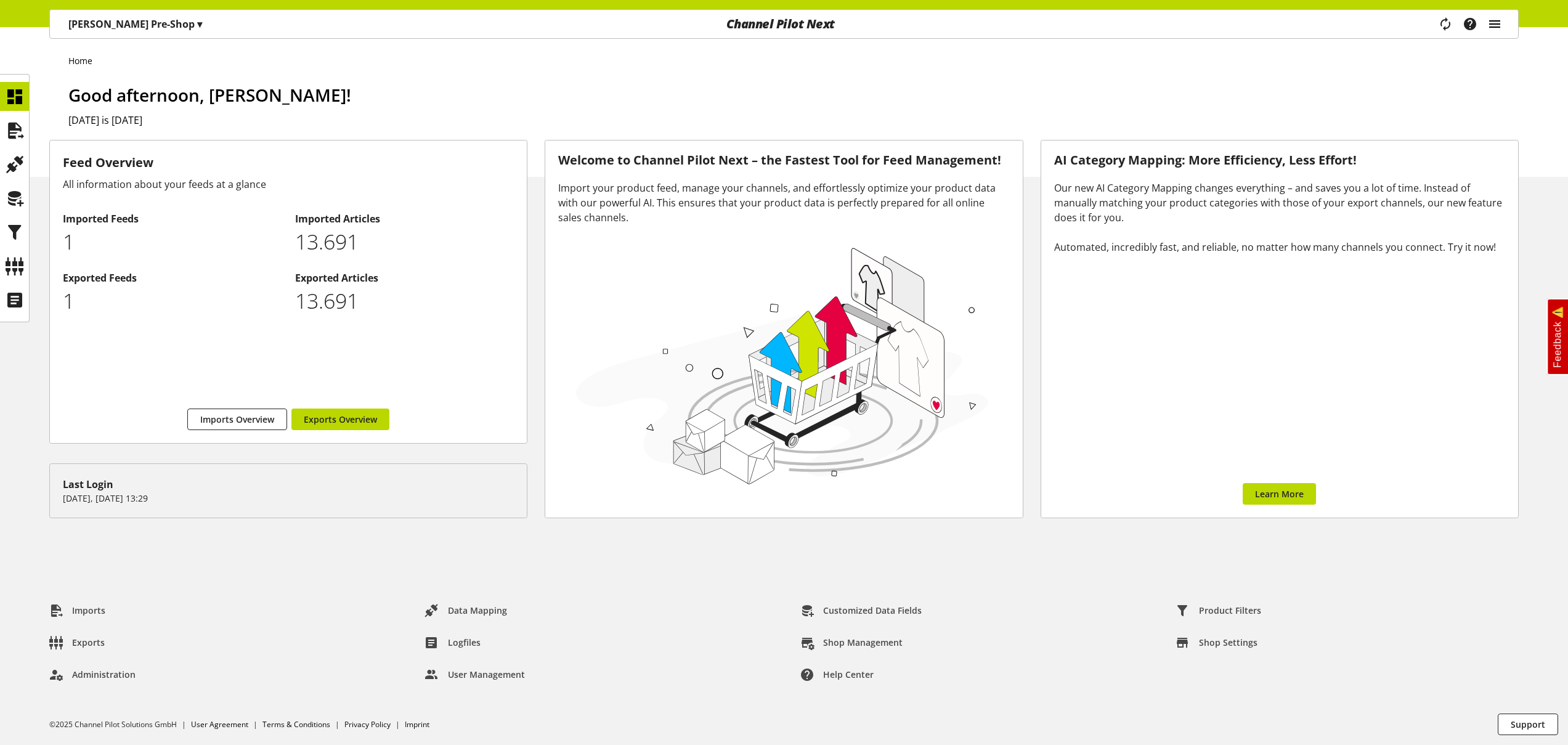
click at [1501, 28] on icon "main navigation" at bounding box center [1495, 23] width 15 height 22
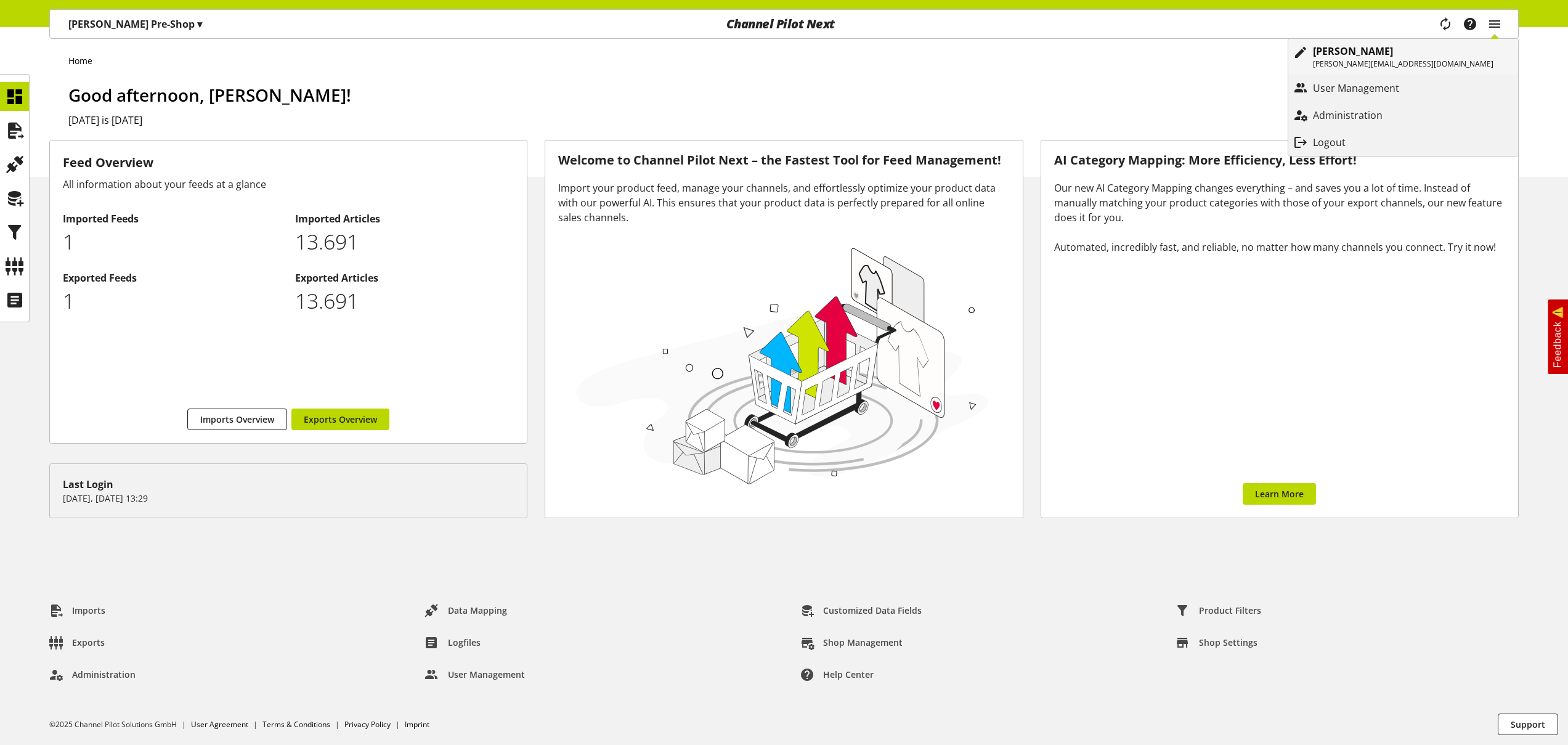
click at [1393, 55] on b "[PERSON_NAME]" at bounding box center [1353, 51] width 80 height 14
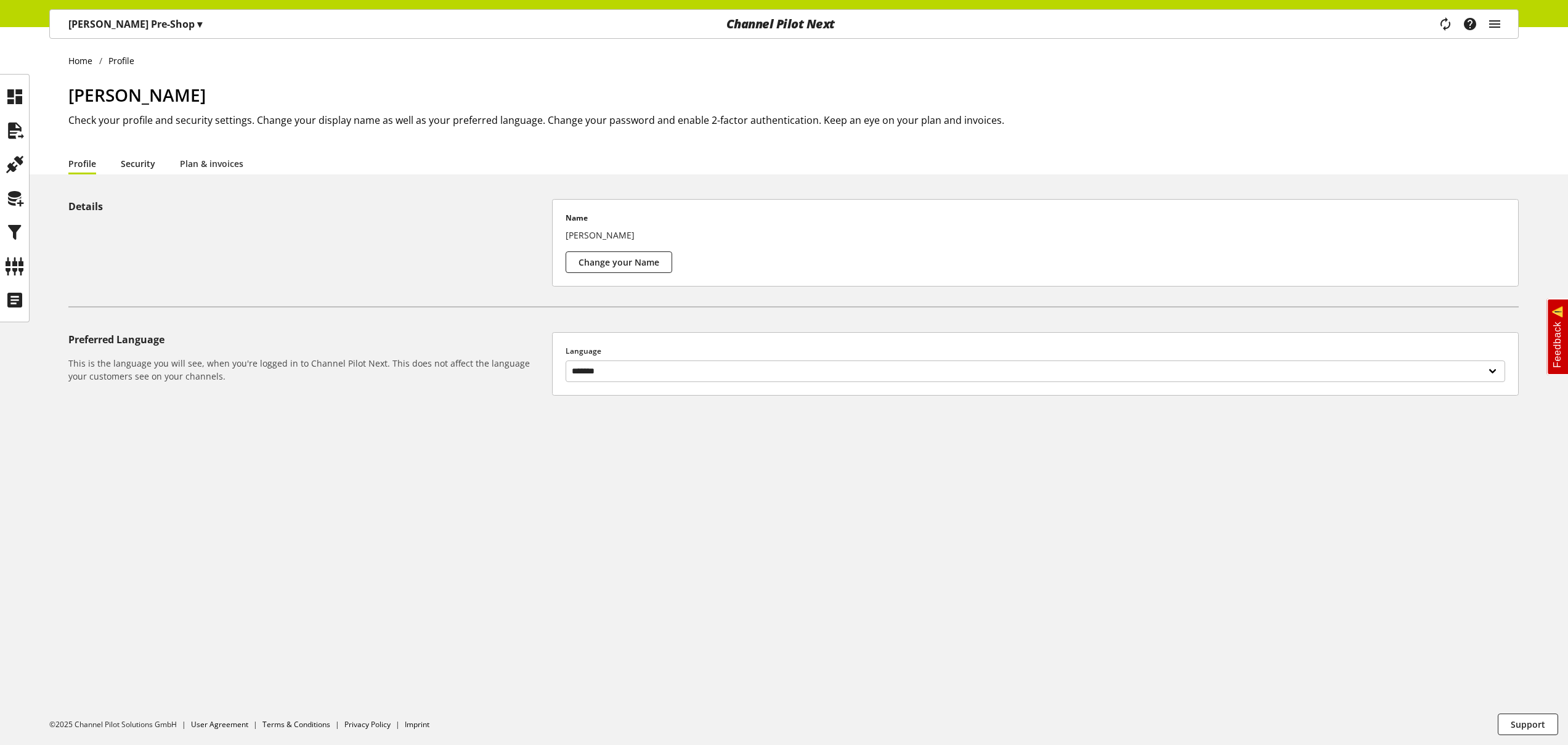
click at [144, 167] on link "Security" at bounding box center [138, 164] width 35 height 13
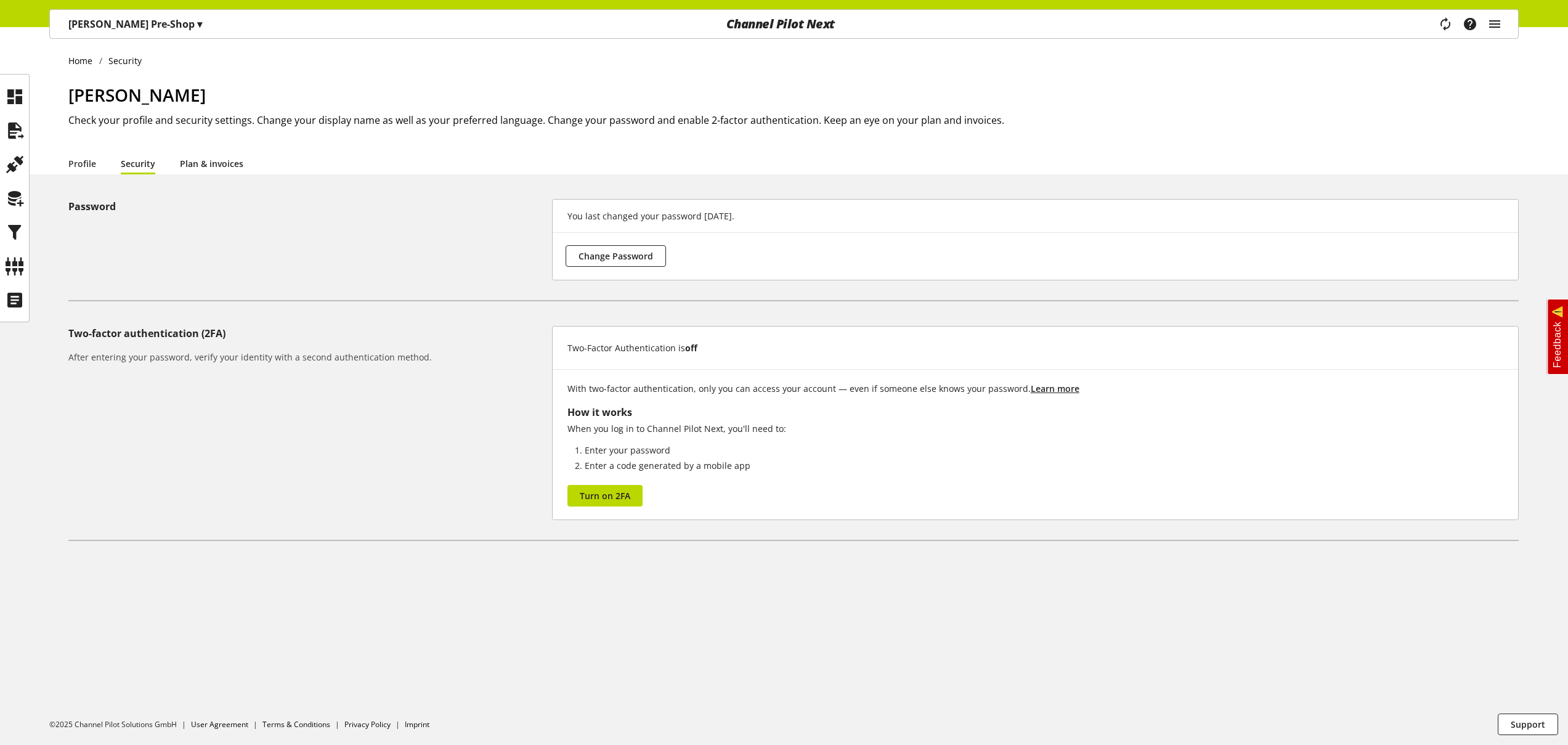
click at [214, 167] on link "Plan & invoices" at bounding box center [212, 164] width 64 height 13
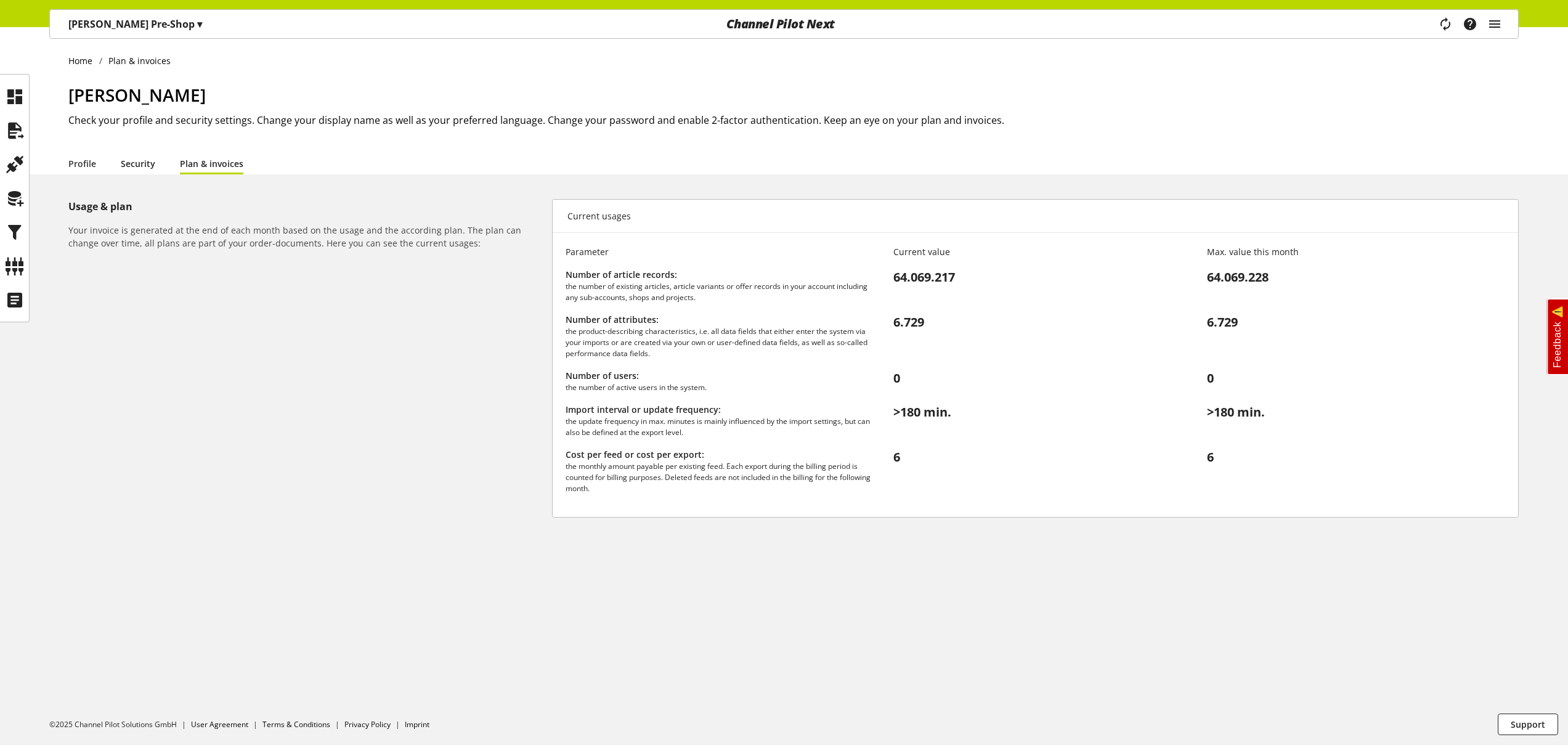
click at [145, 164] on link "Security" at bounding box center [138, 164] width 35 height 13
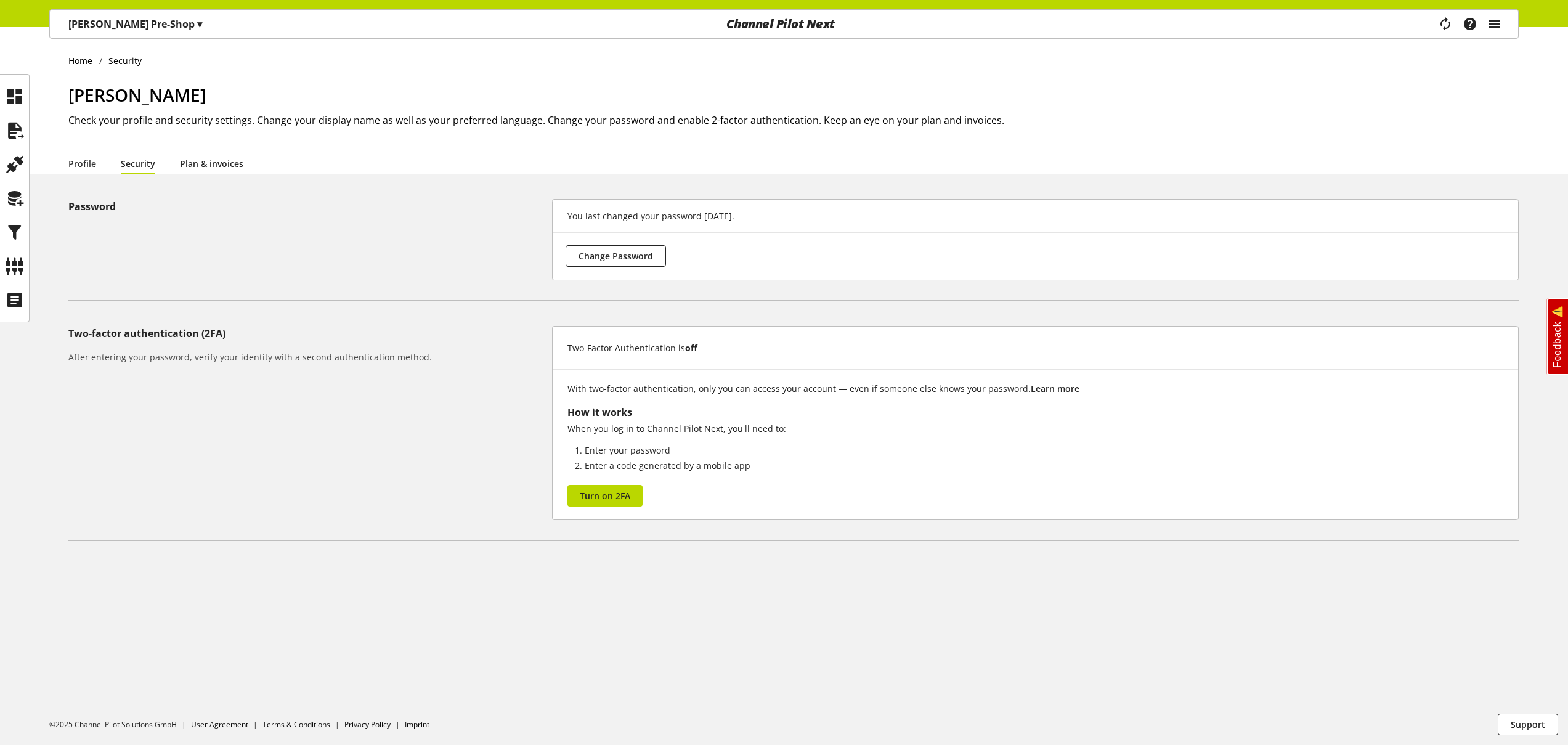
click at [198, 167] on link "Plan & invoices" at bounding box center [212, 164] width 64 height 13
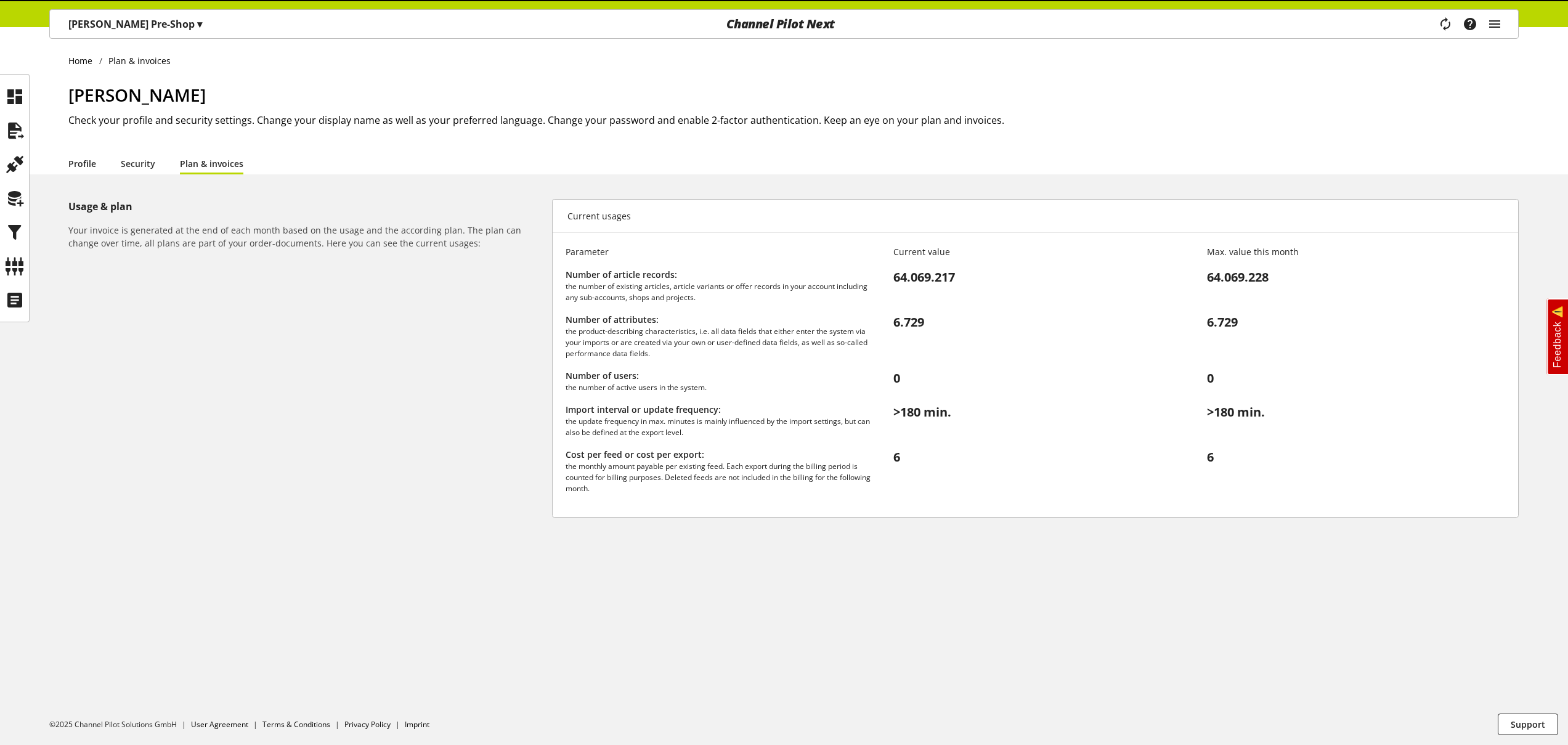
click at [68, 164] on link "Profile" at bounding box center [82, 164] width 28 height 13
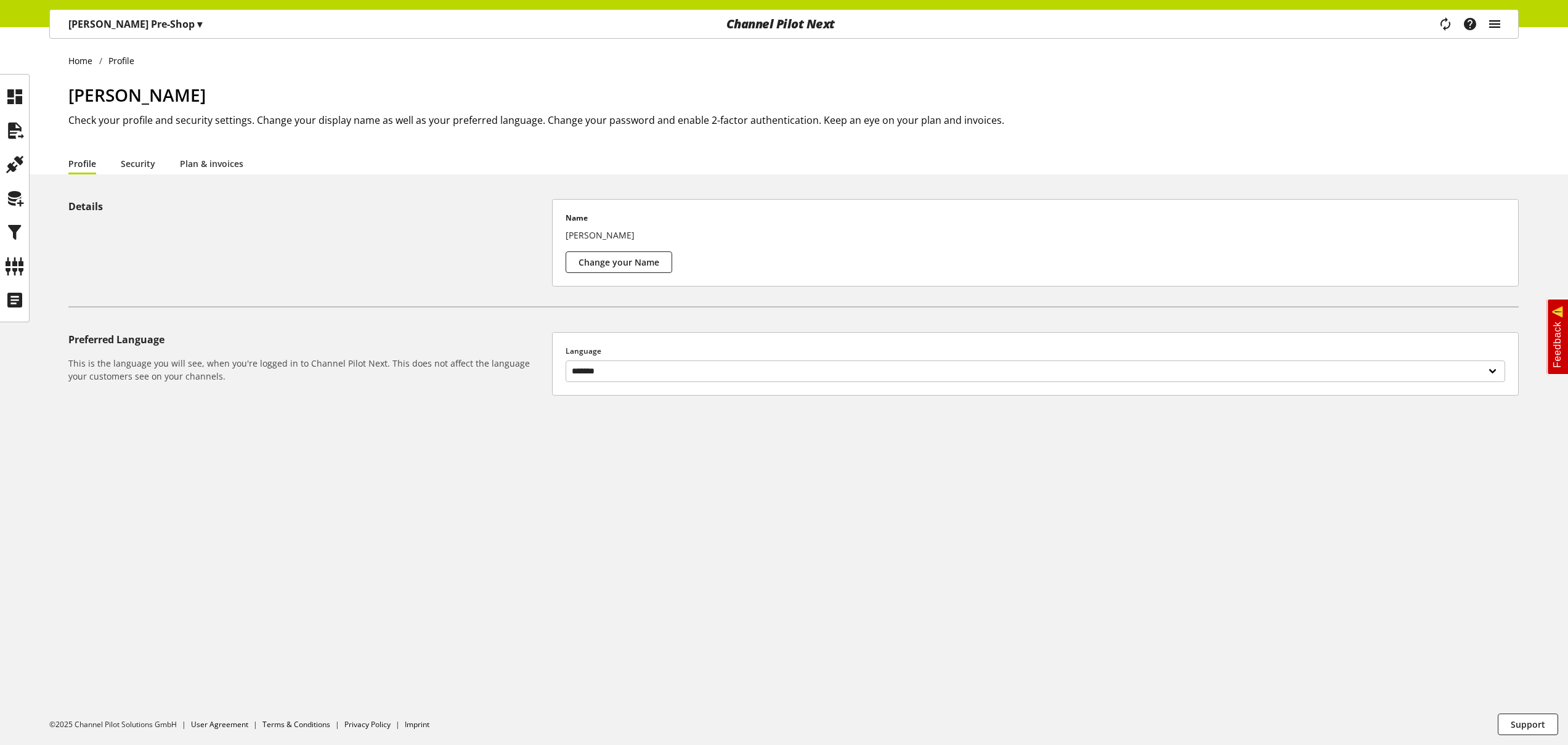
click at [1498, 20] on icon "main navigation" at bounding box center [1495, 23] width 15 height 22
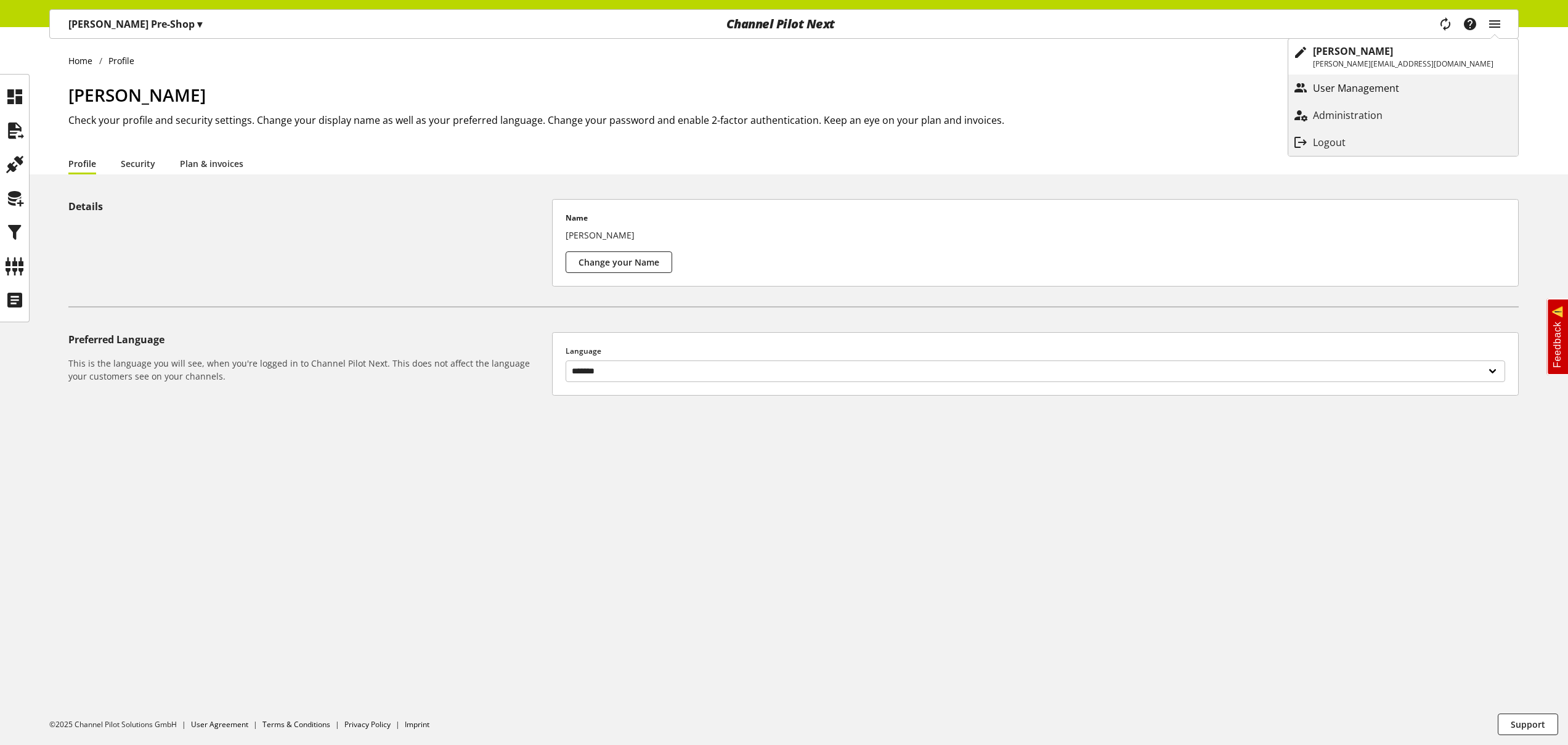
click at [1424, 92] on p "User Management" at bounding box center [1368, 89] width 111 height 15
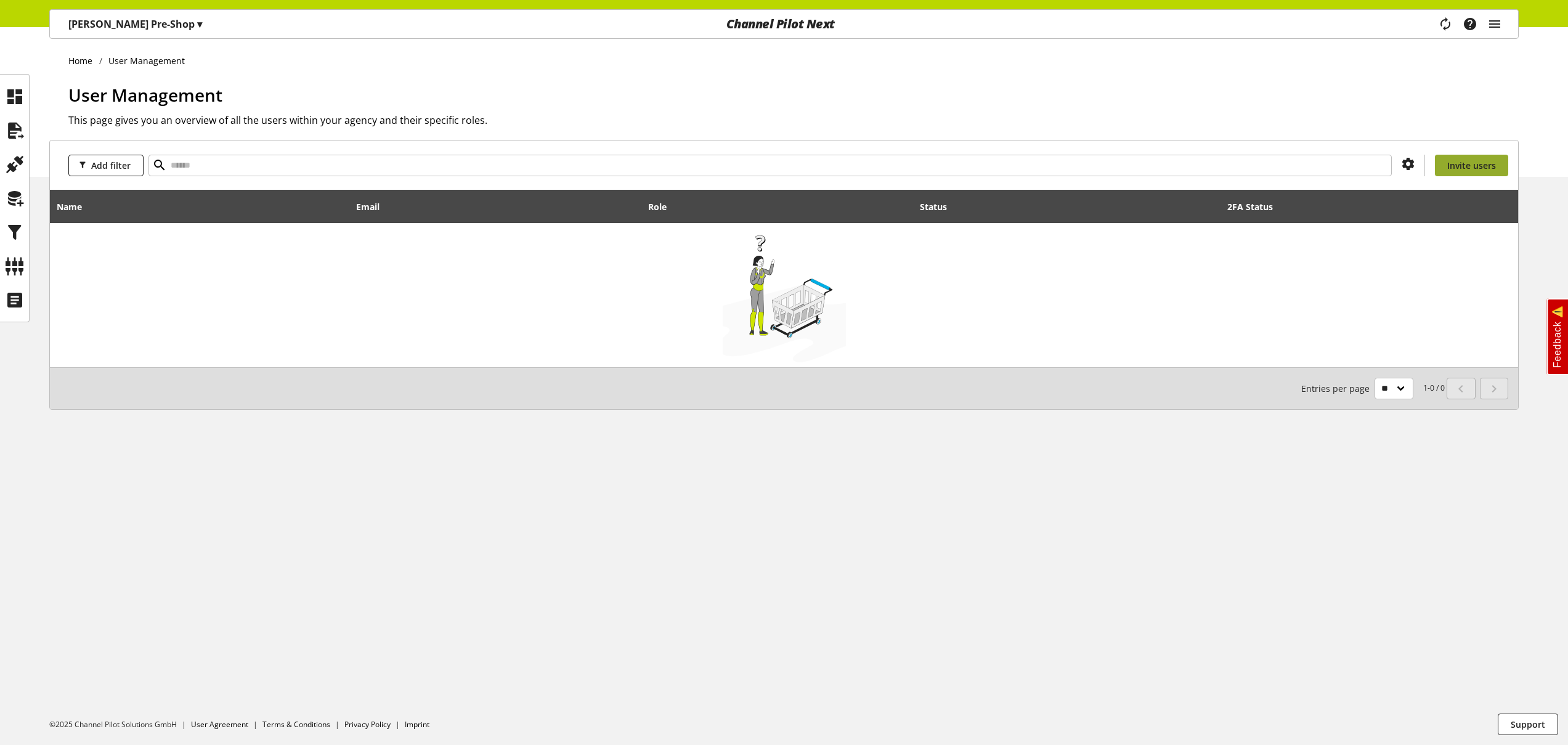
click at [1476, 160] on span "Invite users" at bounding box center [1472, 165] width 48 height 13
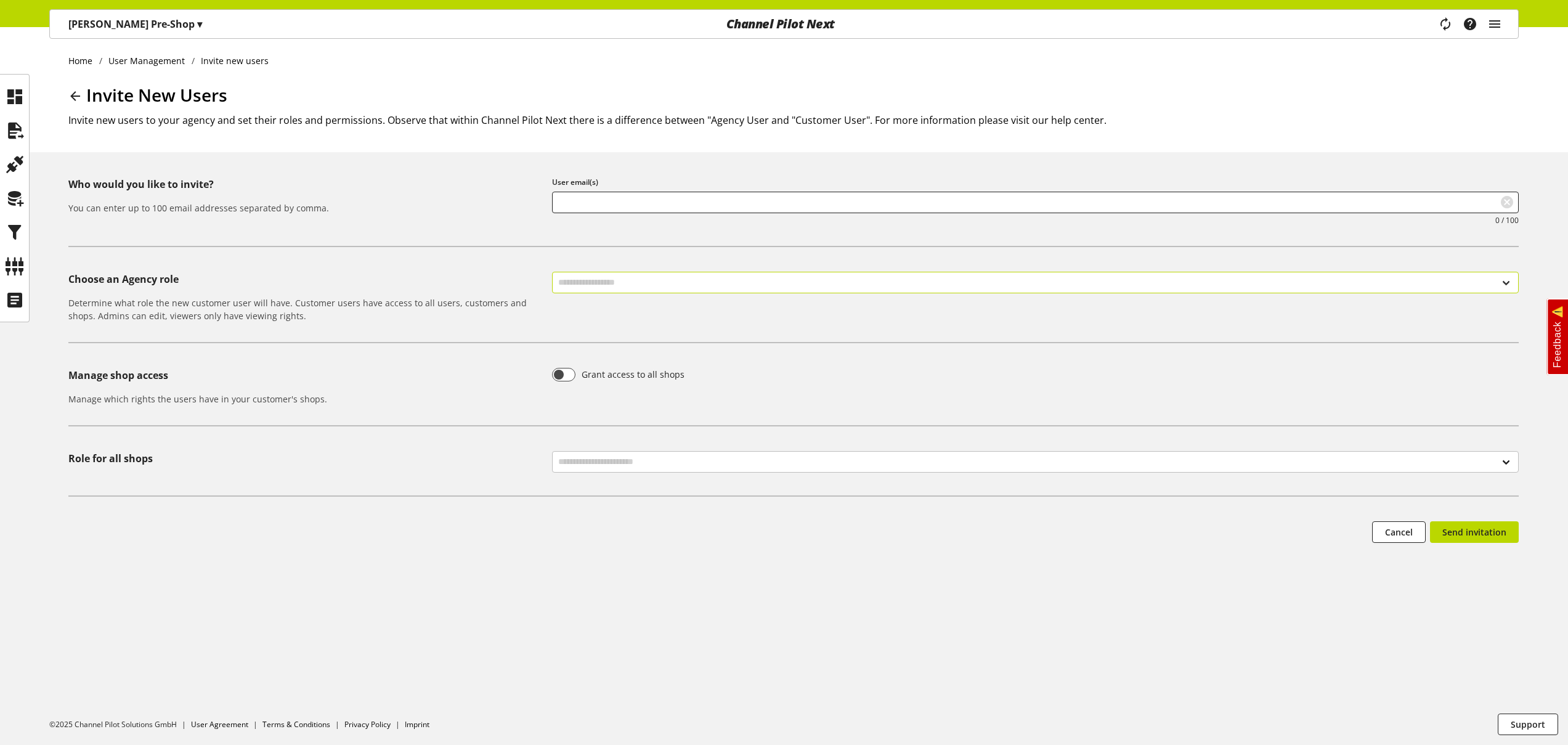
click at [636, 285] on select "**********" at bounding box center [1036, 282] width 967 height 21
click at [73, 97] on icon at bounding box center [76, 95] width 15 height 22
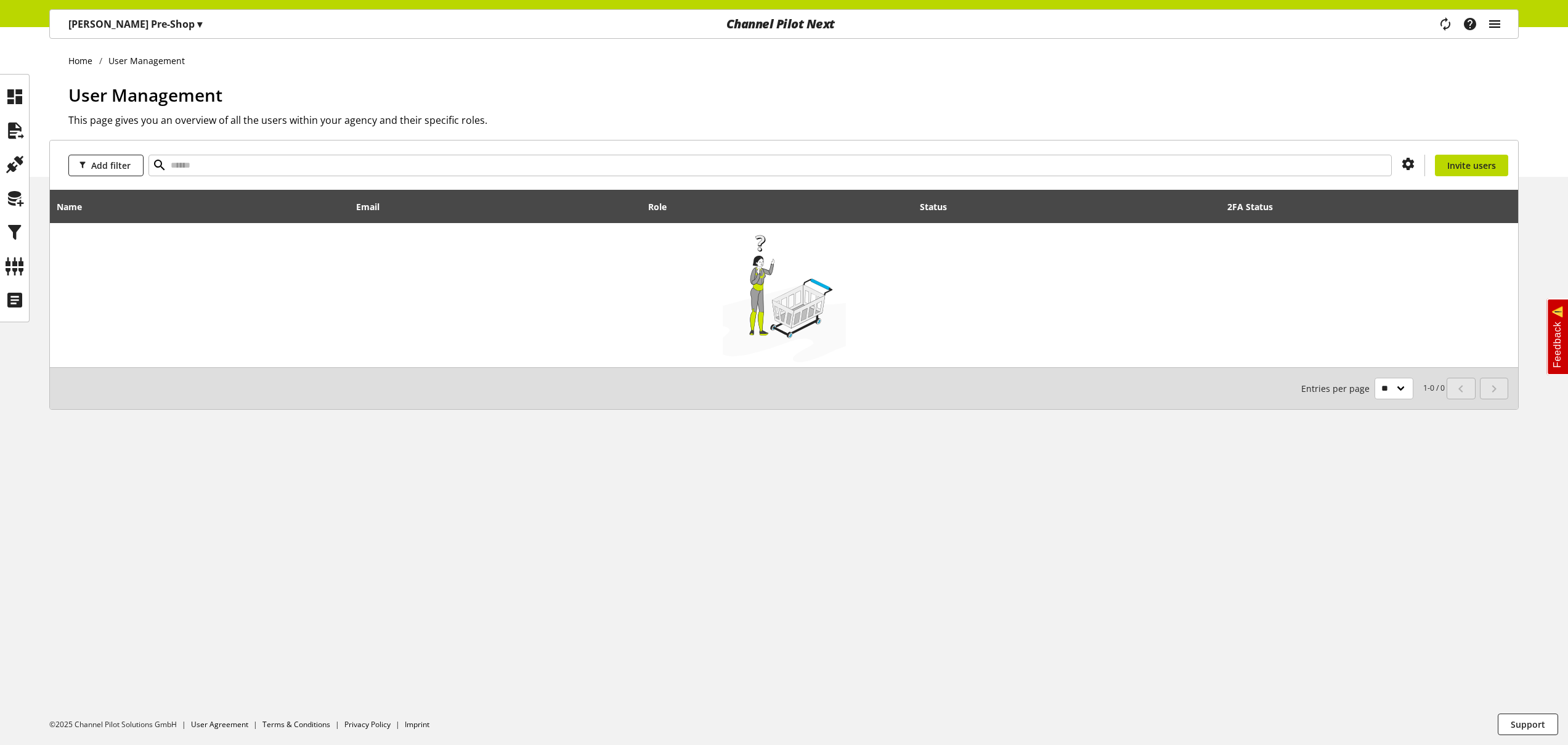
click at [1498, 26] on icon "main navigation" at bounding box center [1495, 23] width 15 height 22
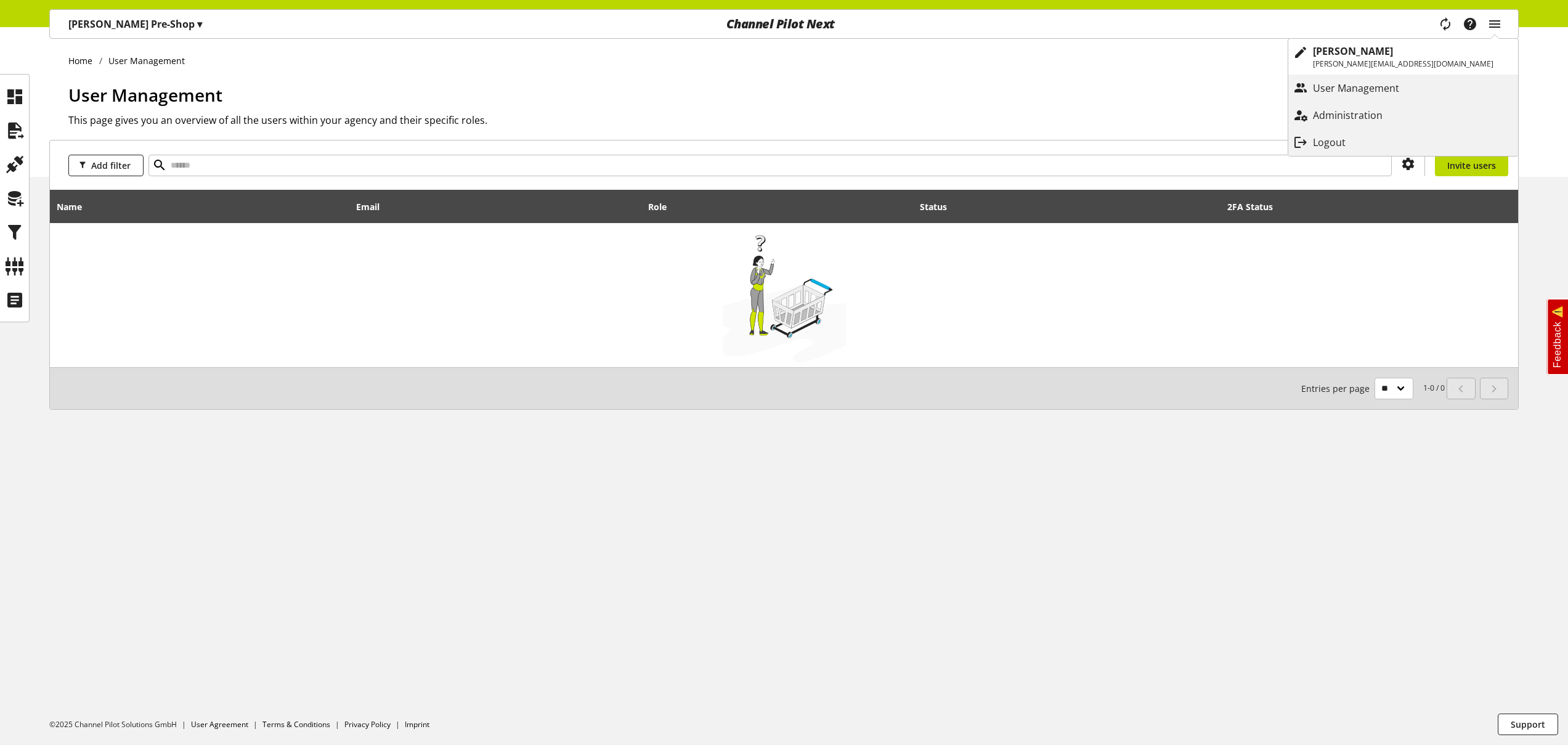
click at [1189, 71] on div "Home User Management User Management This page gives you an overview of all the…" at bounding box center [784, 102] width 1568 height 150
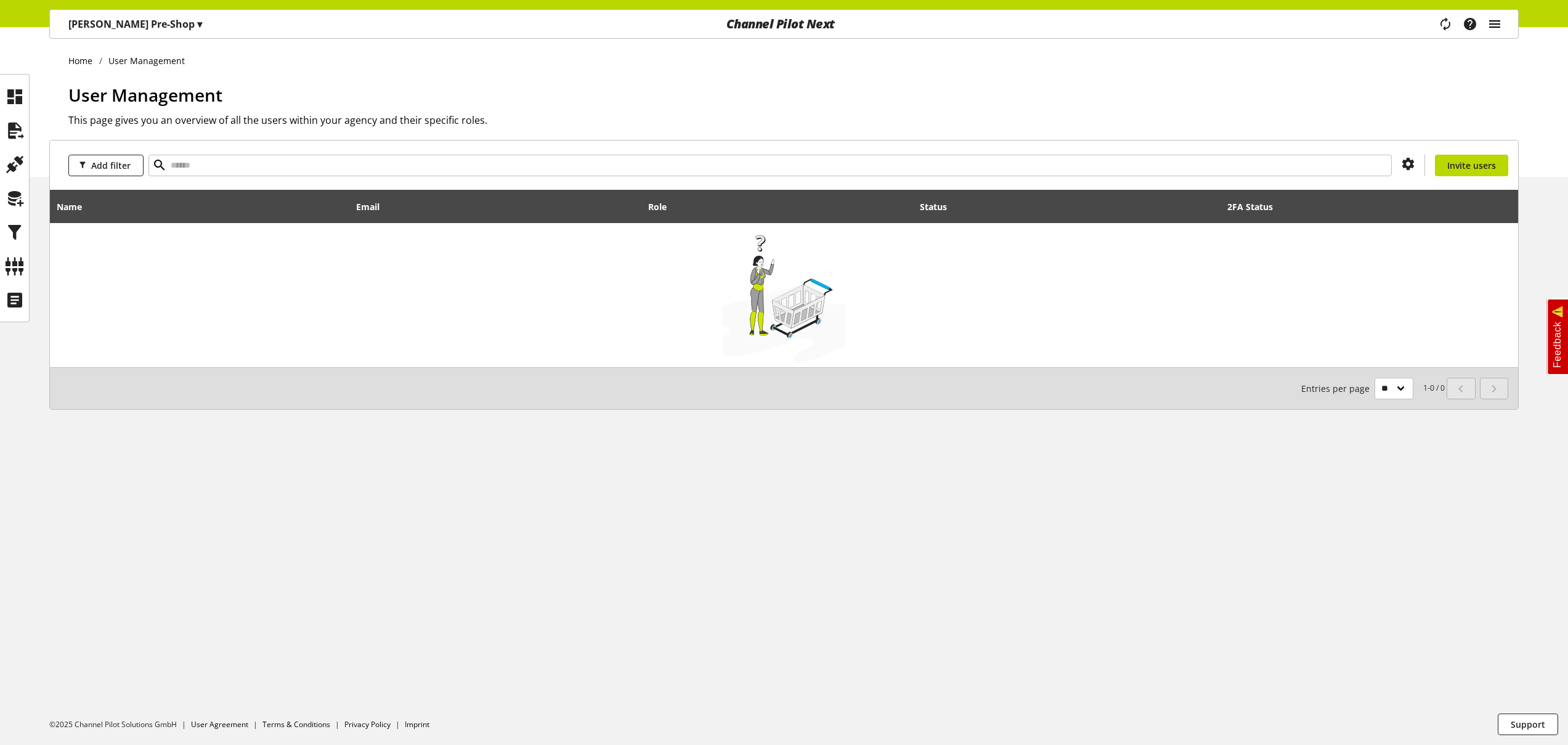
click at [1494, 28] on icon "main navigation" at bounding box center [1495, 23] width 15 height 22
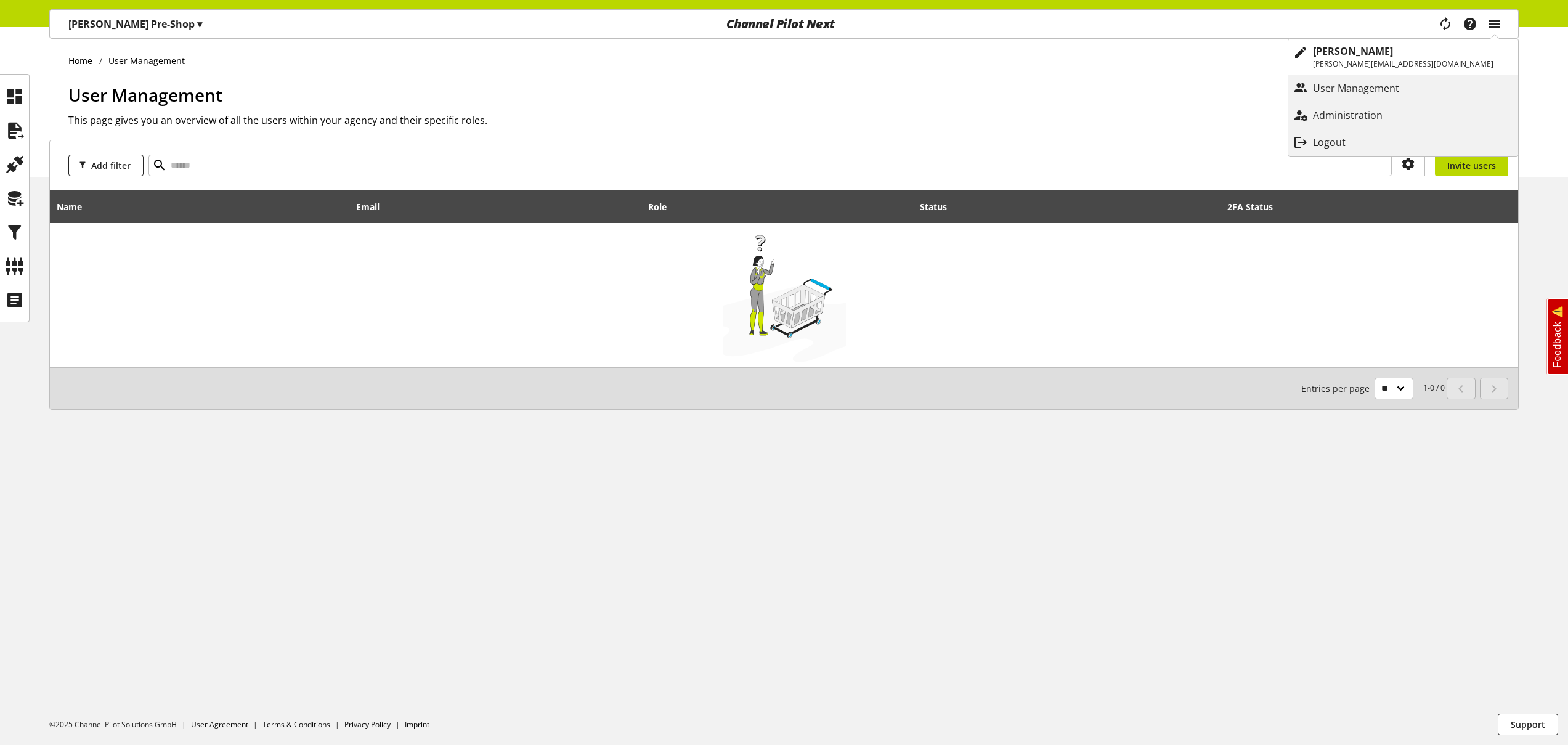
click at [1327, 217] on div "2FA Status" at bounding box center [1342, 206] width 231 height 25
click at [1497, 22] on icon "main navigation" at bounding box center [1495, 23] width 15 height 22
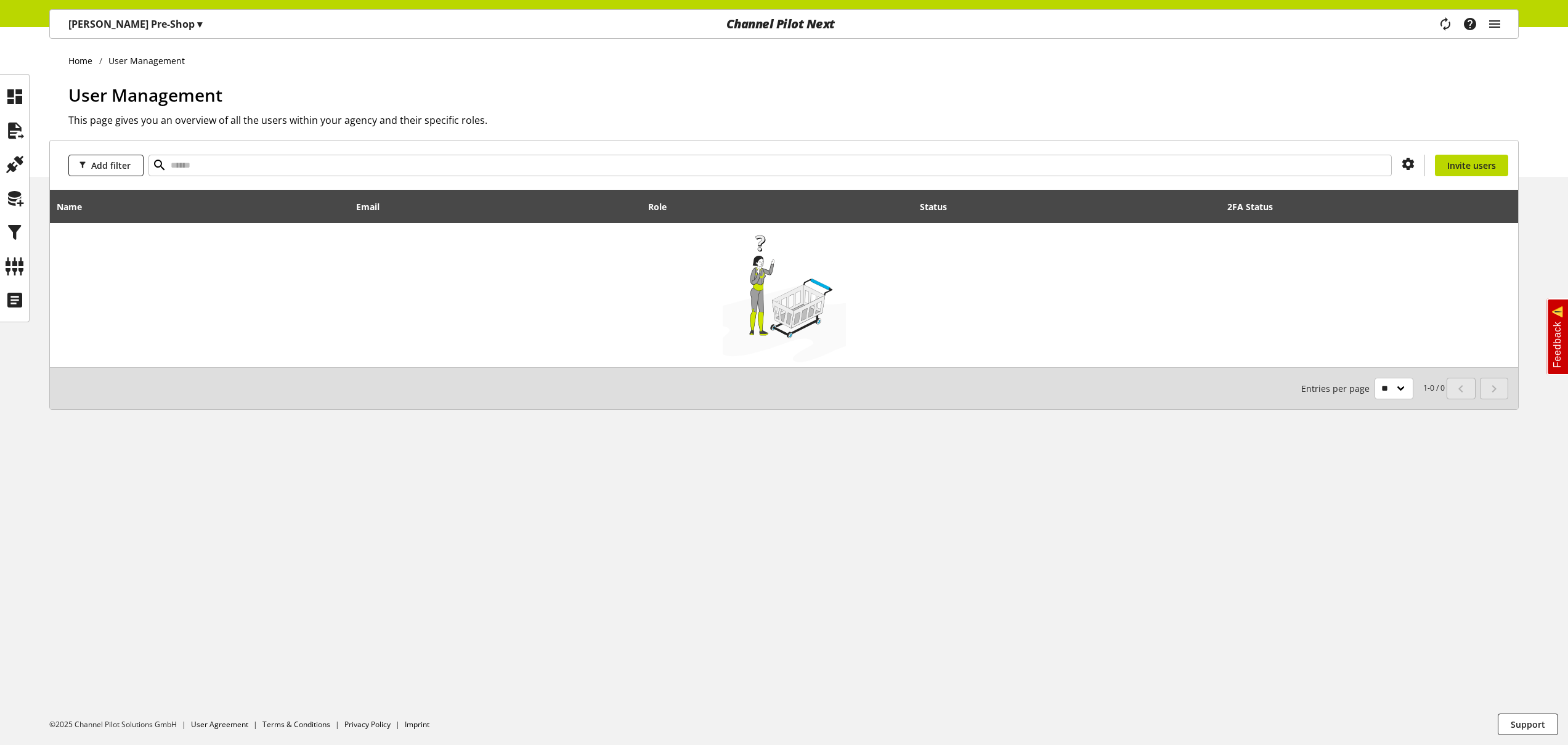
click at [1560, 120] on div "Home User Management User Management This page gives you an overview of all the…" at bounding box center [784, 102] width 1568 height 150
click at [14, 156] on icon at bounding box center [15, 164] width 20 height 25
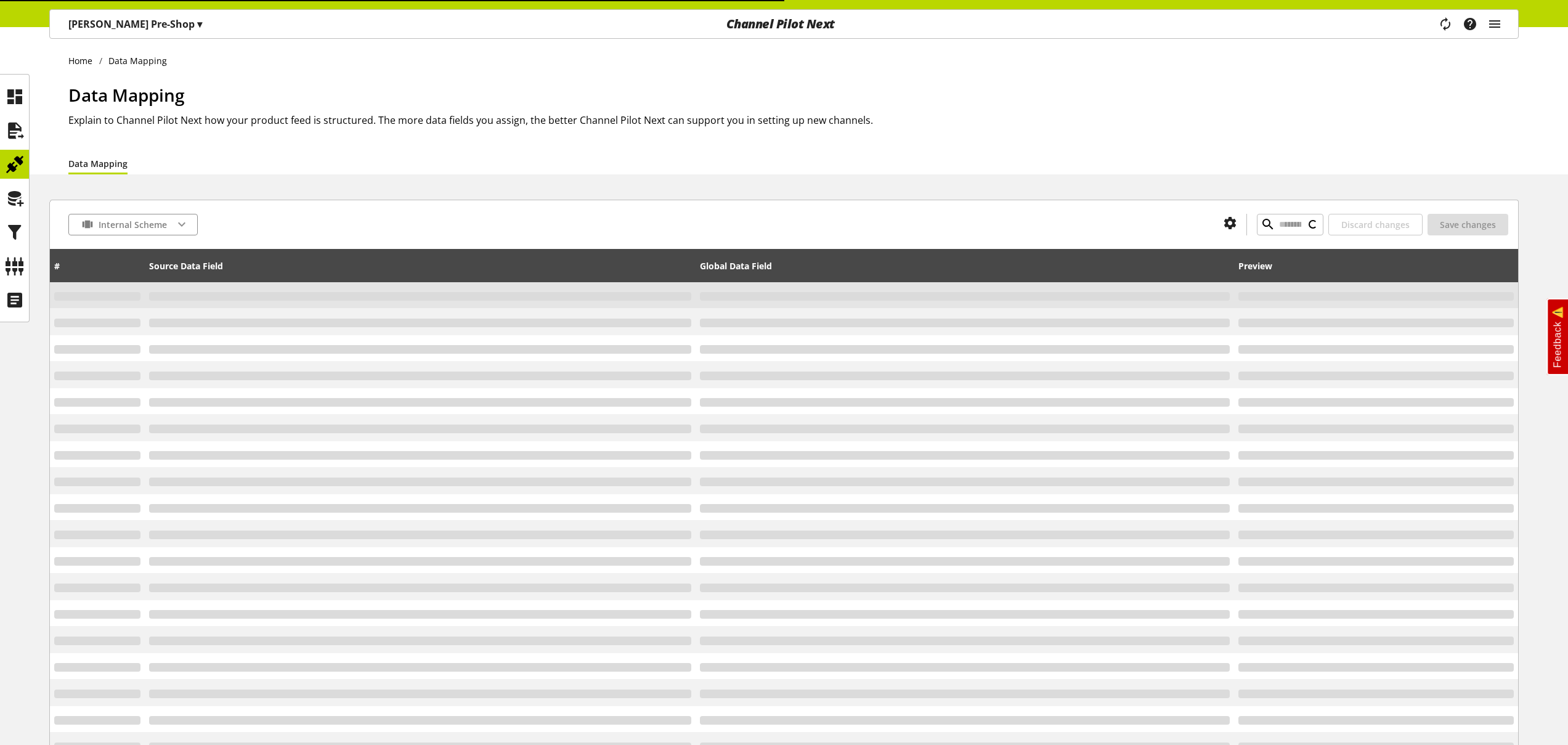
type input "**********"
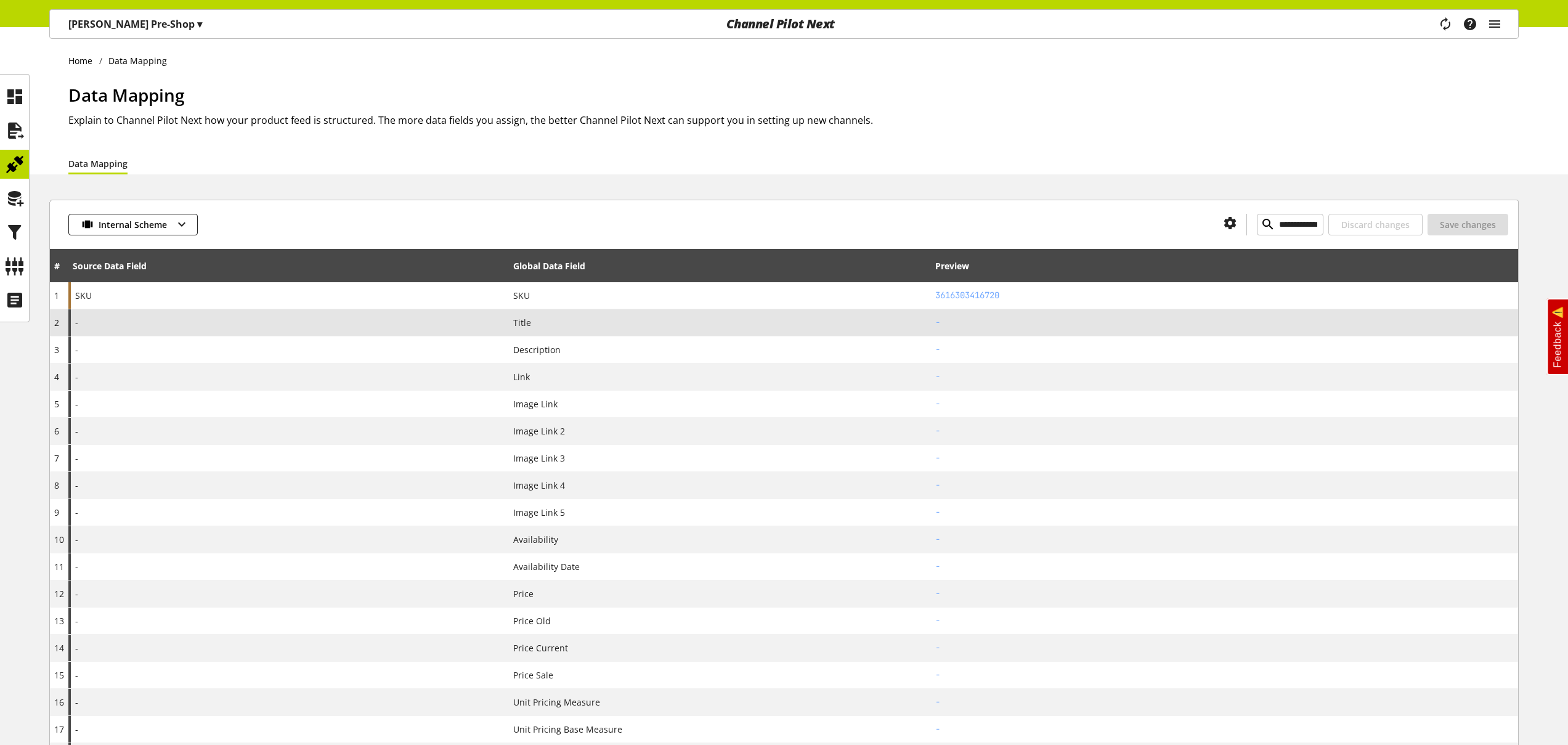
click at [178, 329] on div "-" at bounding box center [288, 323] width 440 height 26
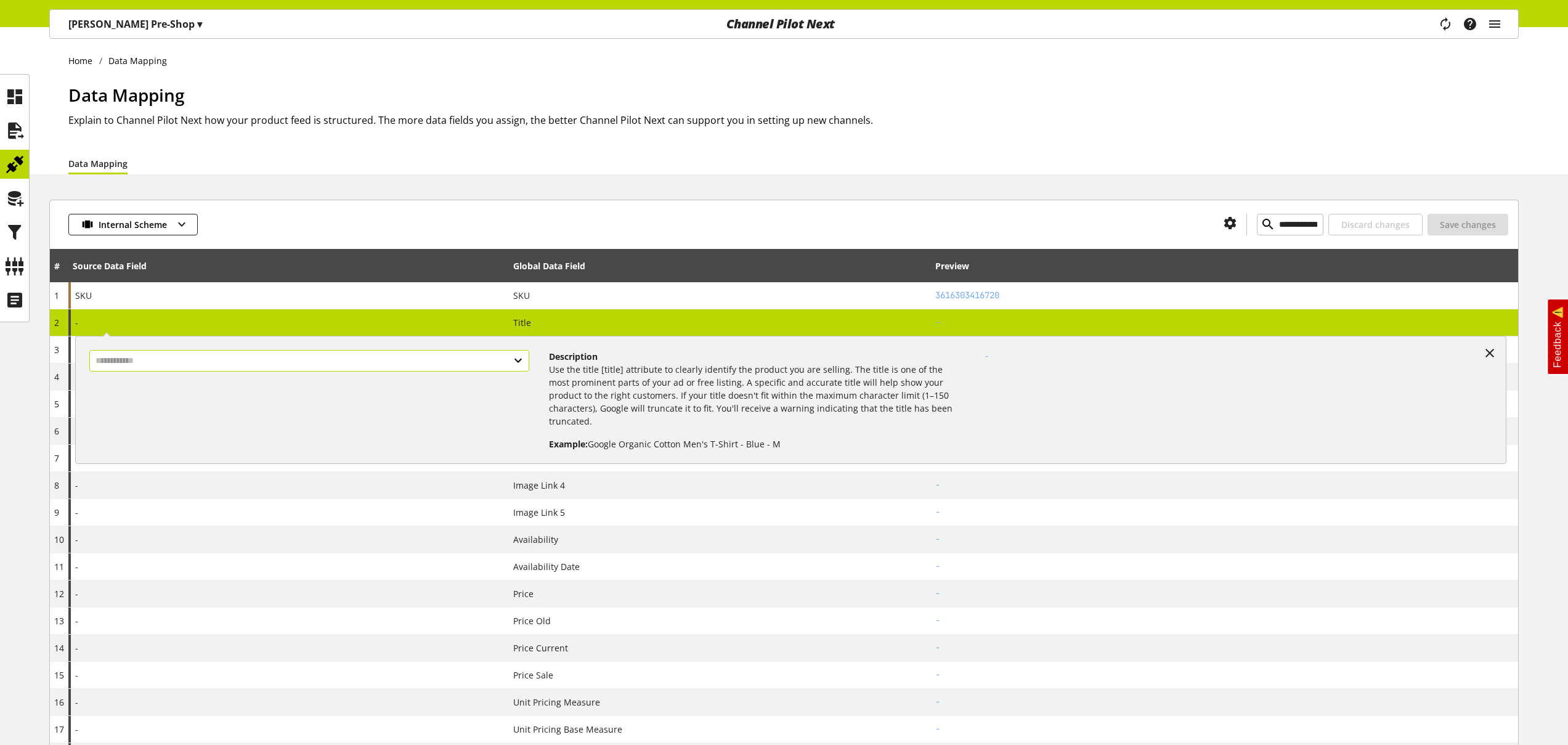
click at [172, 362] on input "text" at bounding box center [309, 360] width 440 height 21
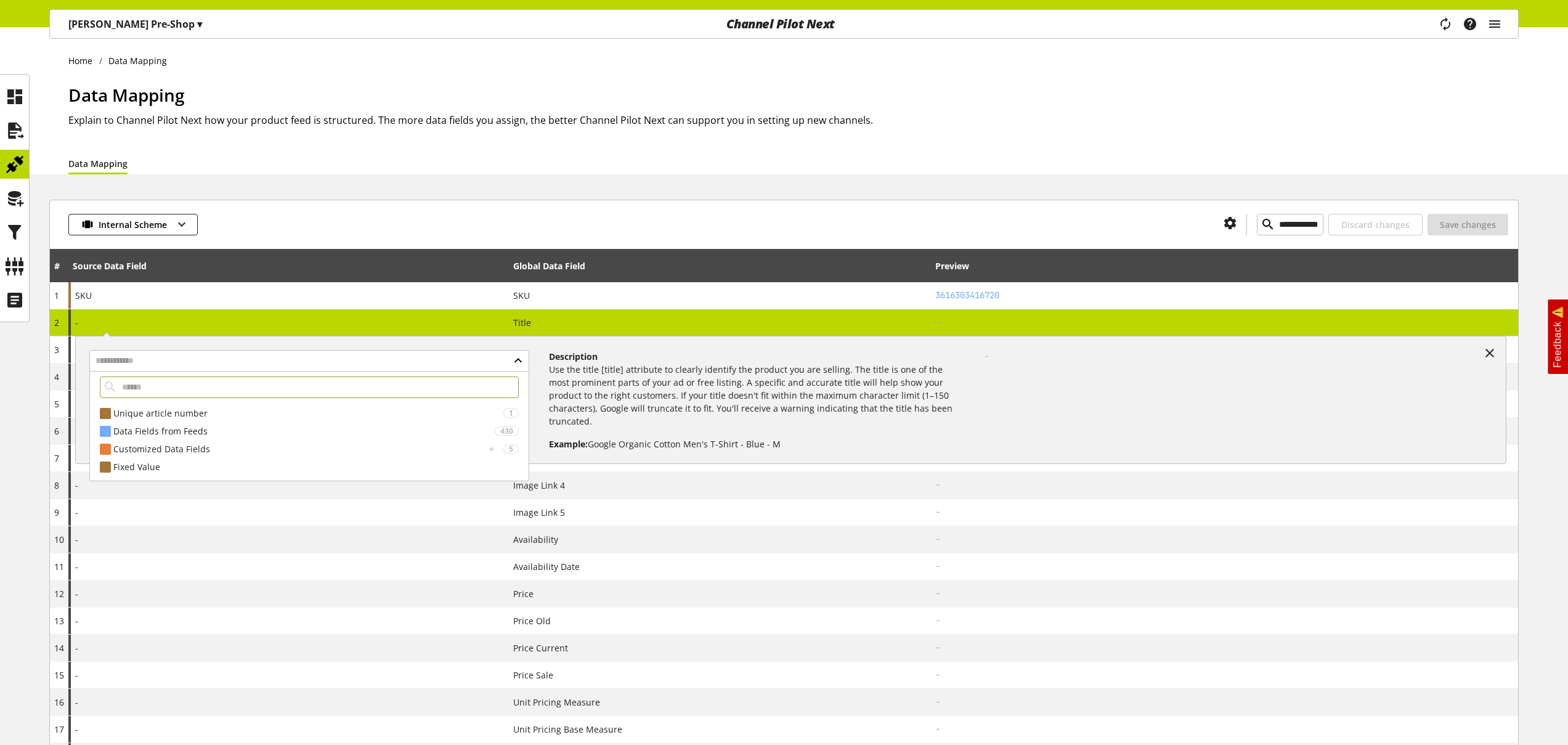
click at [356, 132] on div "Data Mapping Explain to Channel Pilot Next how your product feed is structured.…" at bounding box center [793, 117] width 1451 height 70
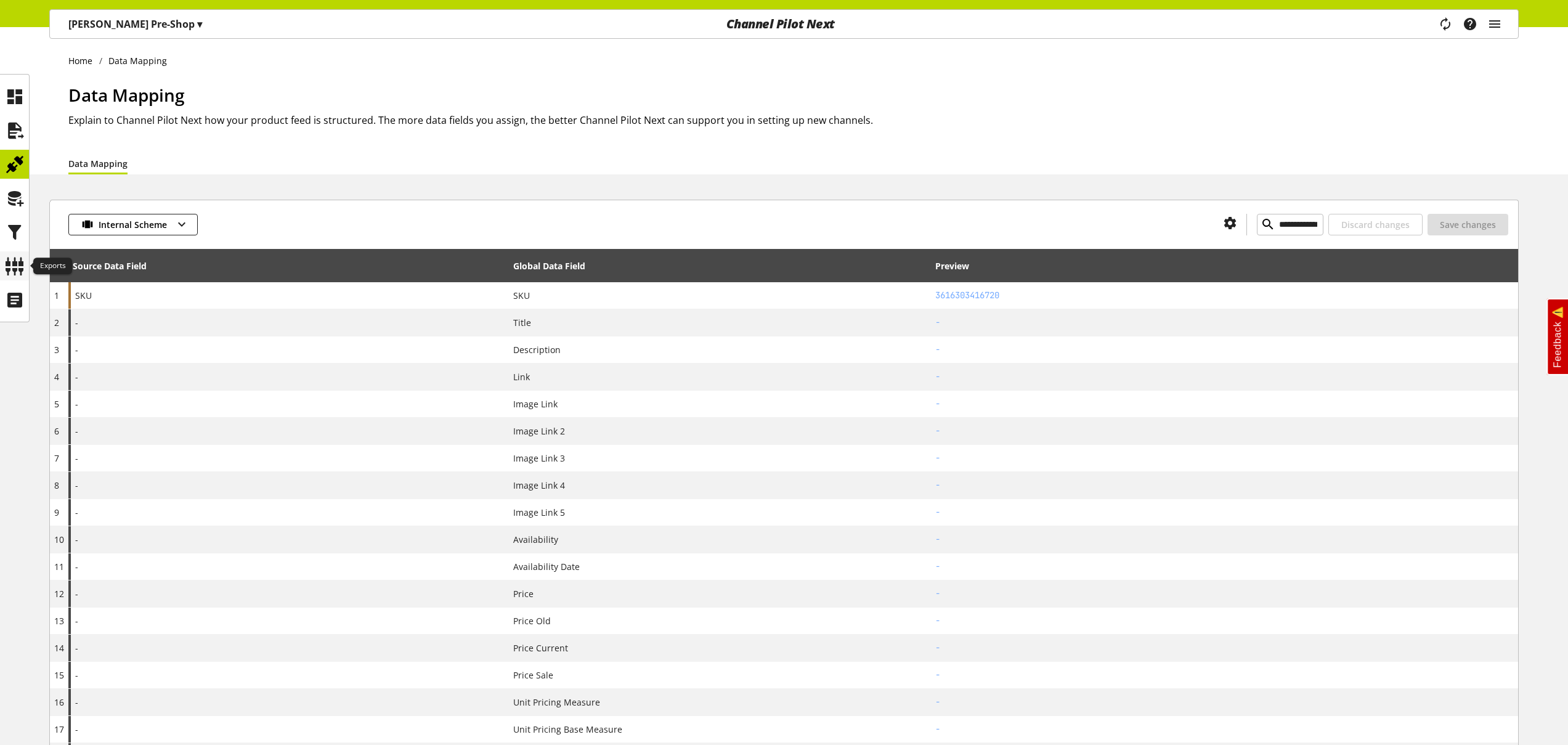
click at [21, 268] on icon at bounding box center [15, 266] width 20 height 25
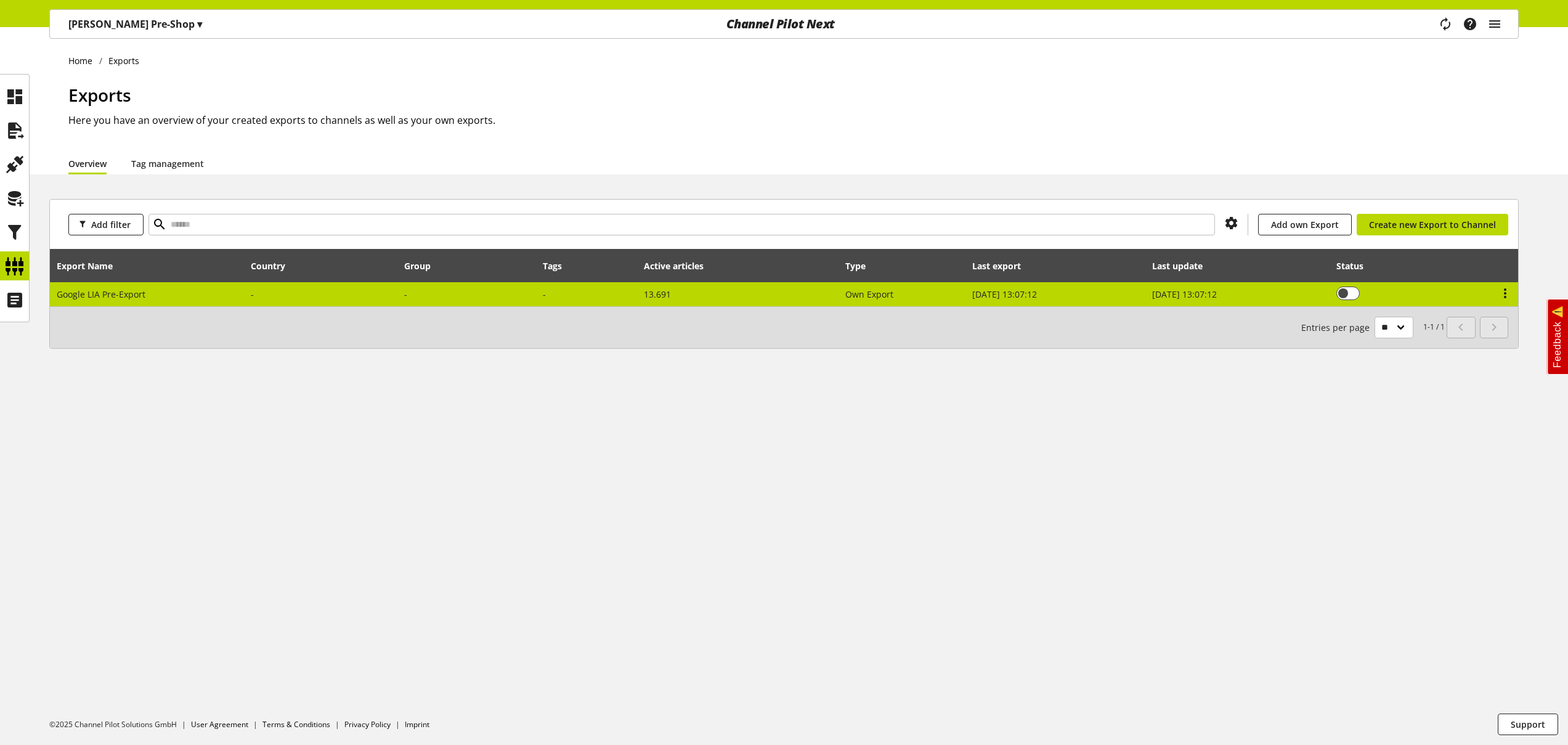
click at [327, 296] on td at bounding box center [320, 295] width 154 height 24
select select "********"
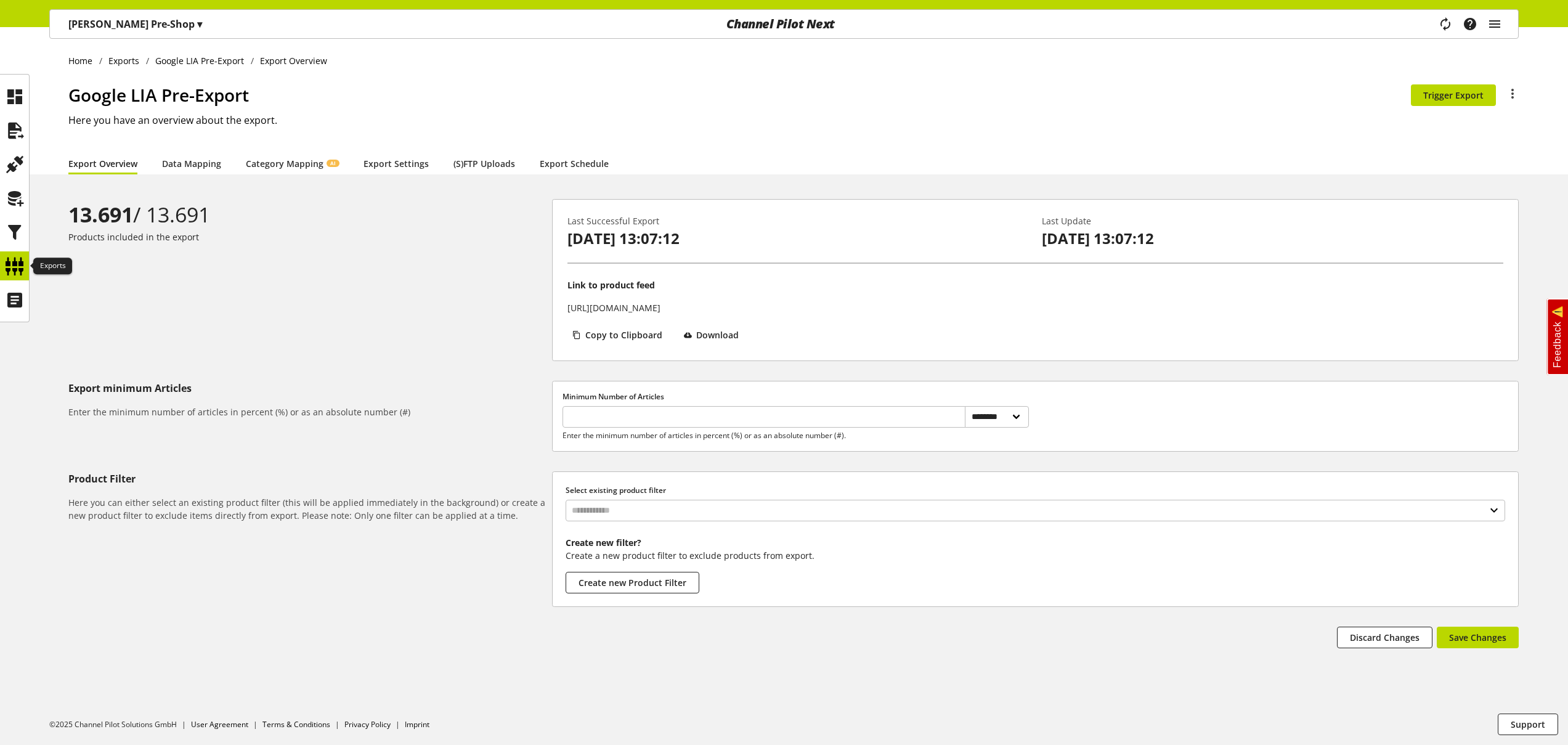
click at [15, 263] on icon at bounding box center [15, 266] width 20 height 25
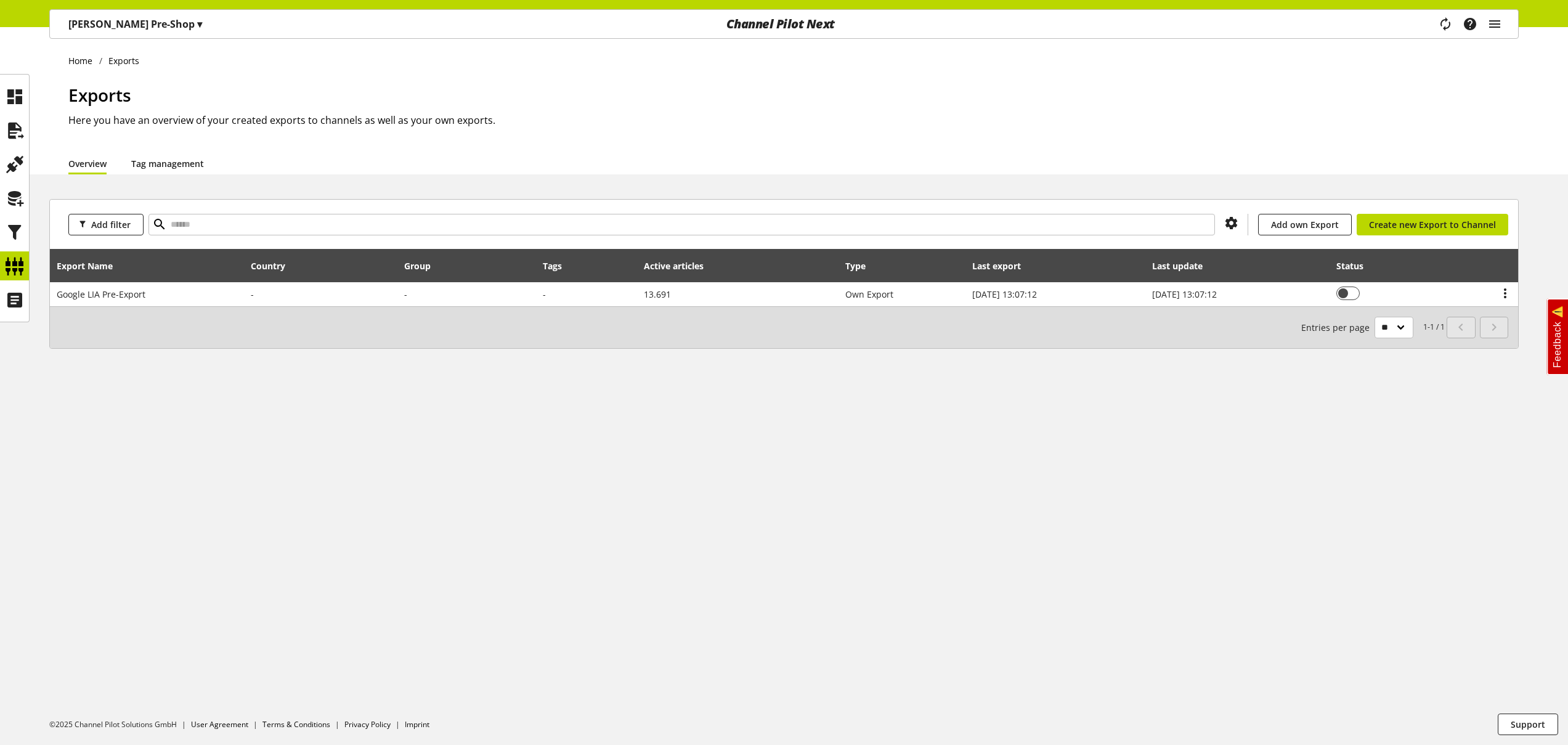
click at [148, 161] on link "Tag management" at bounding box center [167, 164] width 73 height 13
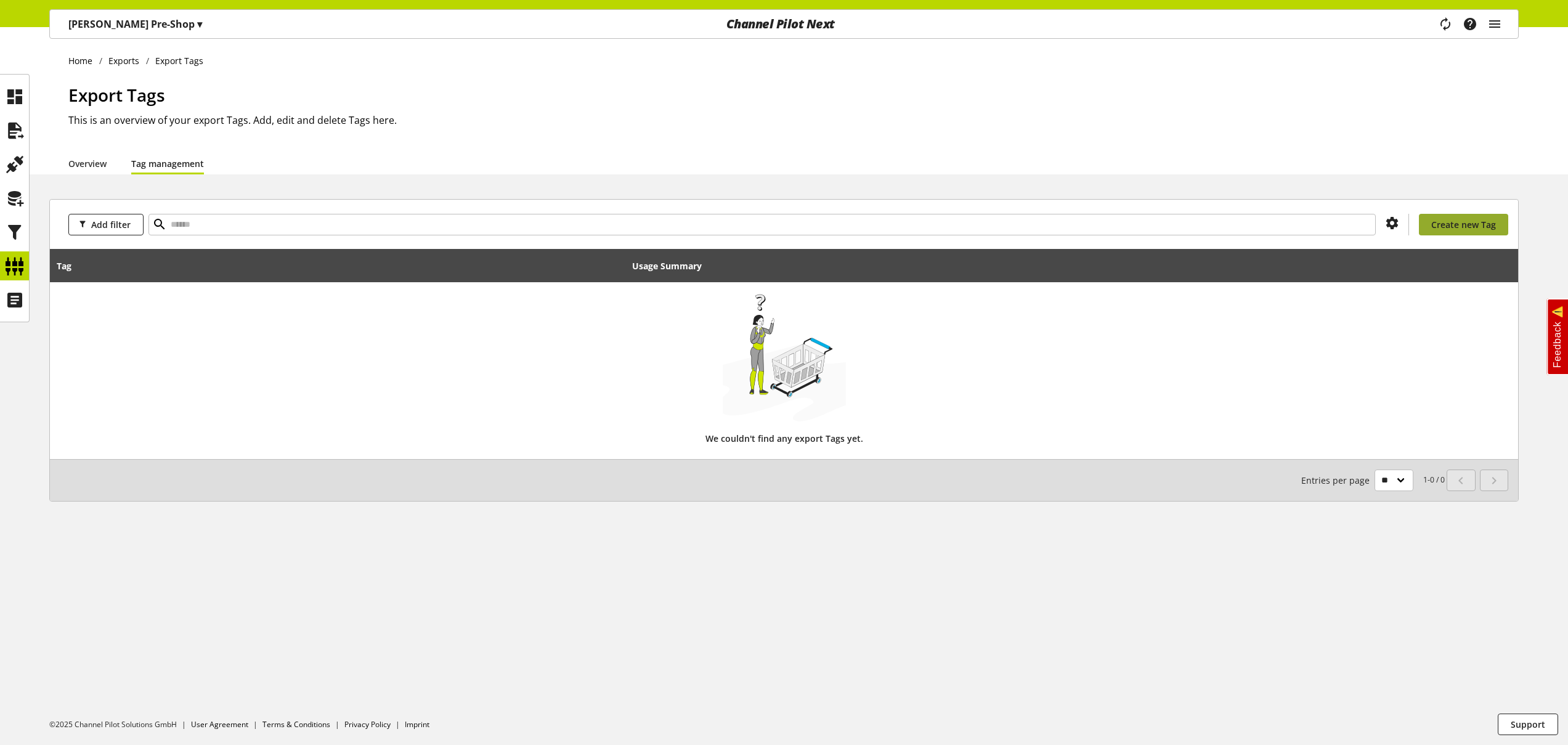
click at [1468, 227] on span "Create new Tag" at bounding box center [1463, 224] width 64 height 13
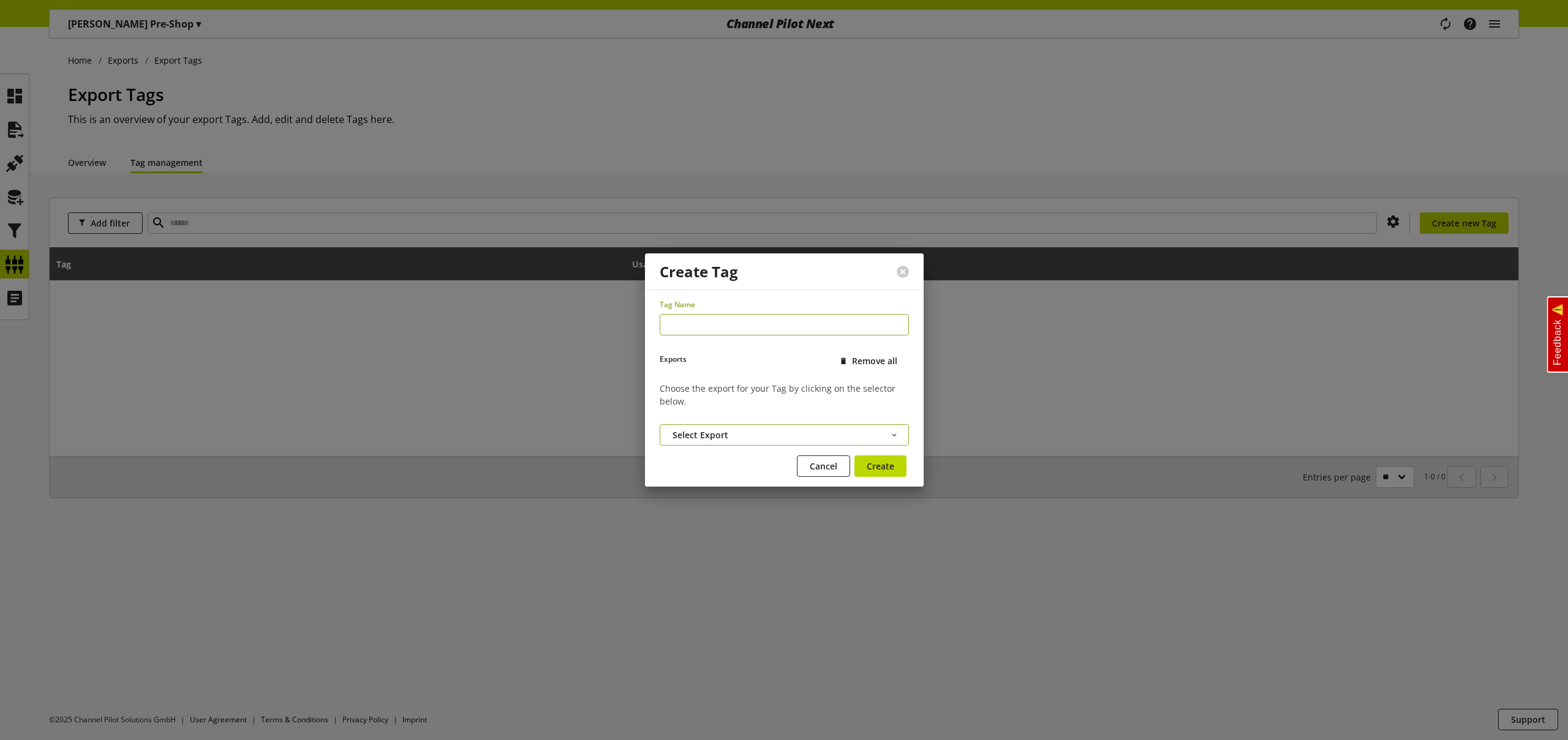
click at [746, 437] on button "Select Export" at bounding box center [784, 435] width 249 height 21
click at [716, 411] on link "Google LIA Pre-Export" at bounding box center [784, 411] width 249 height 18
click at [754, 395] on link at bounding box center [752, 394] width 10 height 10
click at [811, 457] on button "Cancel" at bounding box center [823, 466] width 53 height 21
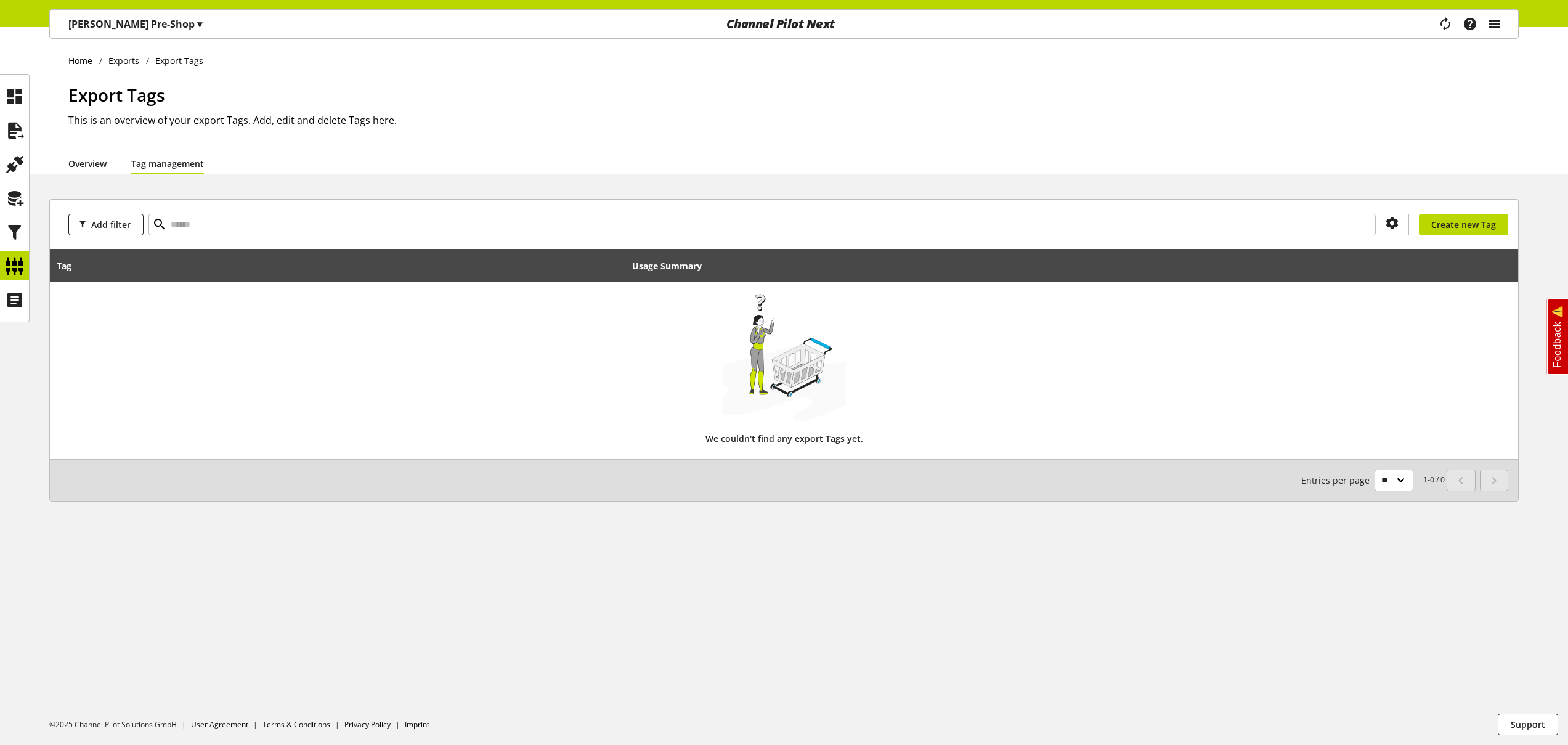
click at [79, 165] on link "Overview" at bounding box center [87, 164] width 38 height 13
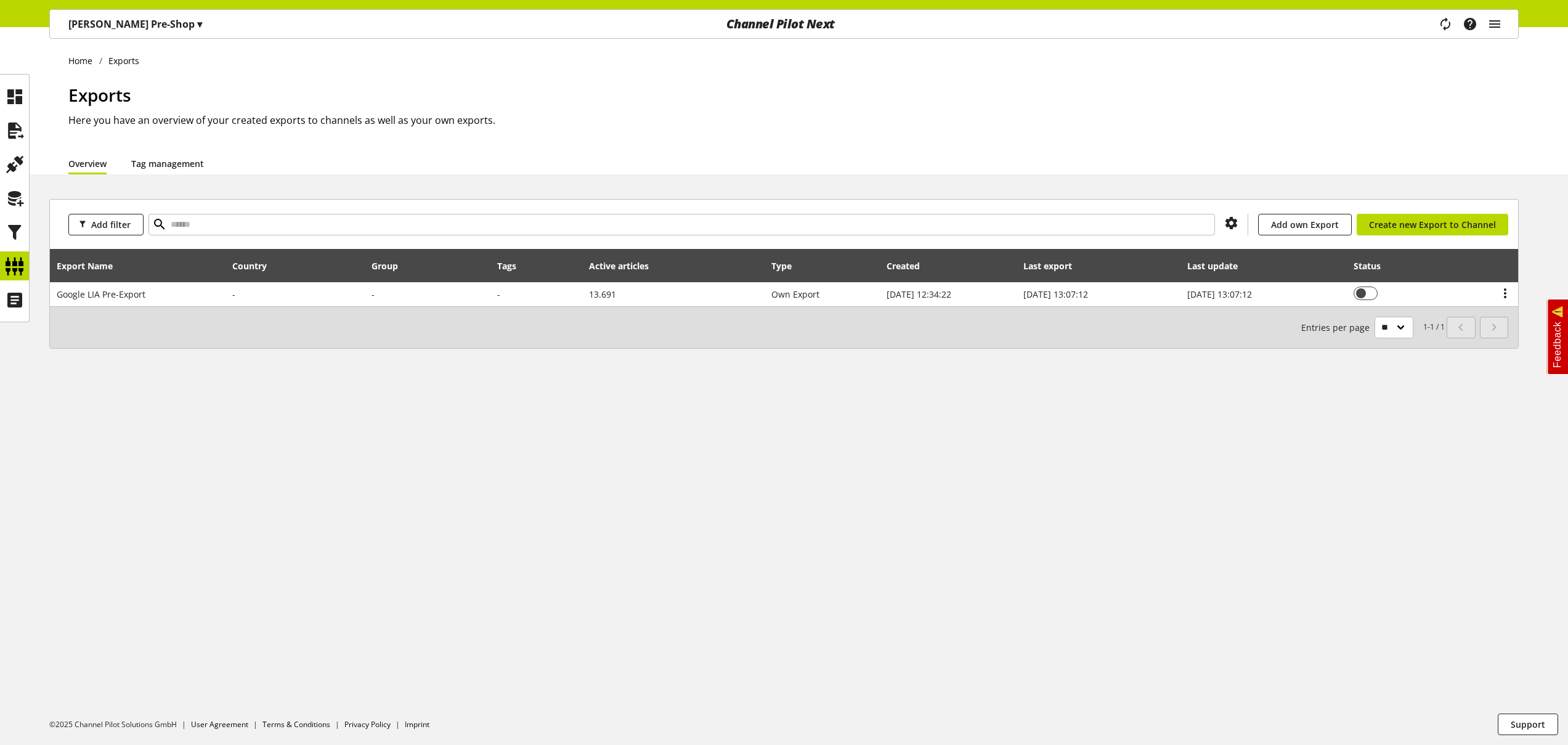
click at [169, 169] on link "Tag management" at bounding box center [167, 164] width 73 height 13
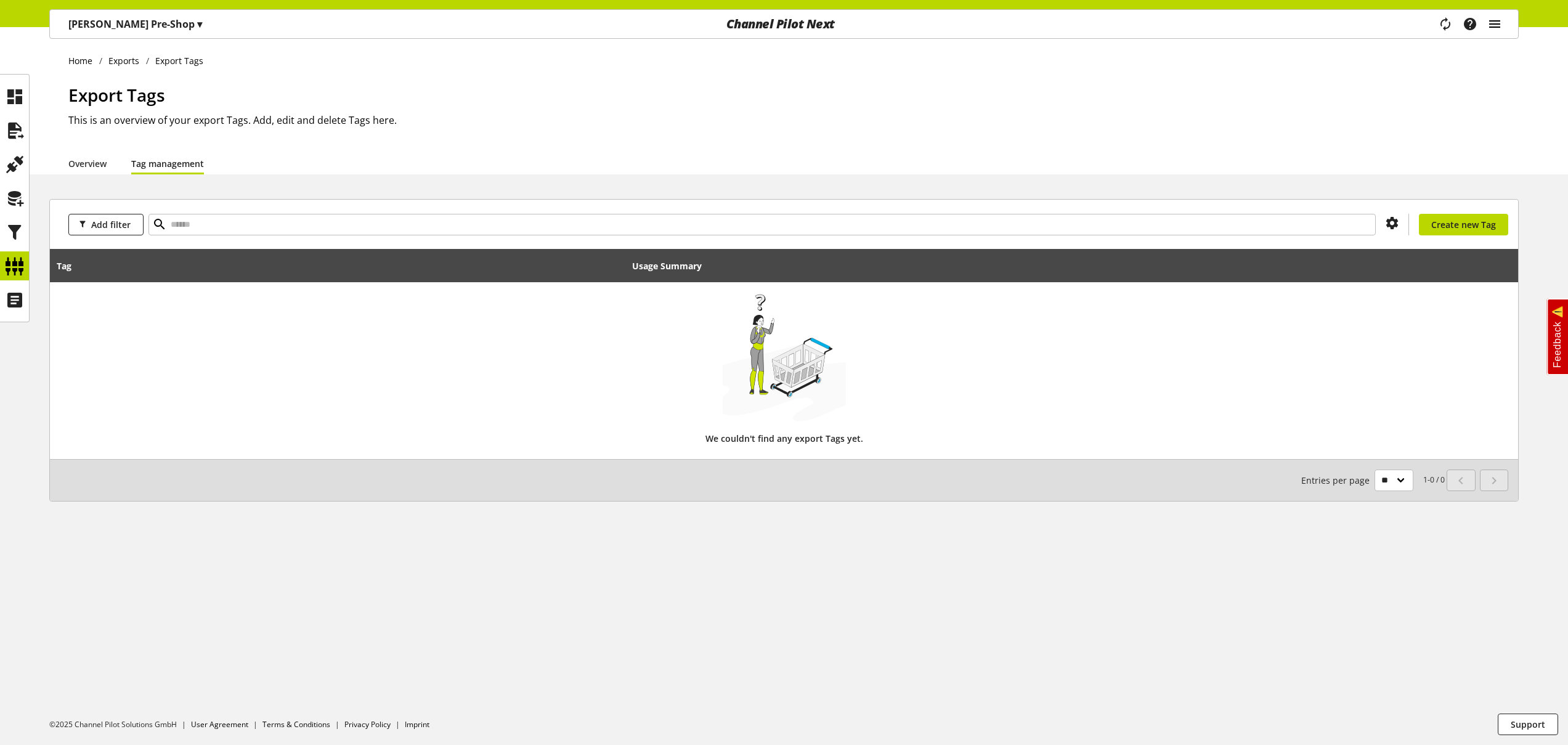
click at [1498, 18] on icon "main navigation" at bounding box center [1495, 23] width 15 height 22
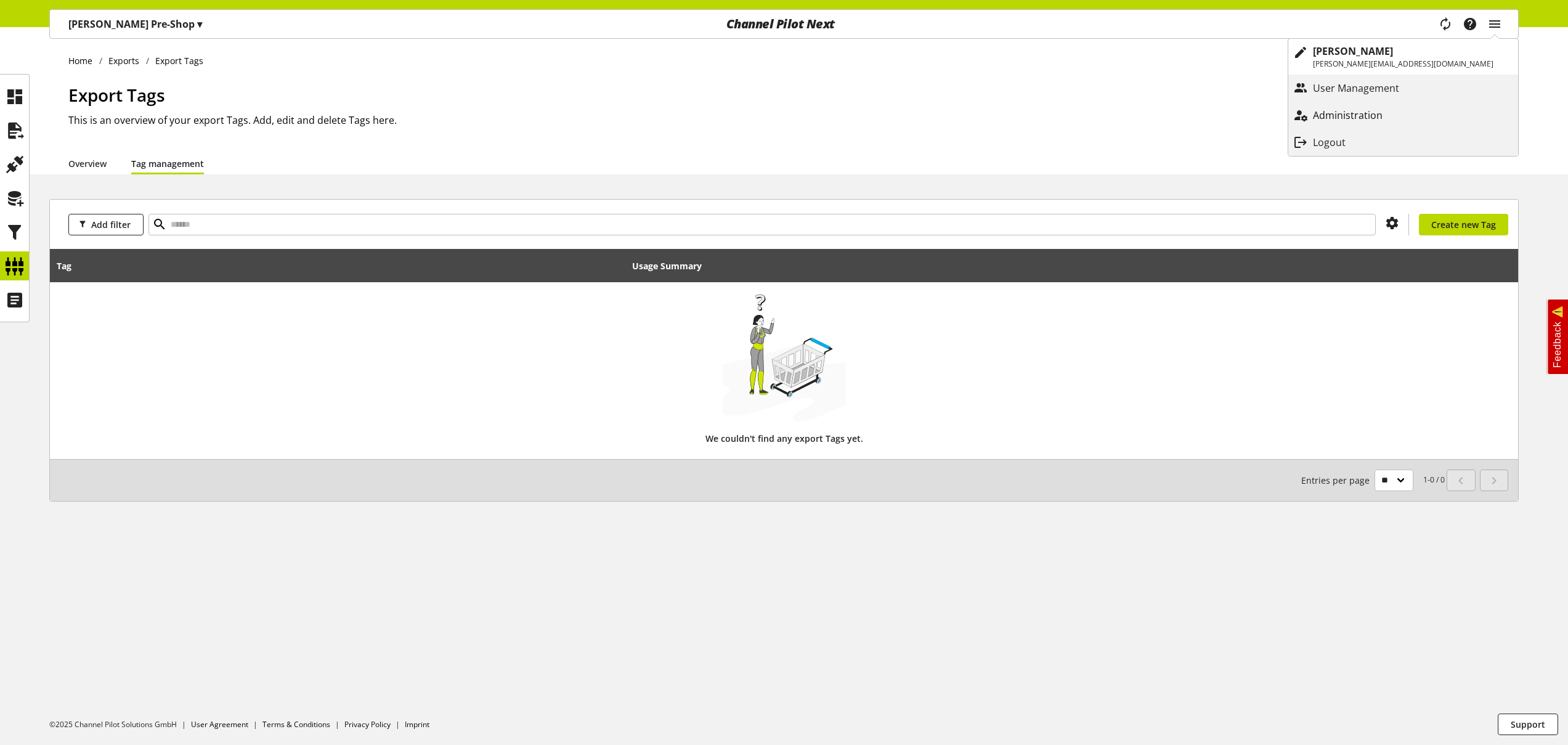
click at [1408, 113] on p "Administration" at bounding box center [1360, 115] width 95 height 15
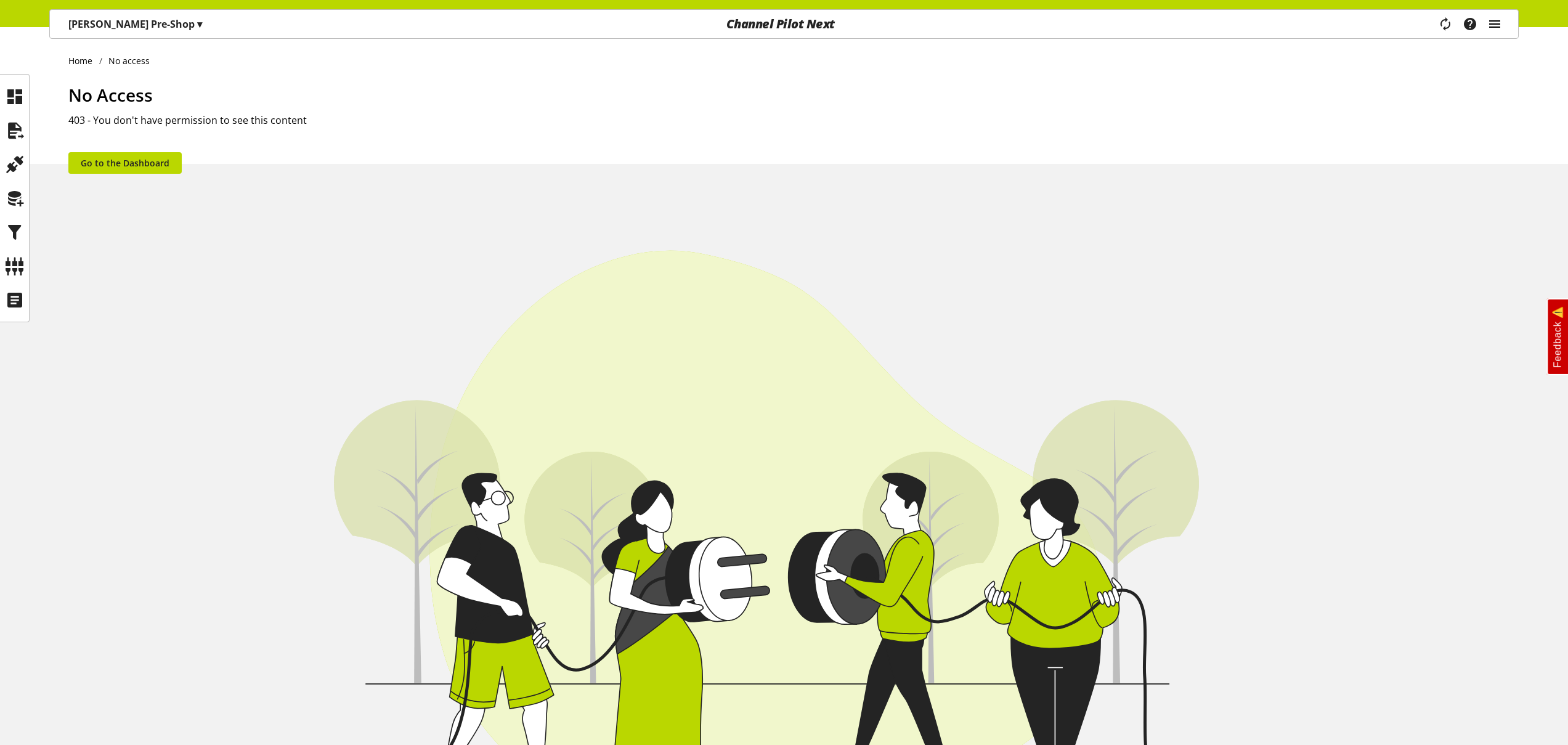
click at [1495, 25] on icon "main navigation" at bounding box center [1495, 23] width 15 height 22
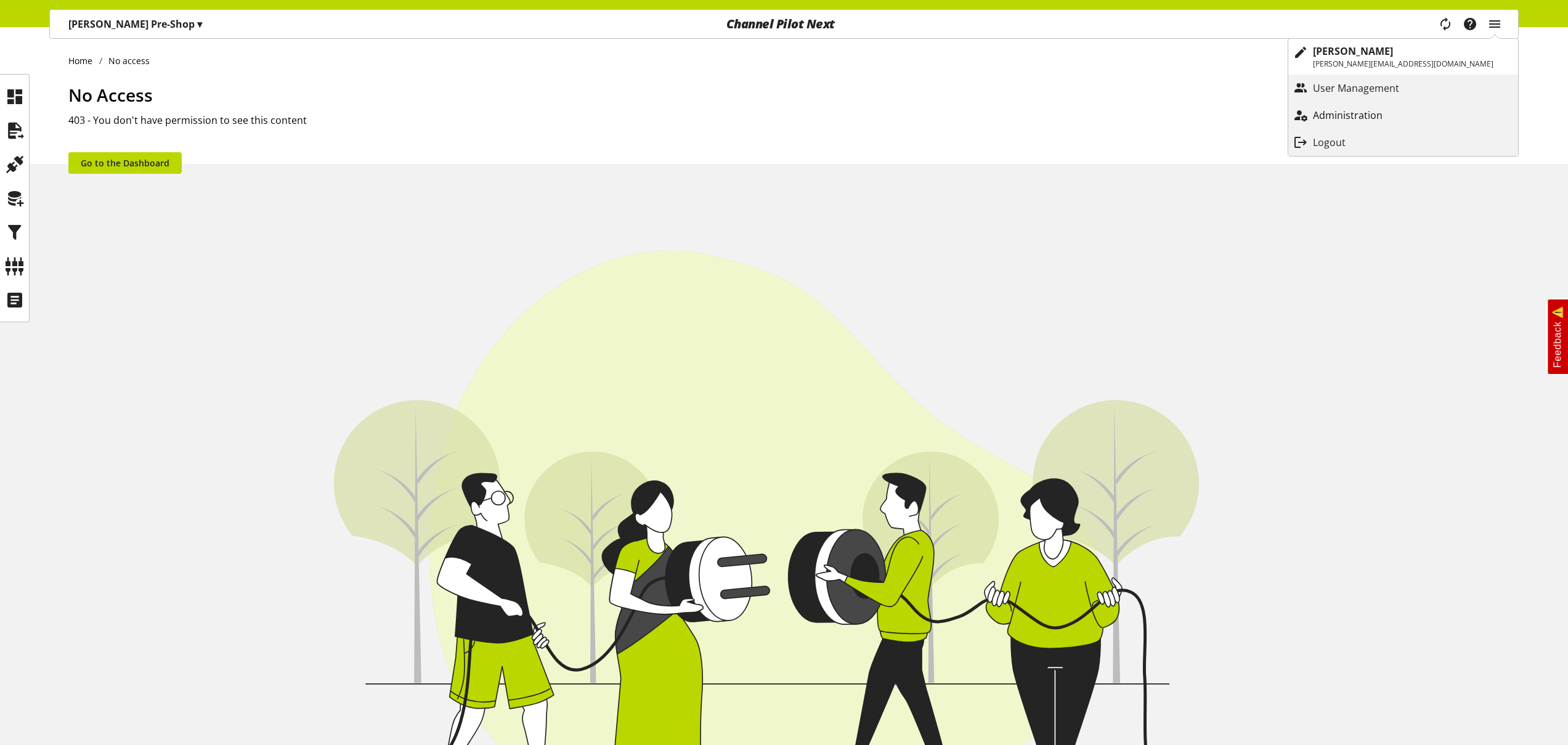
click at [1408, 115] on p "Administration" at bounding box center [1360, 115] width 95 height 15
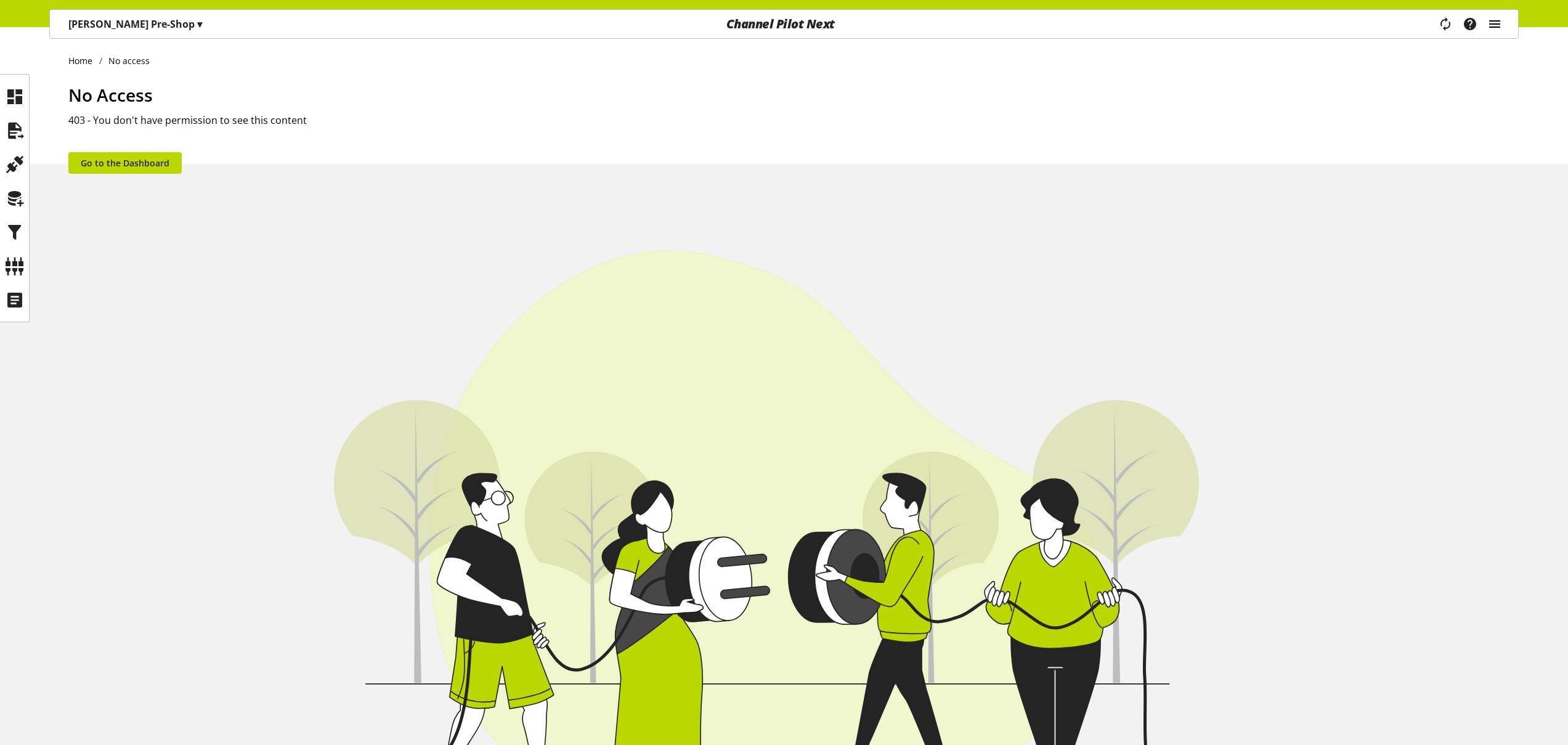
click at [1498, 21] on icon "main navigation" at bounding box center [1495, 23] width 15 height 22
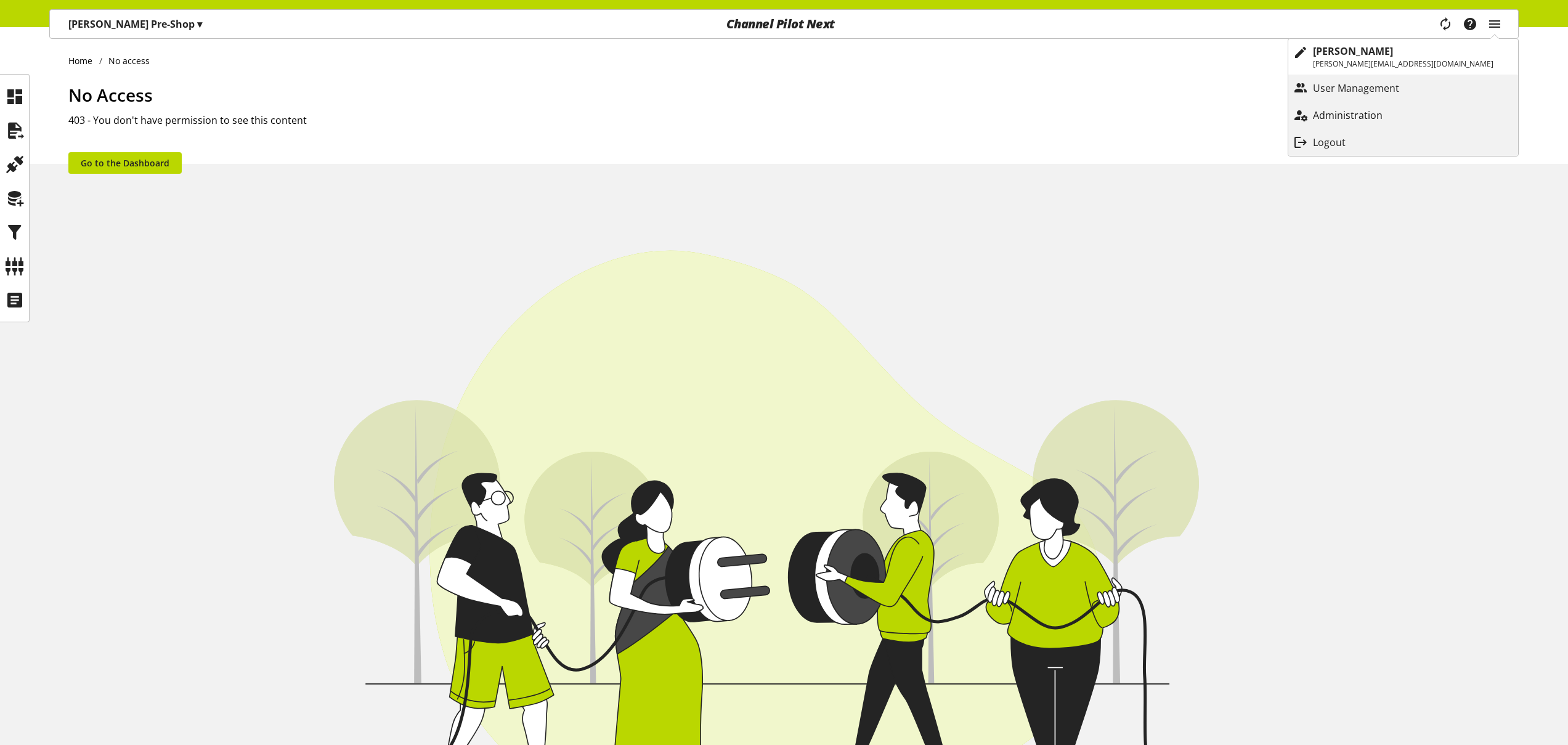
click at [1408, 112] on p "Administration" at bounding box center [1360, 115] width 95 height 15
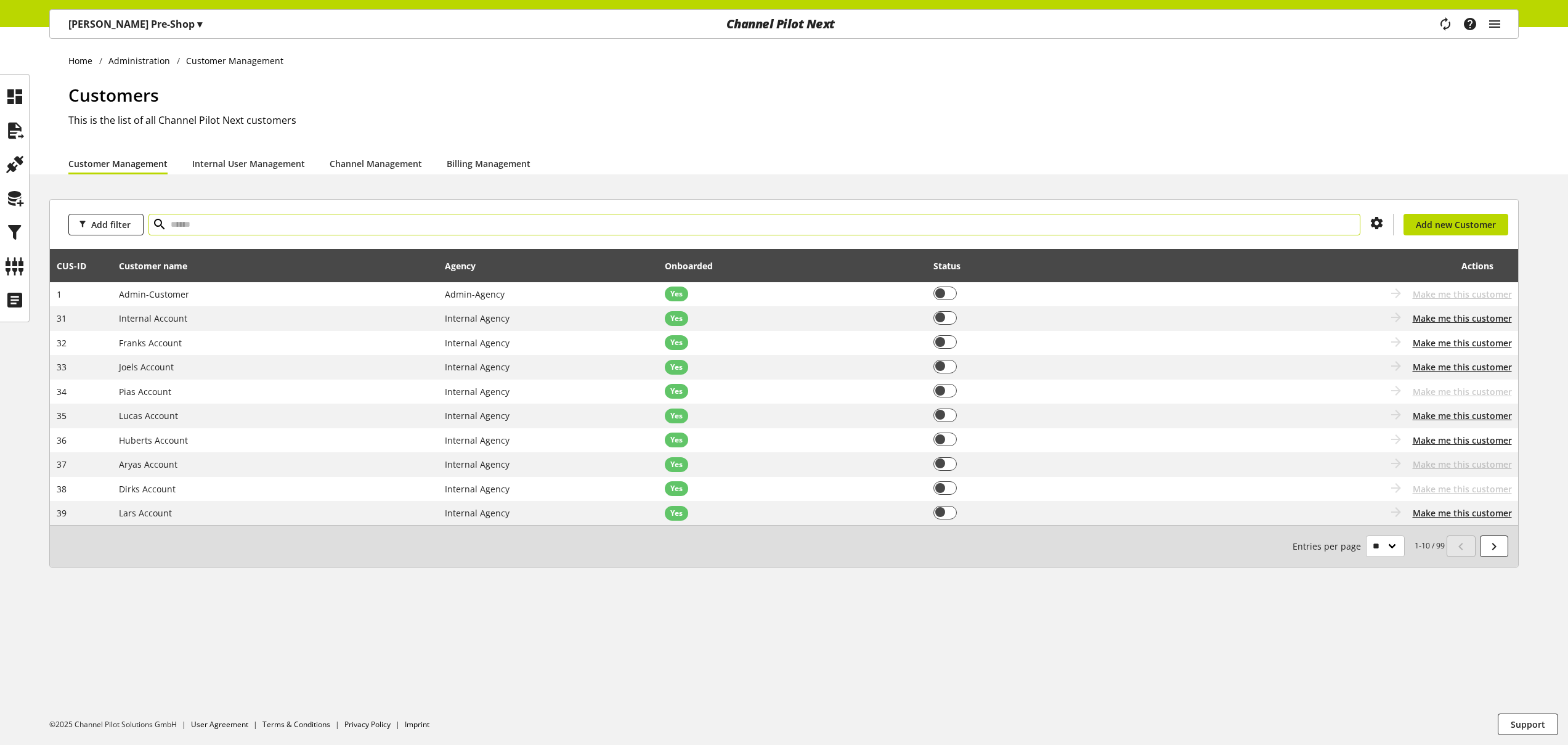
click at [613, 227] on input "text" at bounding box center [754, 225] width 1212 height 21
type input "*****"
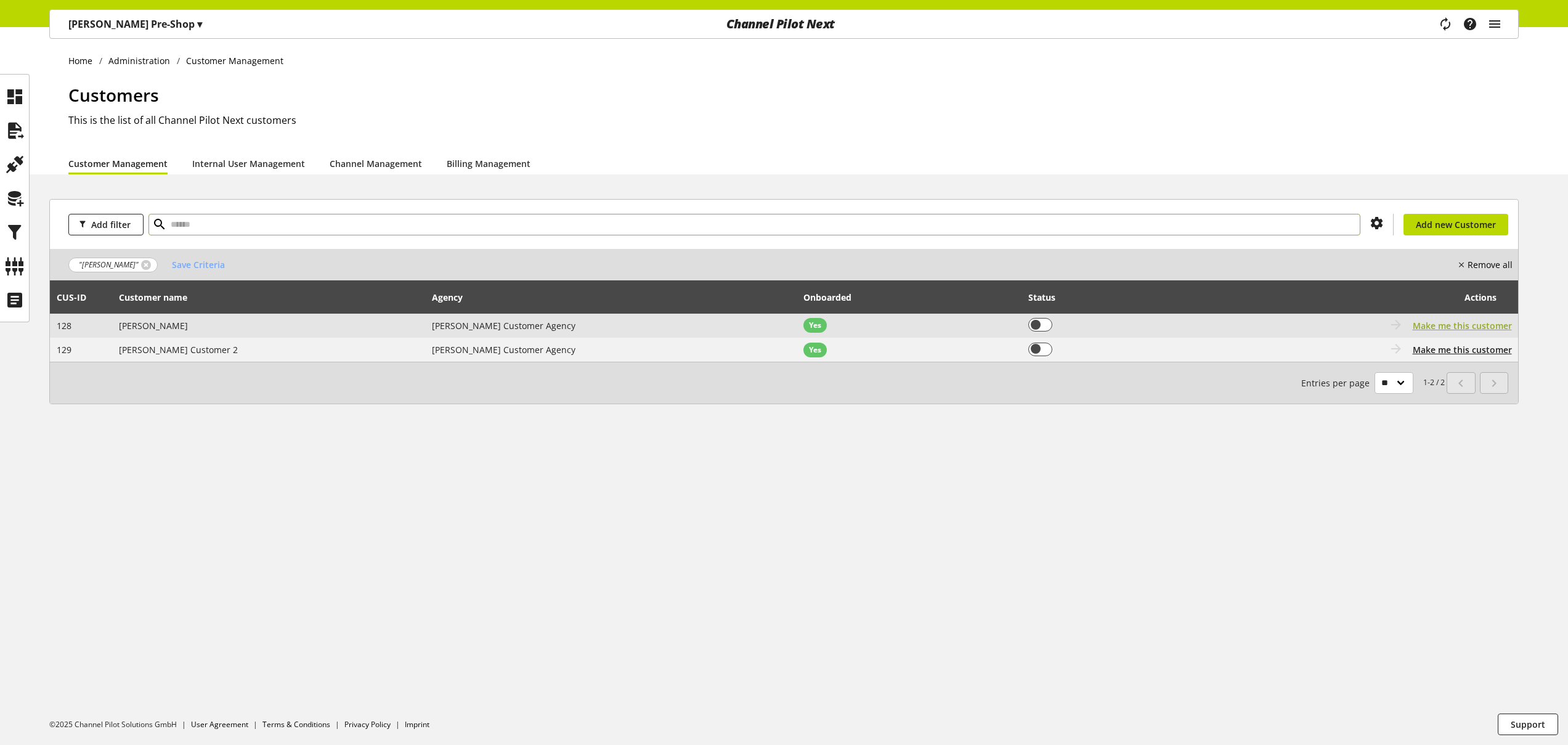
click at [1438, 326] on span "Make me this customer" at bounding box center [1462, 326] width 99 height 13
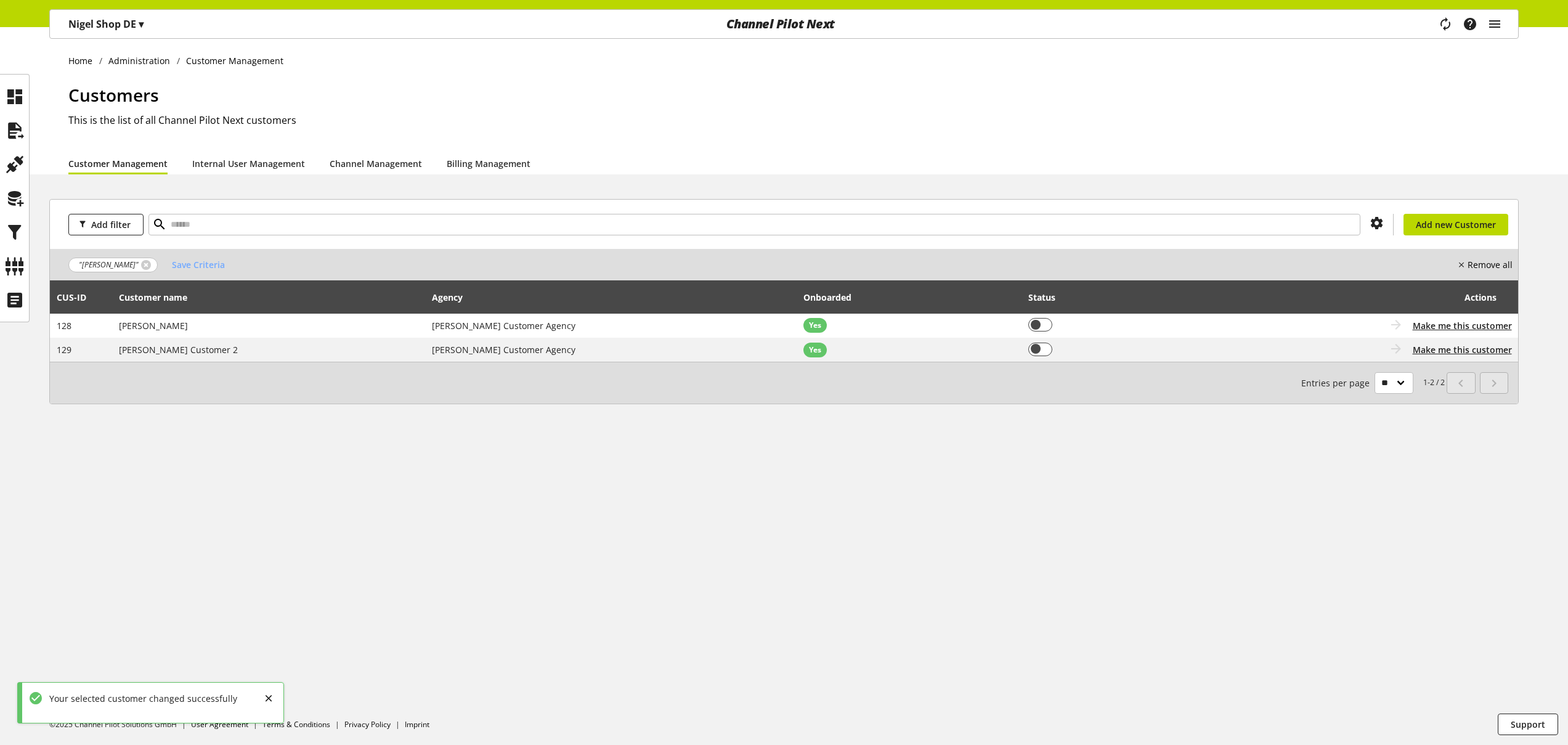
click at [102, 20] on p "[PERSON_NAME] Shop DE ▾" at bounding box center [105, 24] width 75 height 15
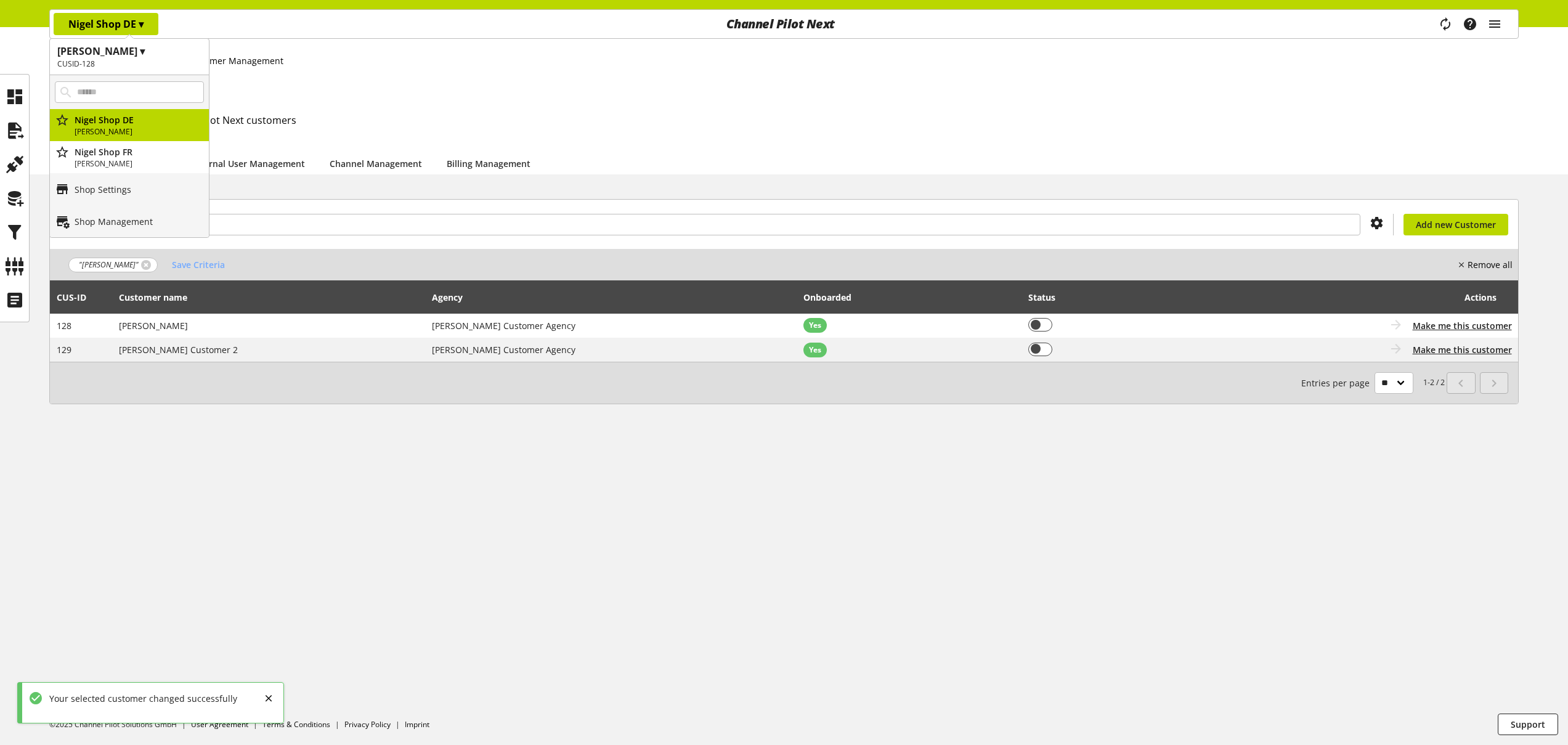
click at [509, 98] on h1 "Customers" at bounding box center [793, 95] width 1451 height 26
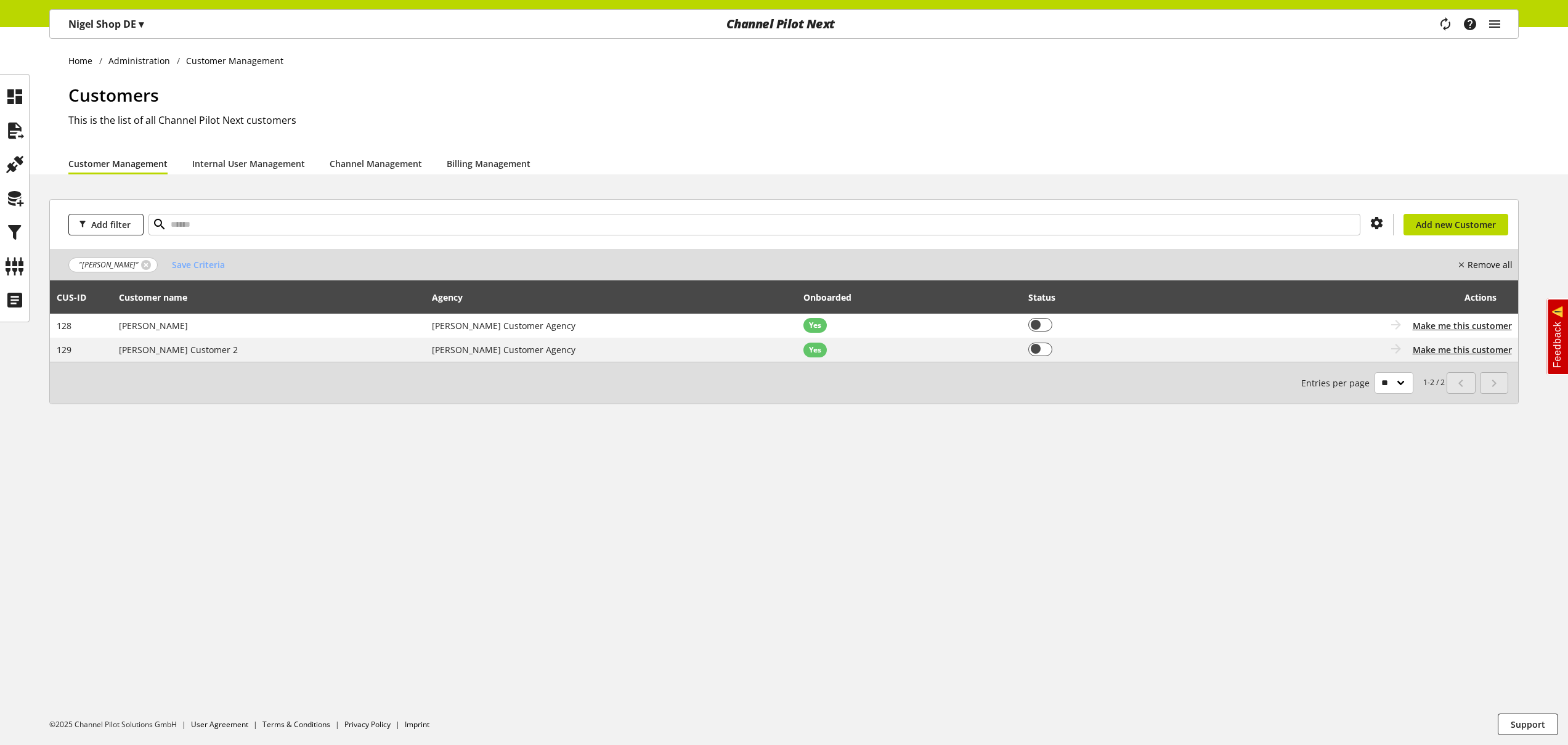
click at [814, 79] on div "Home Administration Customer Management Customers This is the list of all Chann…" at bounding box center [784, 101] width 1568 height 148
click at [587, 113] on h2 "This is the list of all Channel Pilot Next customers" at bounding box center [793, 120] width 1451 height 15
